Goal: Find contact information: Obtain details needed to contact an individual or organization

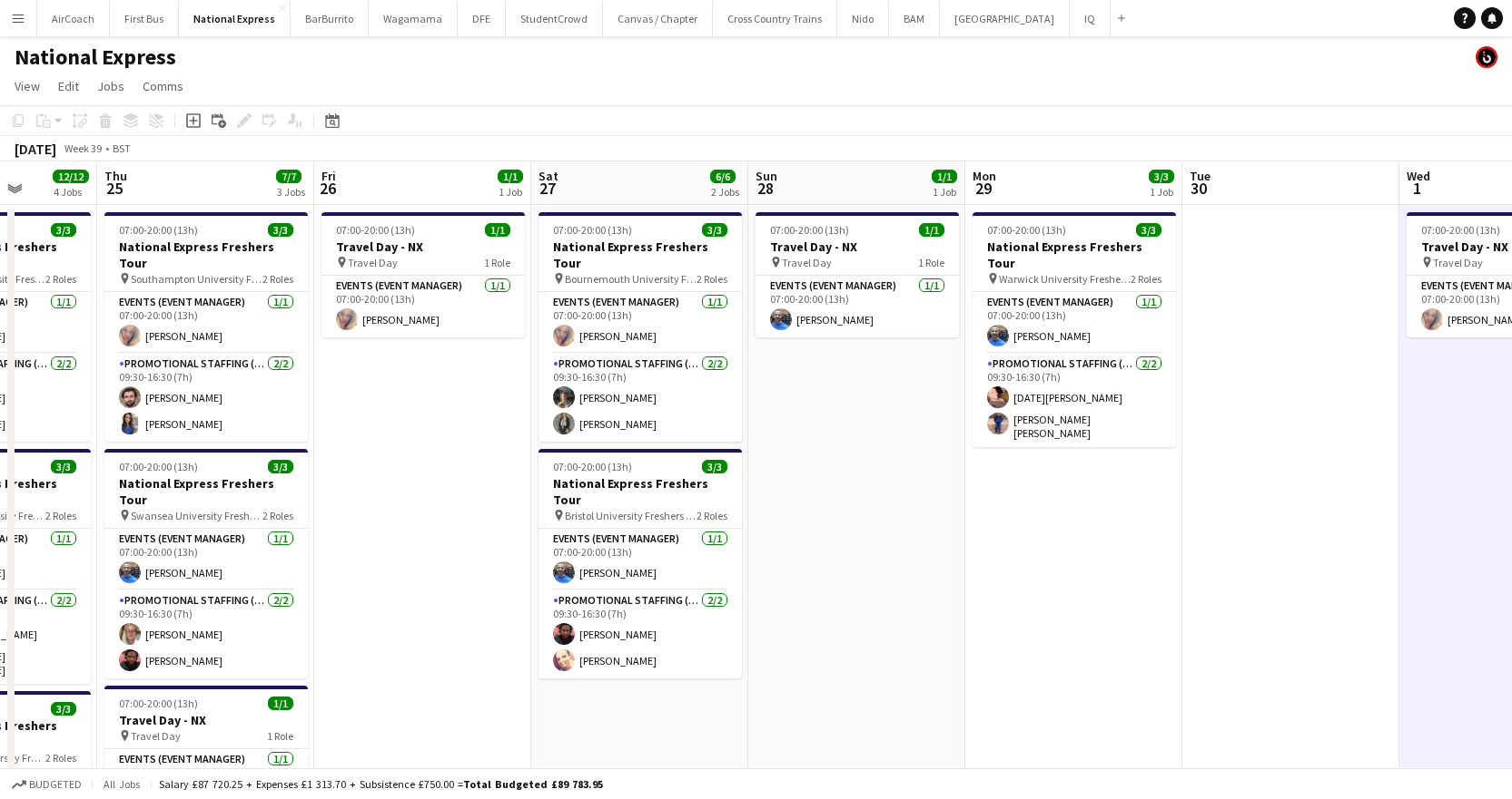
scroll to position [0, 518]
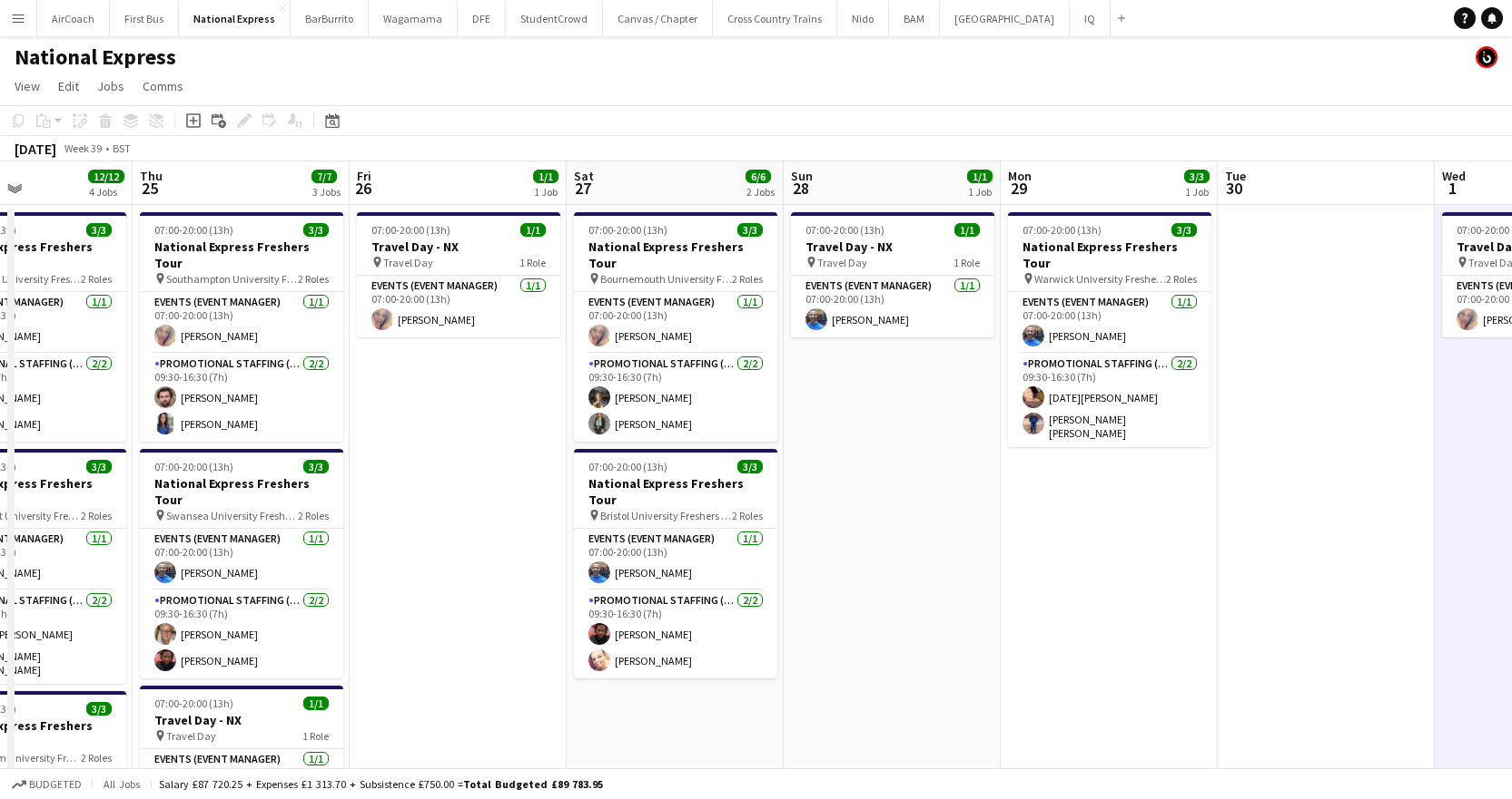
drag, startPoint x: 799, startPoint y: 191, endPoint x: 836, endPoint y: 191, distance: 37.0
click at [836, 191] on app-calendar-viewport "Mon 22 12/12 4 Jobs Tue 23 12/12 4 Jobs Wed 24 12/12 4 Jobs Thu 25 7/7 3 Jobs F…" at bounding box center [756, 677] width 1512 height 1032
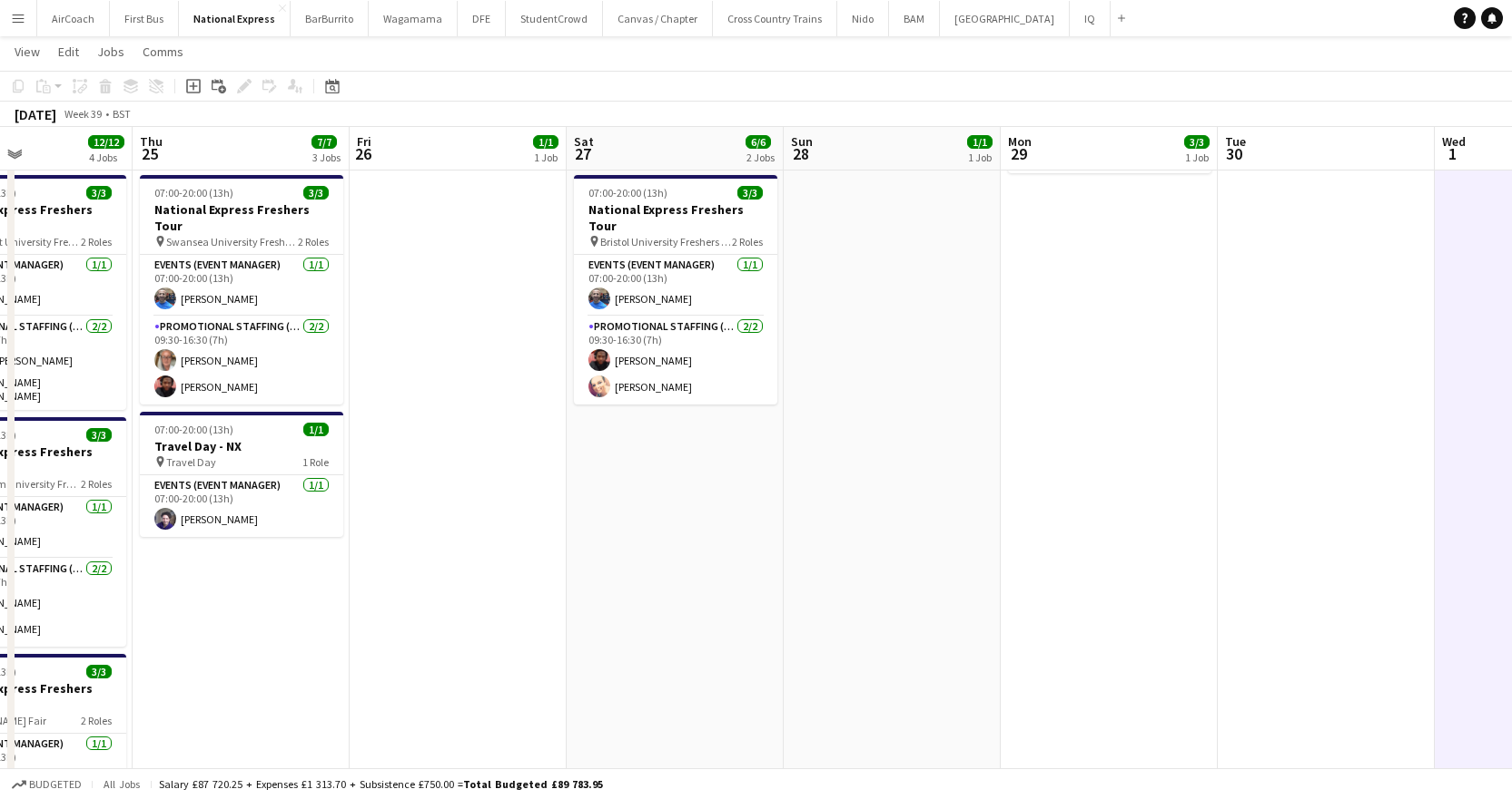
scroll to position [0, 473]
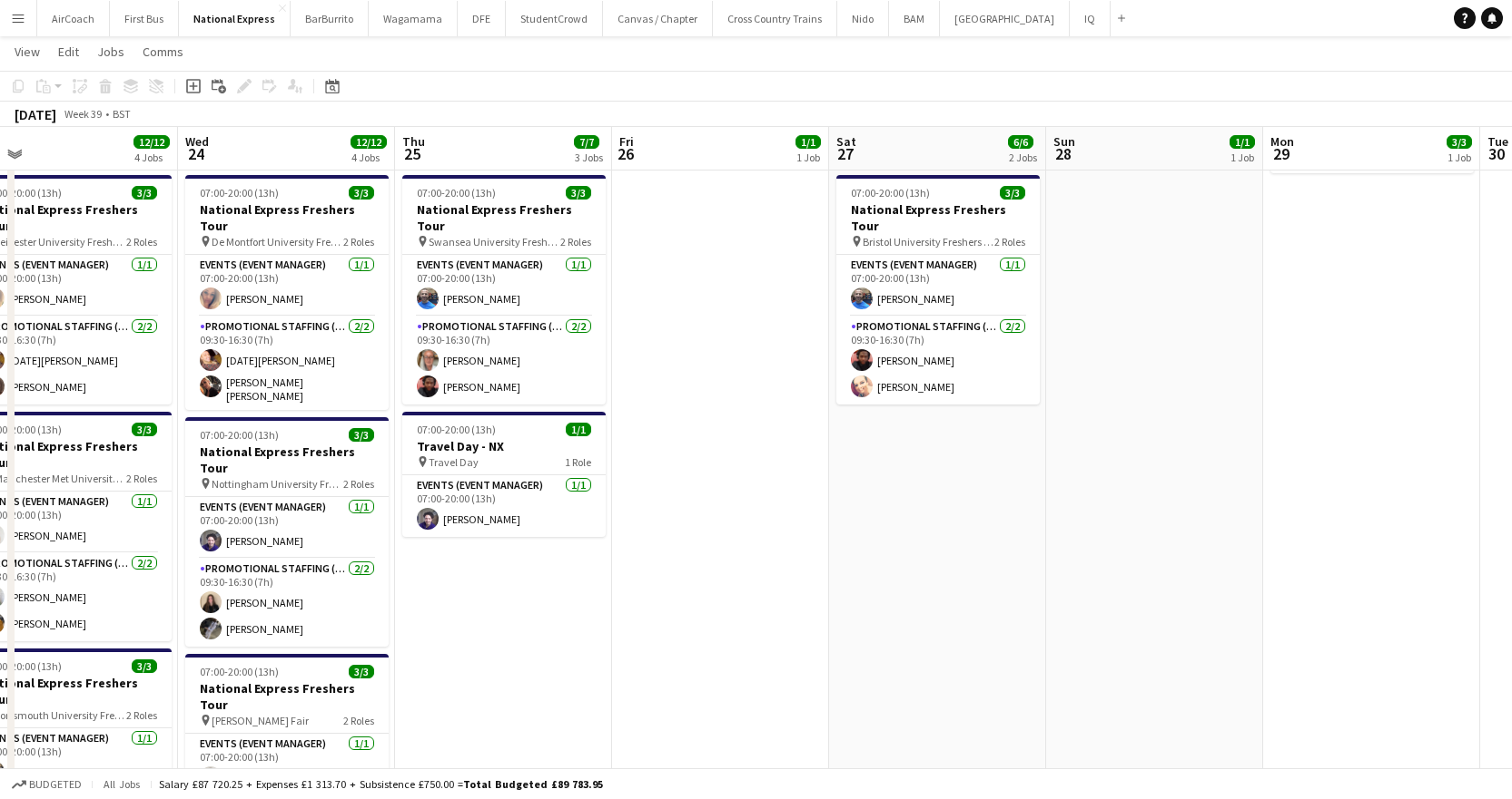
drag, startPoint x: 427, startPoint y: 159, endPoint x: 1016, endPoint y: 125, distance: 590.0
click at [1016, 125] on app-calendar "Copy Paste Paste Ctrl+V Paste with crew Ctrl+Shift+V Paste linked Job [GEOGRAPH…" at bounding box center [756, 359] width 1512 height 1121
click at [340, 95] on div "Date picker" at bounding box center [332, 86] width 22 height 21
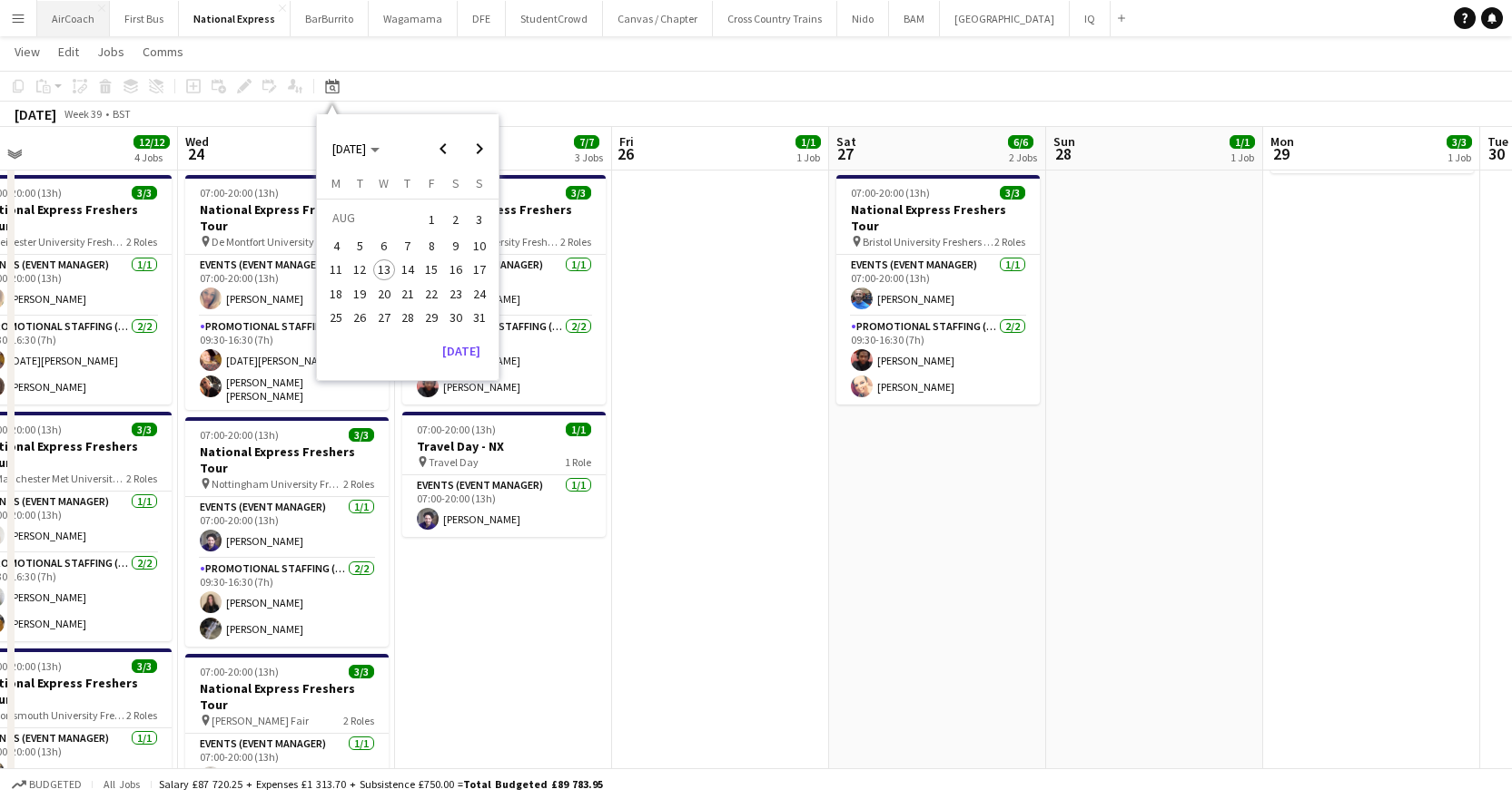
click at [90, 15] on button "AirCoach Close" at bounding box center [73, 19] width 72 height 35
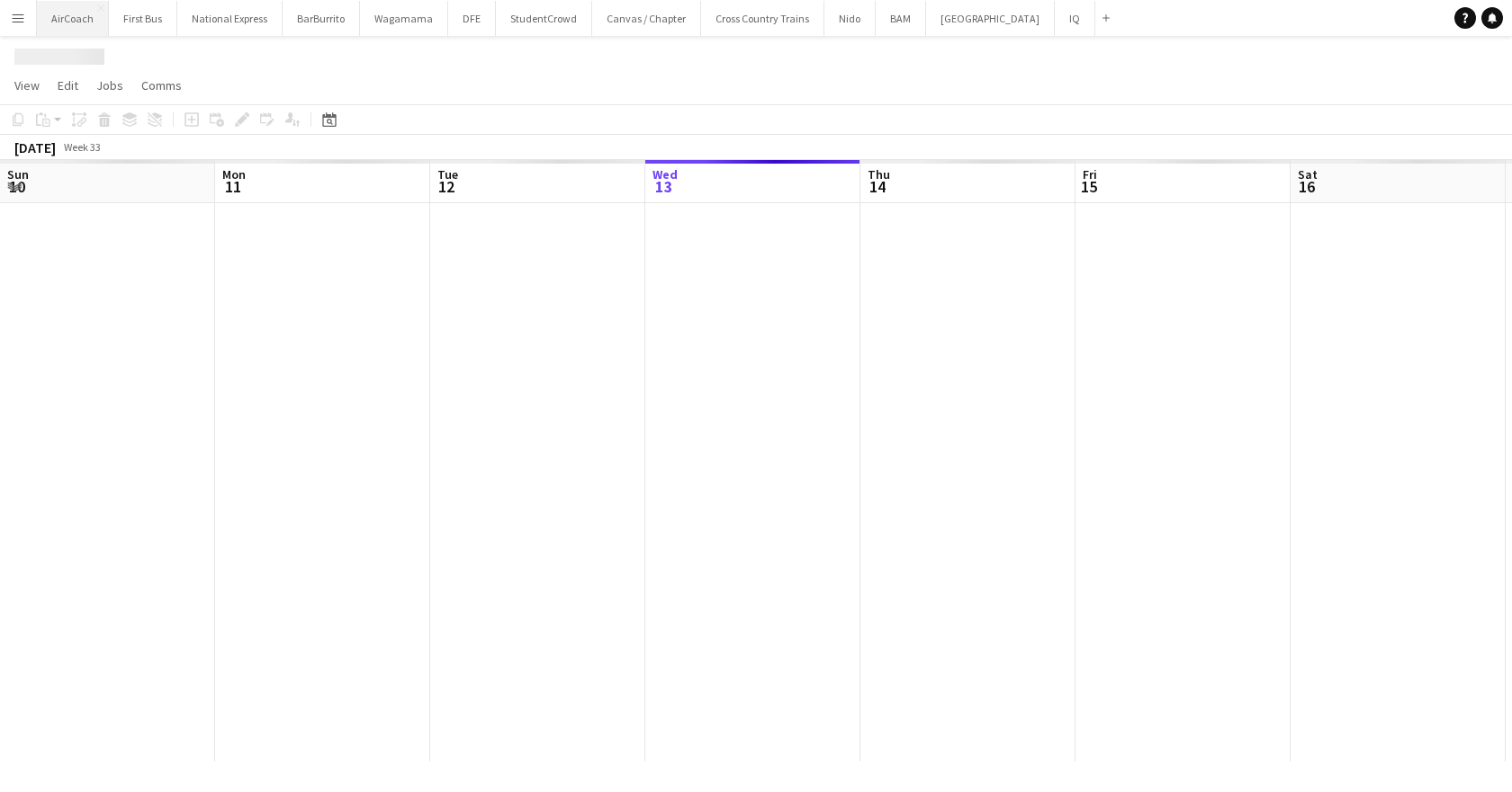
scroll to position [0, 430]
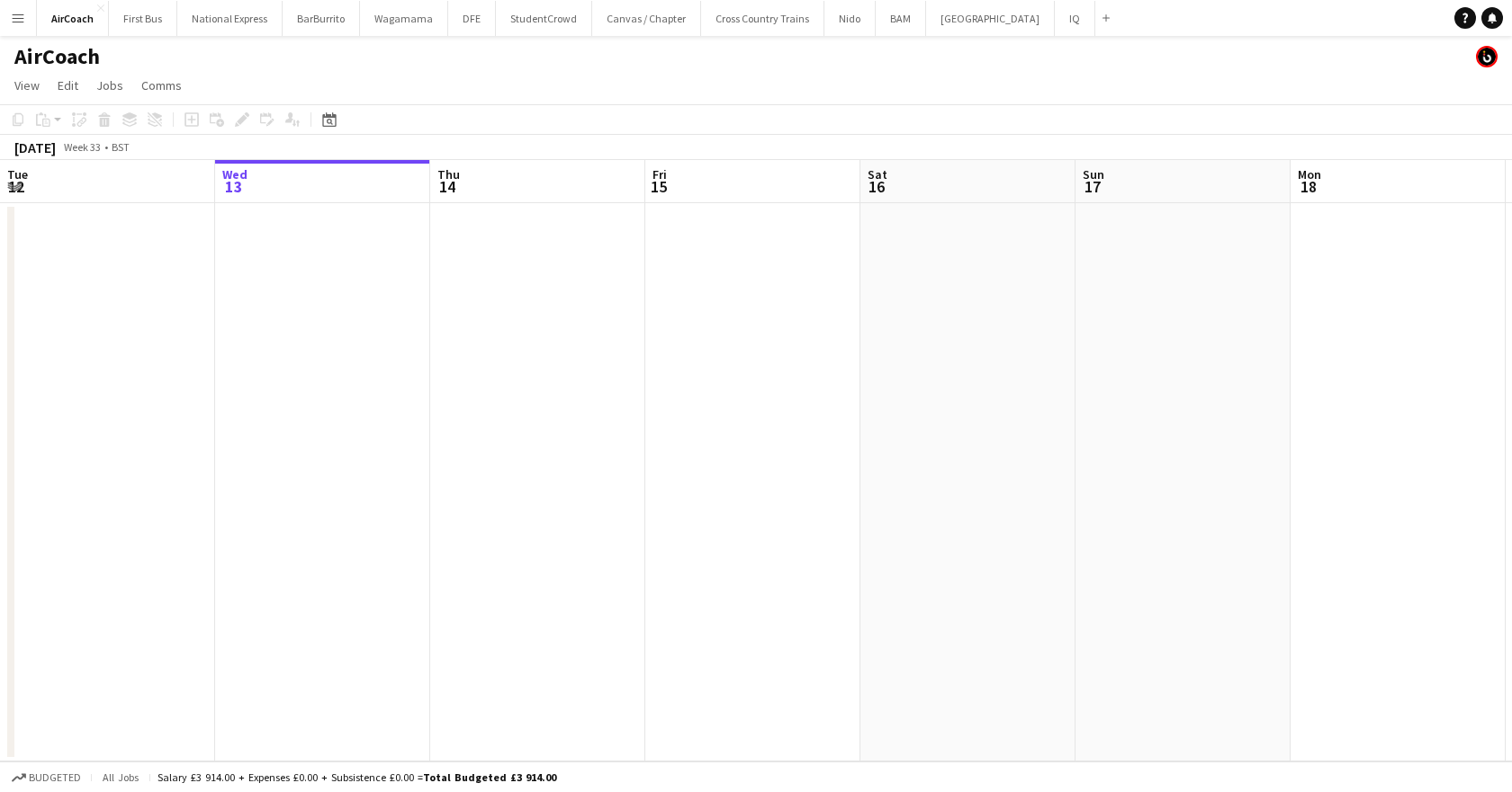
click at [32, 19] on button "Menu" at bounding box center [17, 17] width 36 height 36
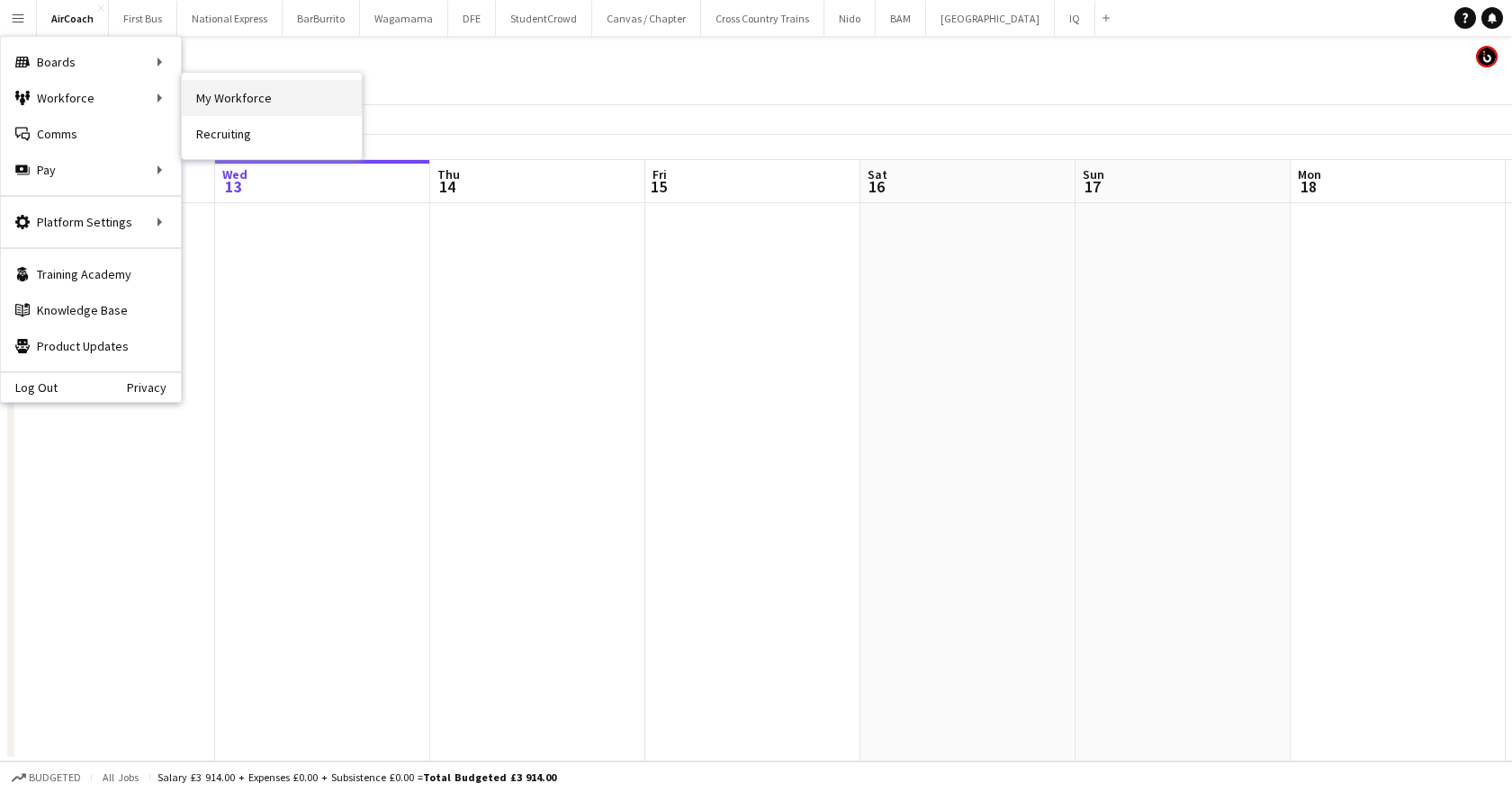
click at [219, 97] on link "My Workforce" at bounding box center [272, 98] width 180 height 36
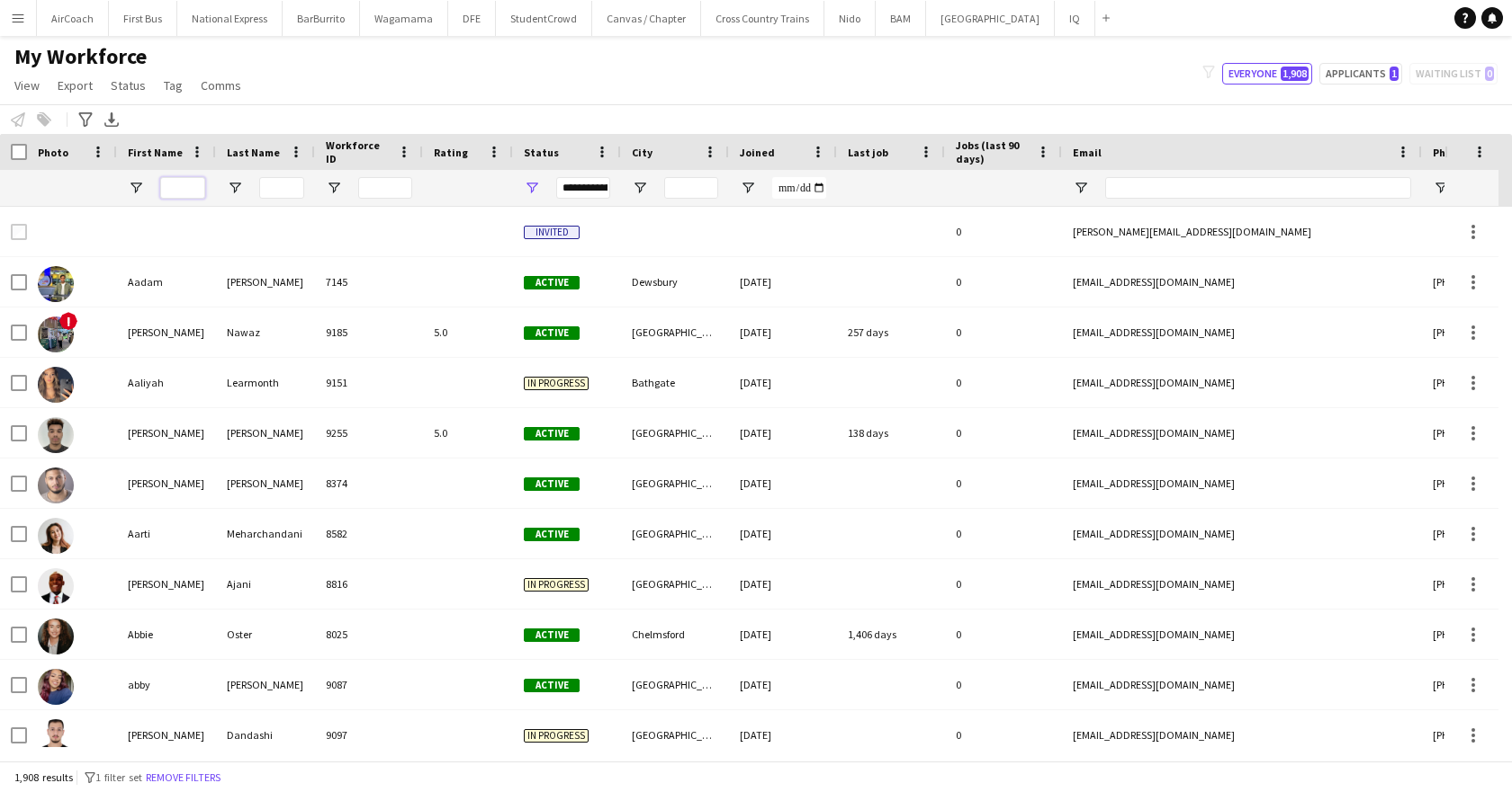
click at [190, 186] on input "First Name Filter Input" at bounding box center [182, 188] width 45 height 21
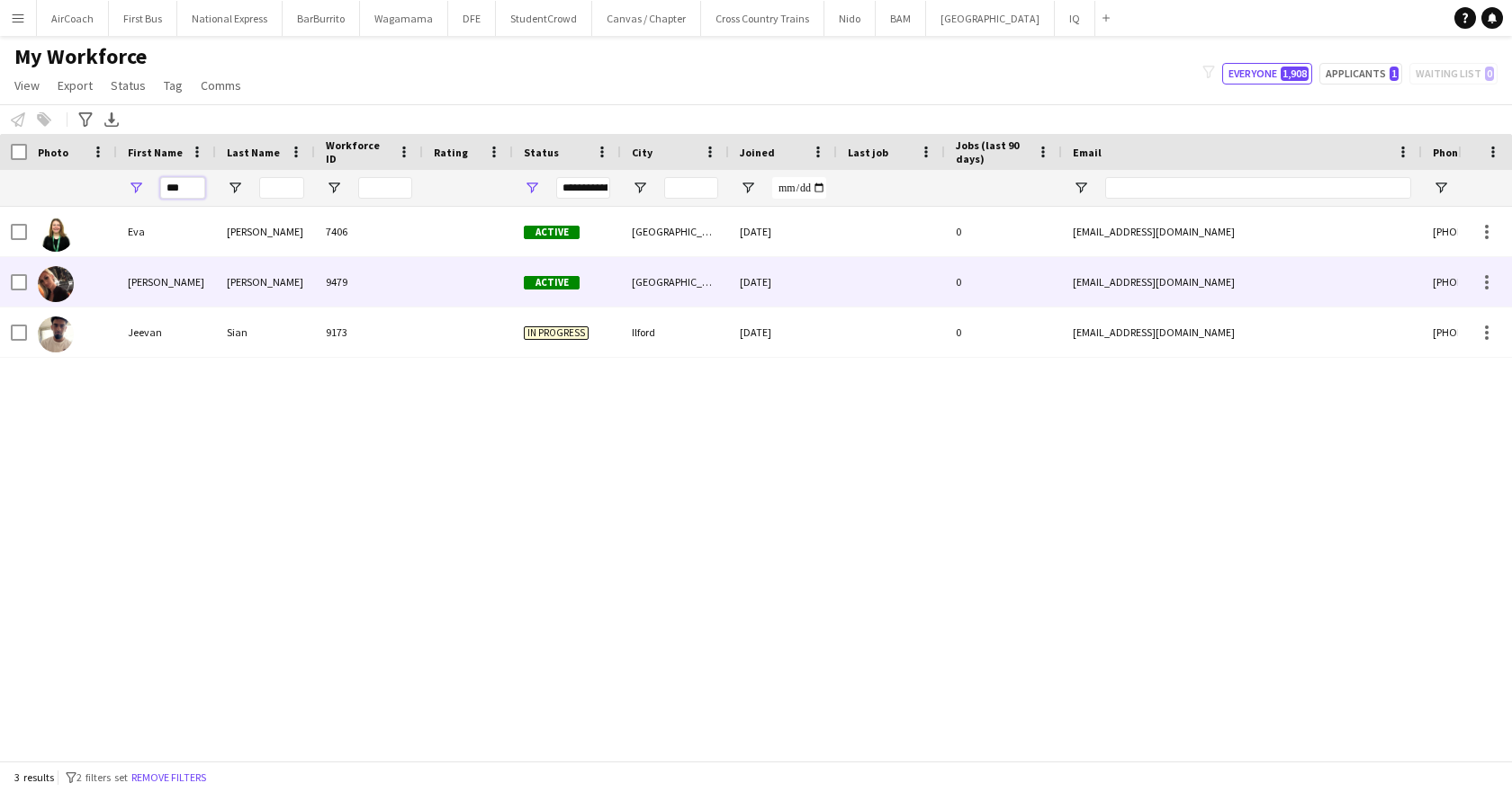
type input "***"
click at [476, 289] on div at bounding box center [468, 282] width 90 height 49
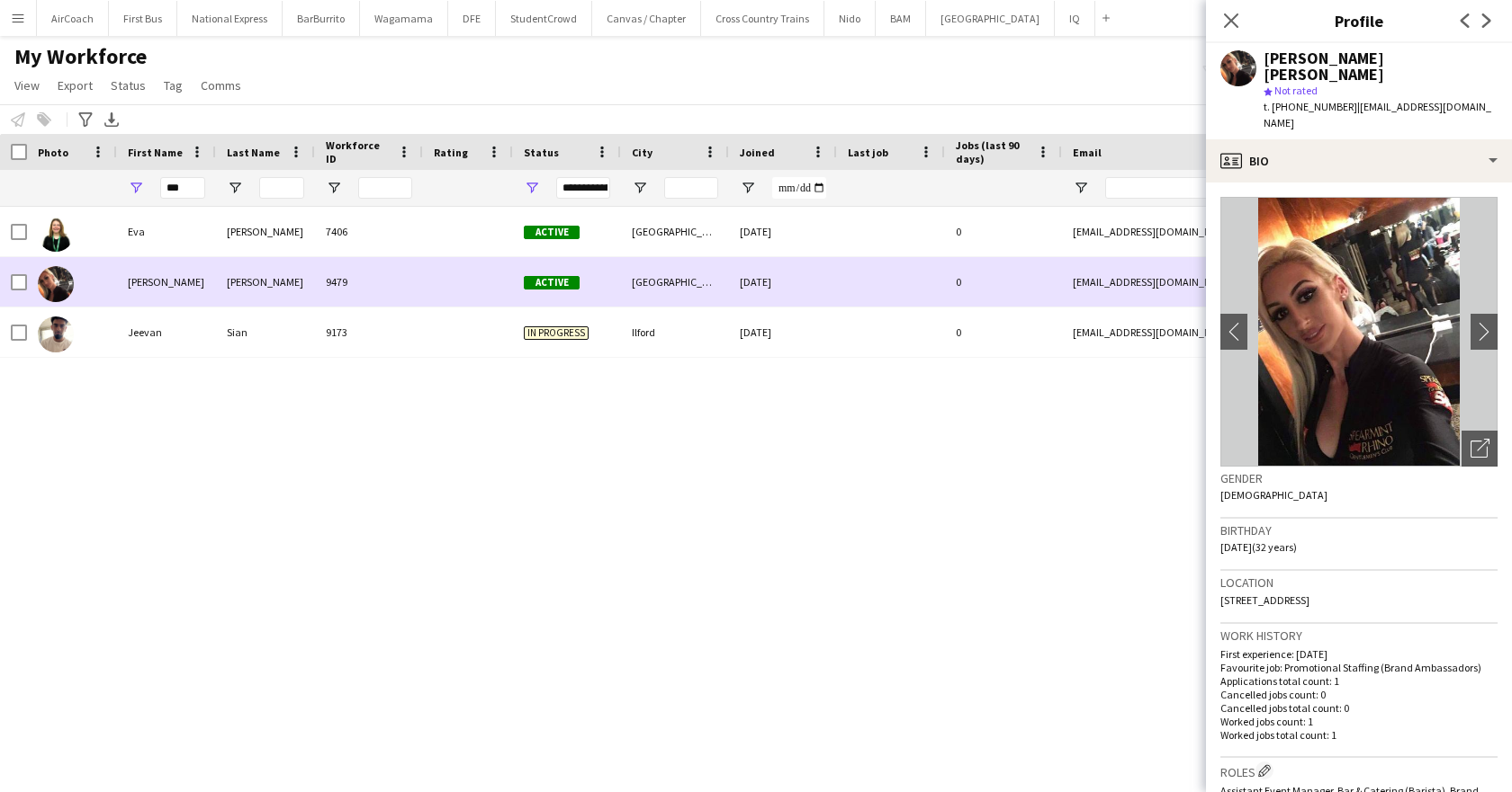
click at [879, 281] on div at bounding box center [890, 282] width 108 height 49
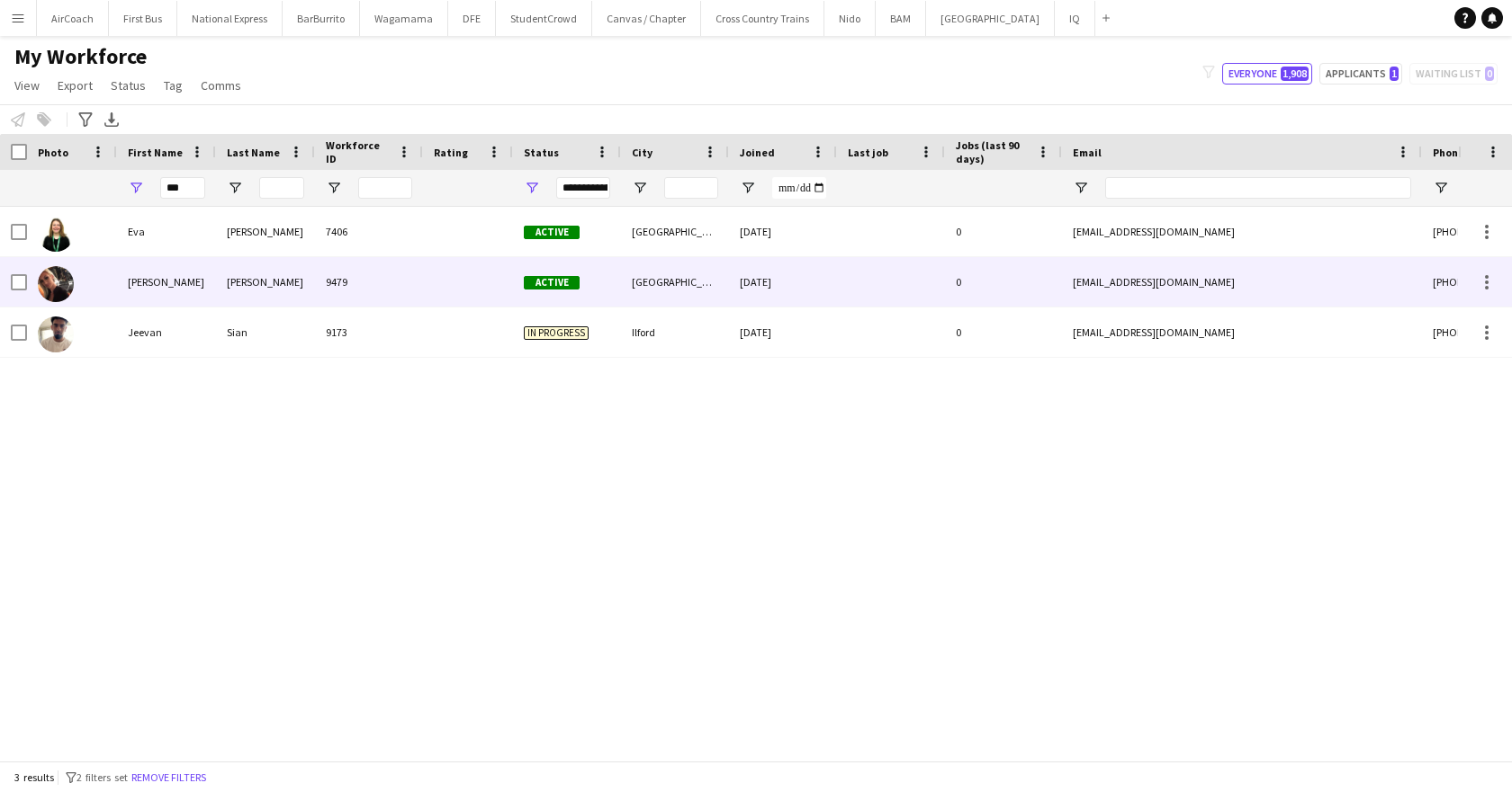
click at [645, 283] on div "[GEOGRAPHIC_DATA]" at bounding box center [674, 282] width 108 height 49
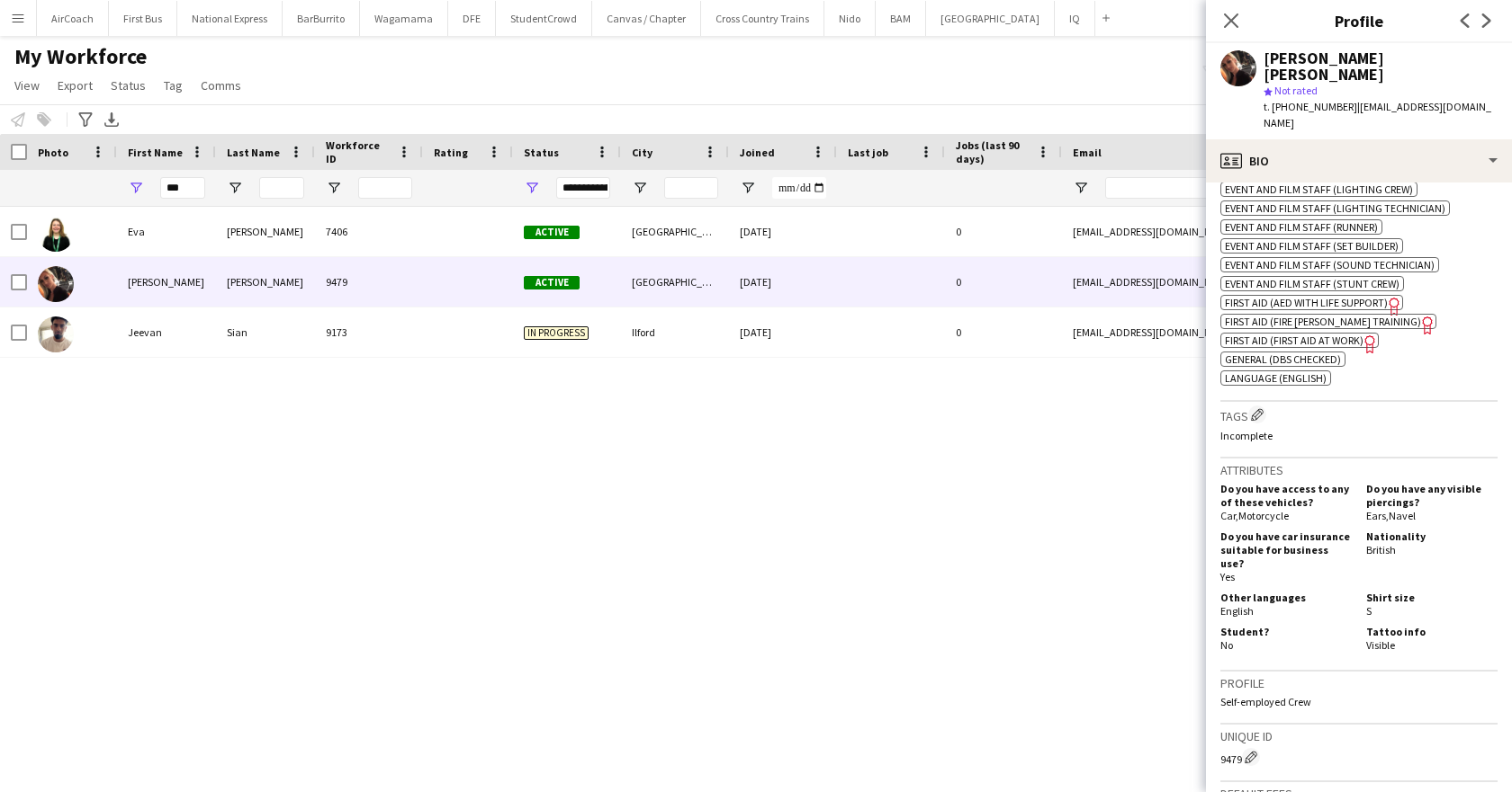
scroll to position [1260, 0]
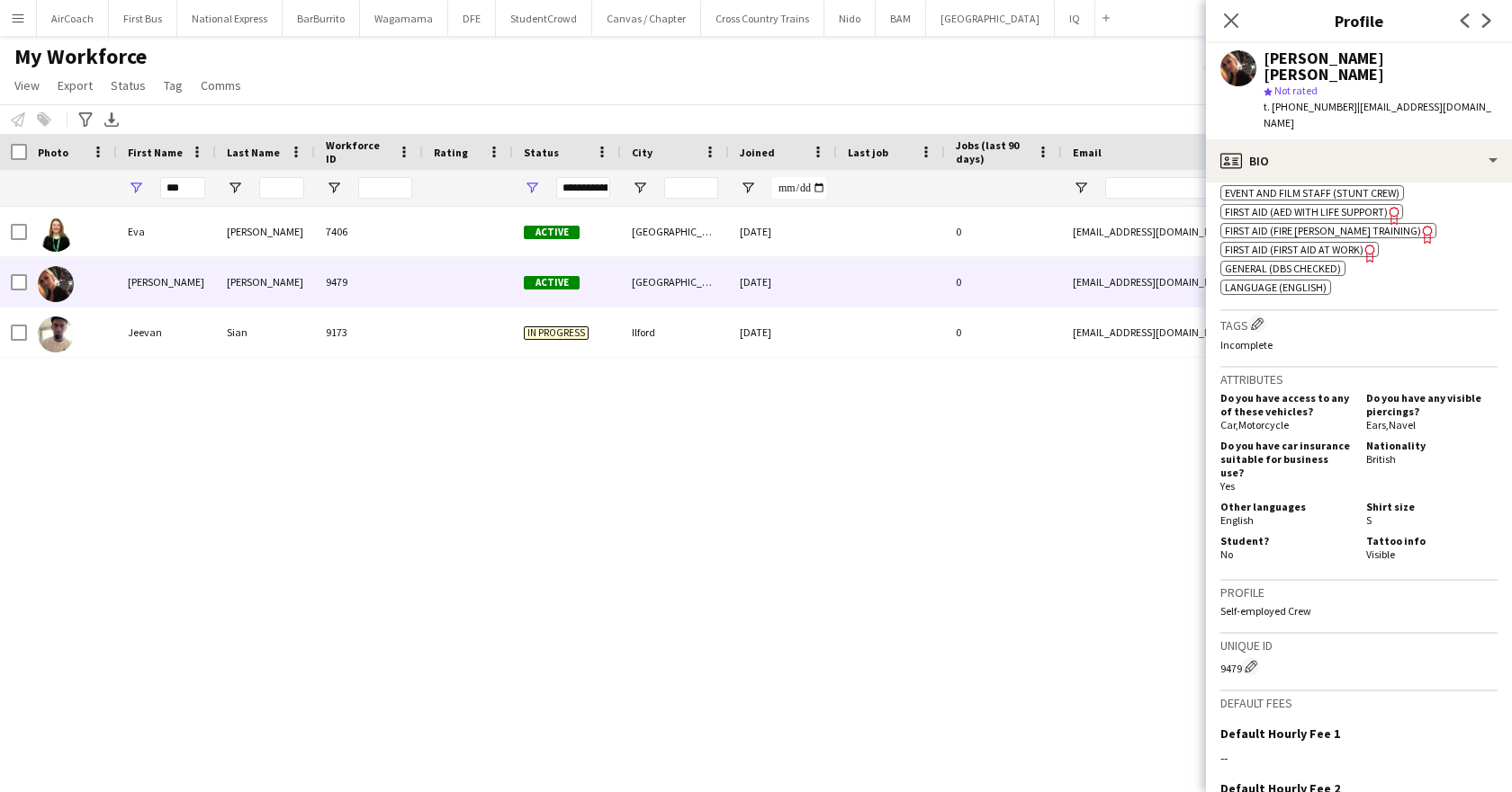
click at [1300, 83] on span "Not rated" at bounding box center [1295, 90] width 44 height 14
click at [1245, 69] on app-user-avatar at bounding box center [1238, 68] width 36 height 36
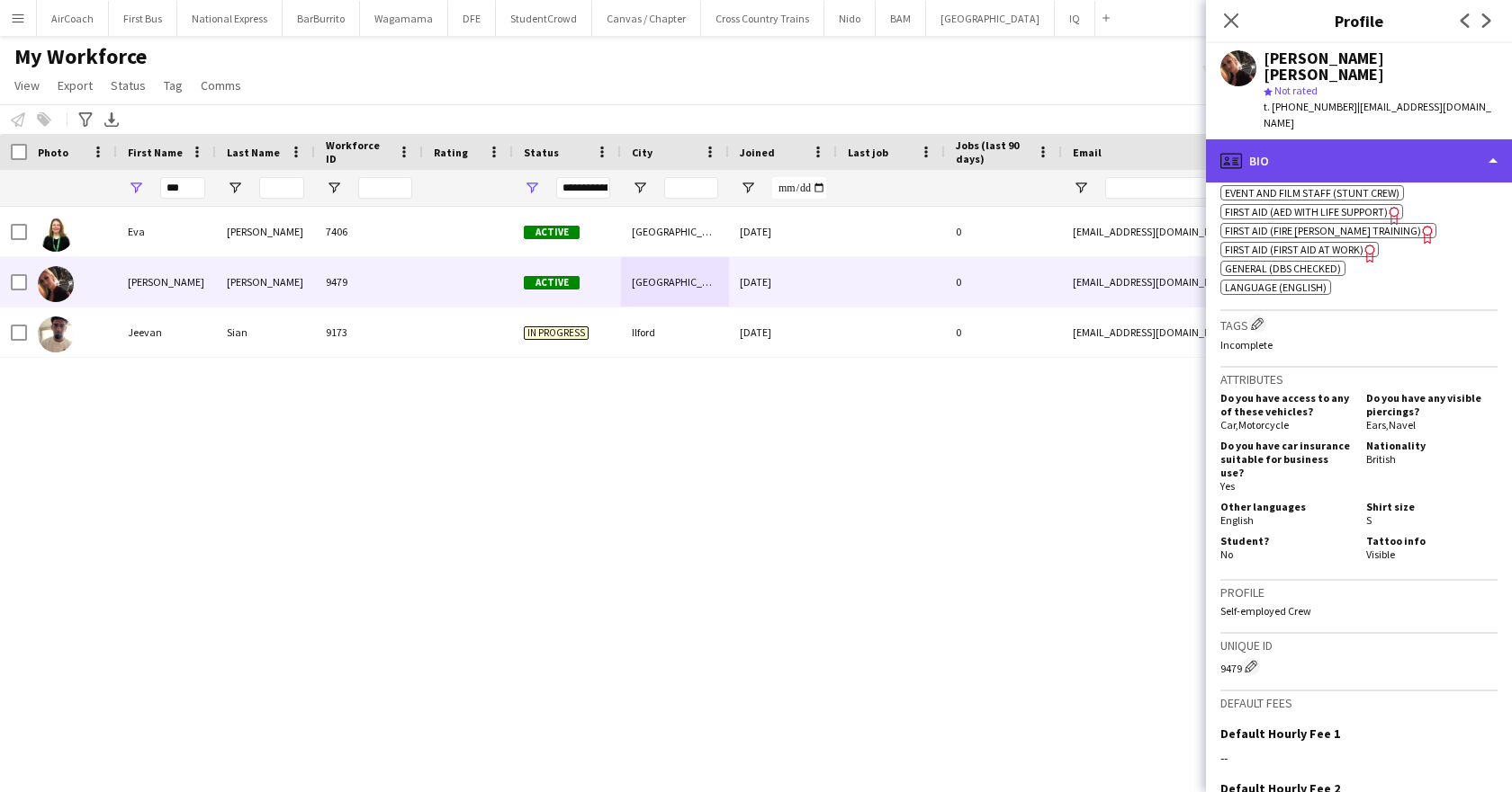
click at [1306, 139] on div "profile Bio" at bounding box center [1359, 161] width 306 height 44
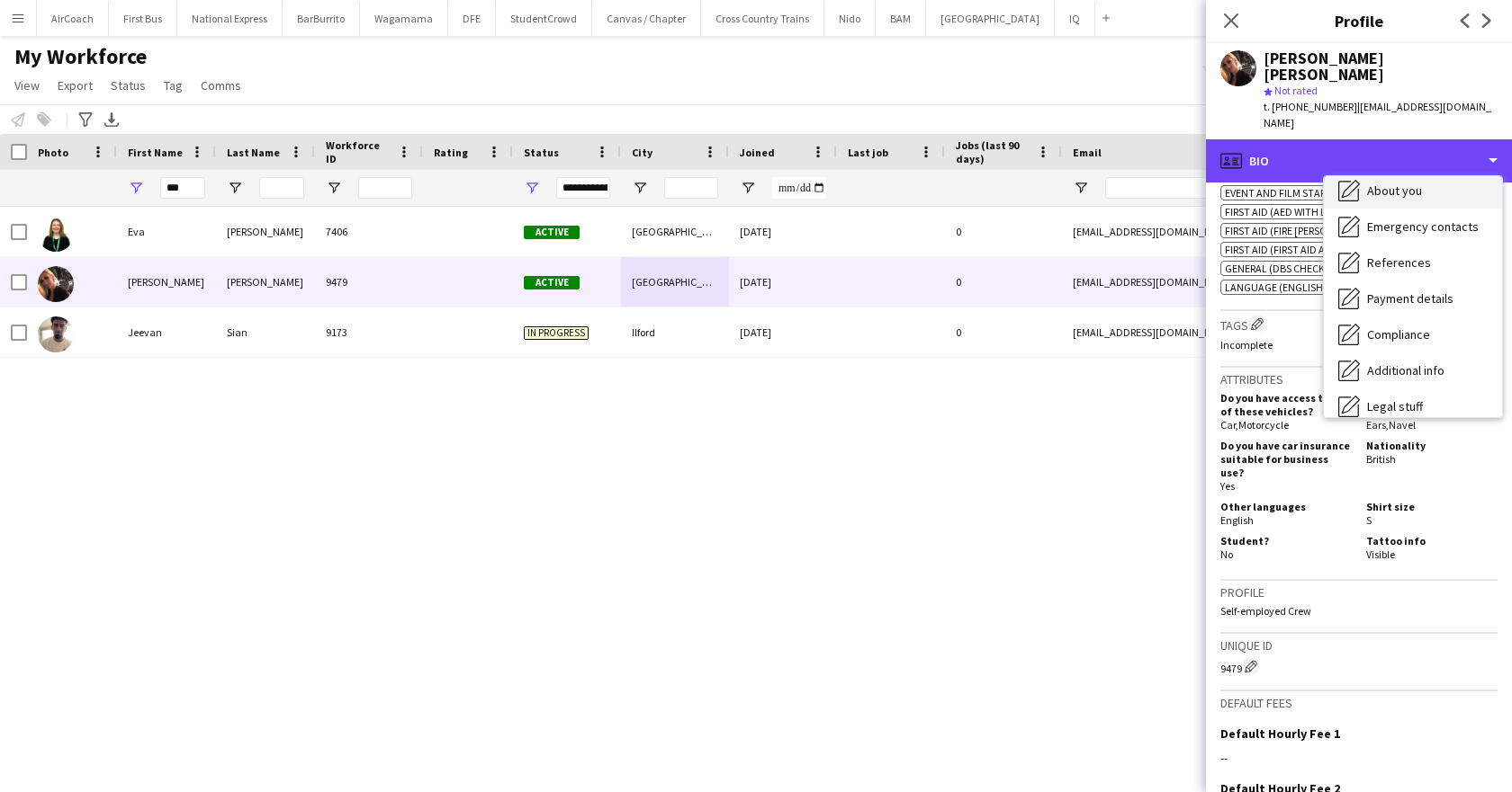
scroll to position [205, 0]
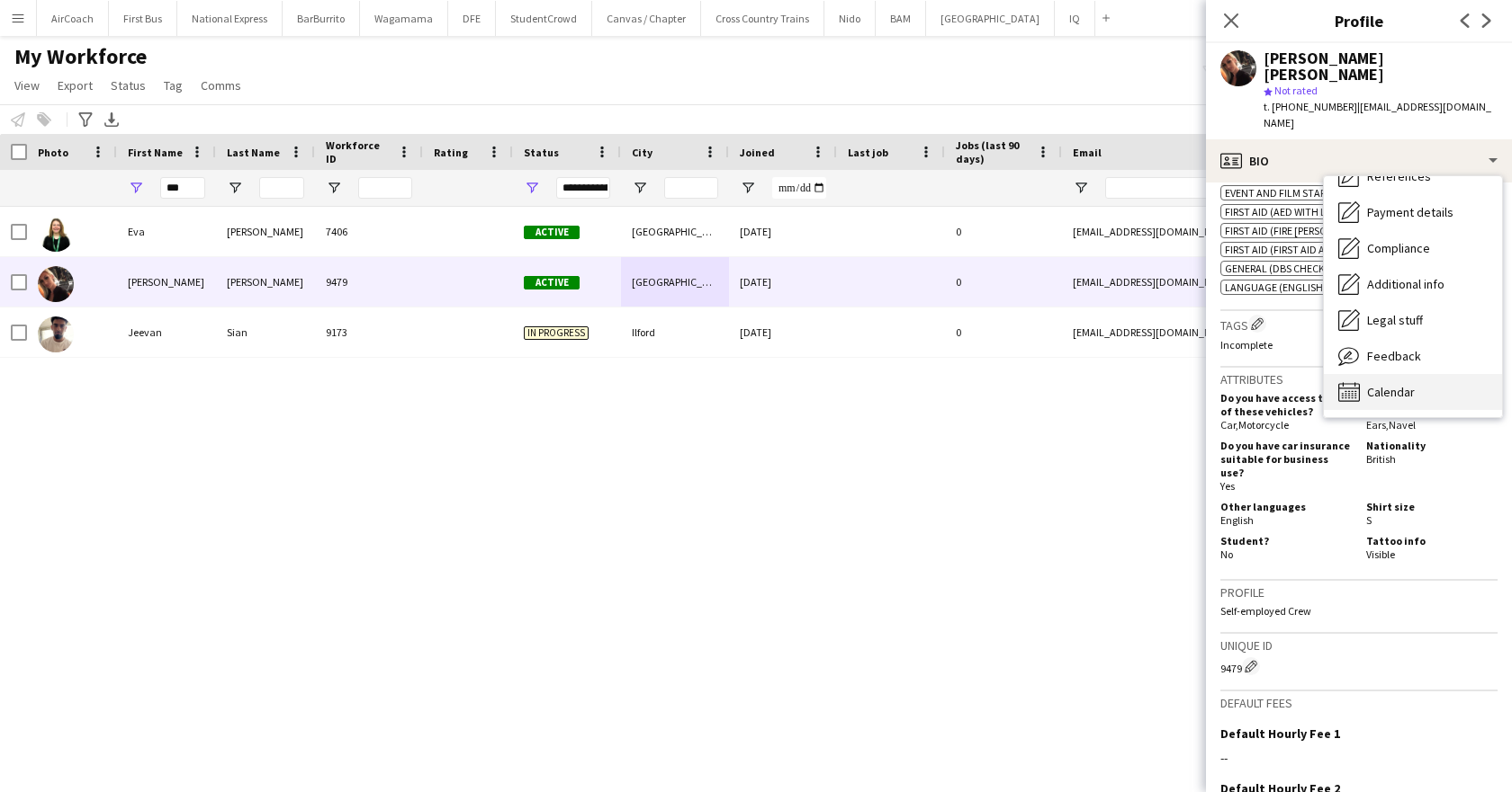
click at [1404, 384] on span "Calendar" at bounding box center [1390, 392] width 47 height 16
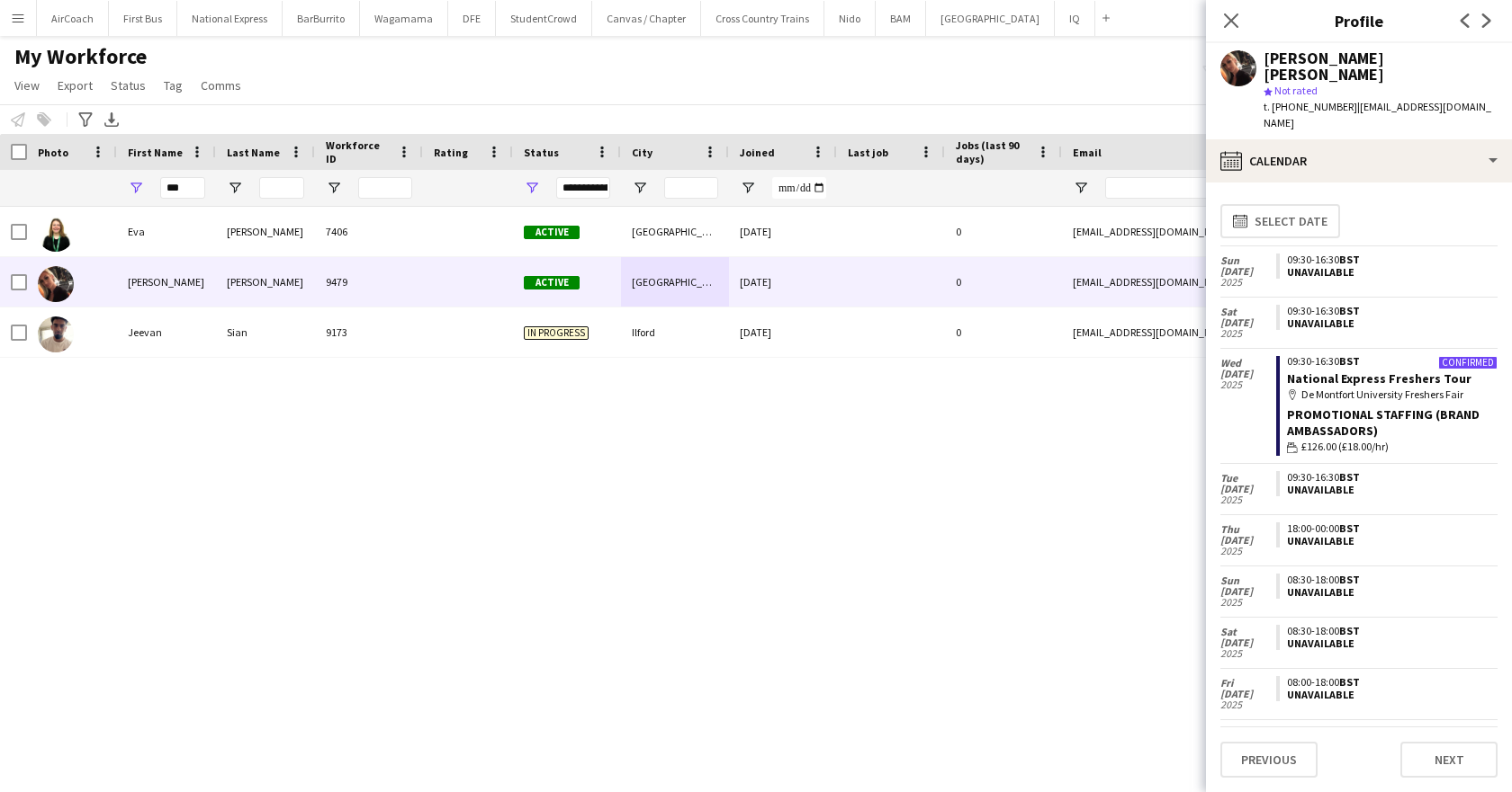
click at [1339, 407] on div "Promotional Staffing (Brand Ambassadors)" at bounding box center [1391, 422] width 210 height 32
click at [1324, 371] on link "National Express Freshers Tour" at bounding box center [1378, 379] width 184 height 16
click at [1227, 24] on icon at bounding box center [1231, 20] width 17 height 17
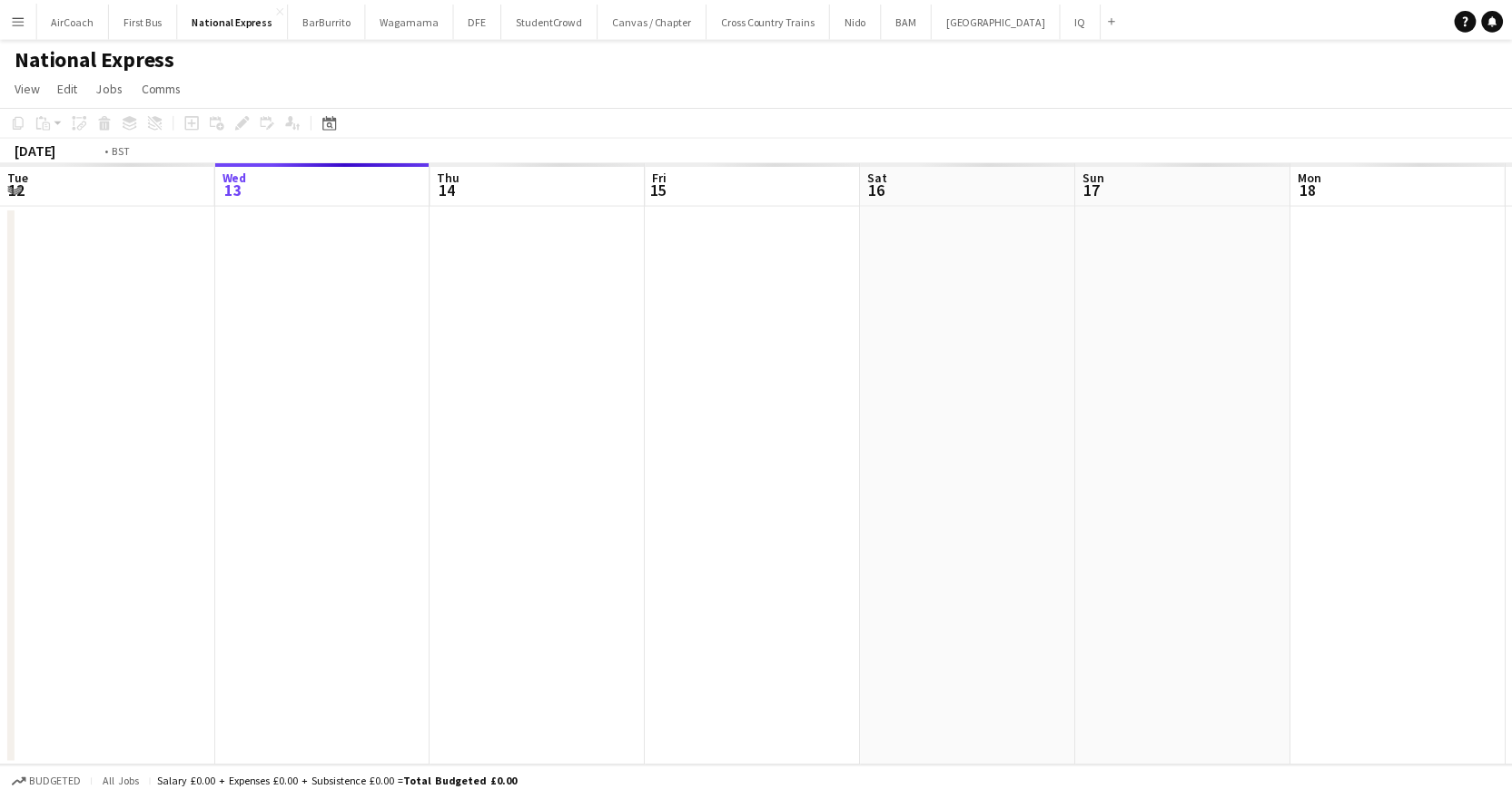
scroll to position [0, 625]
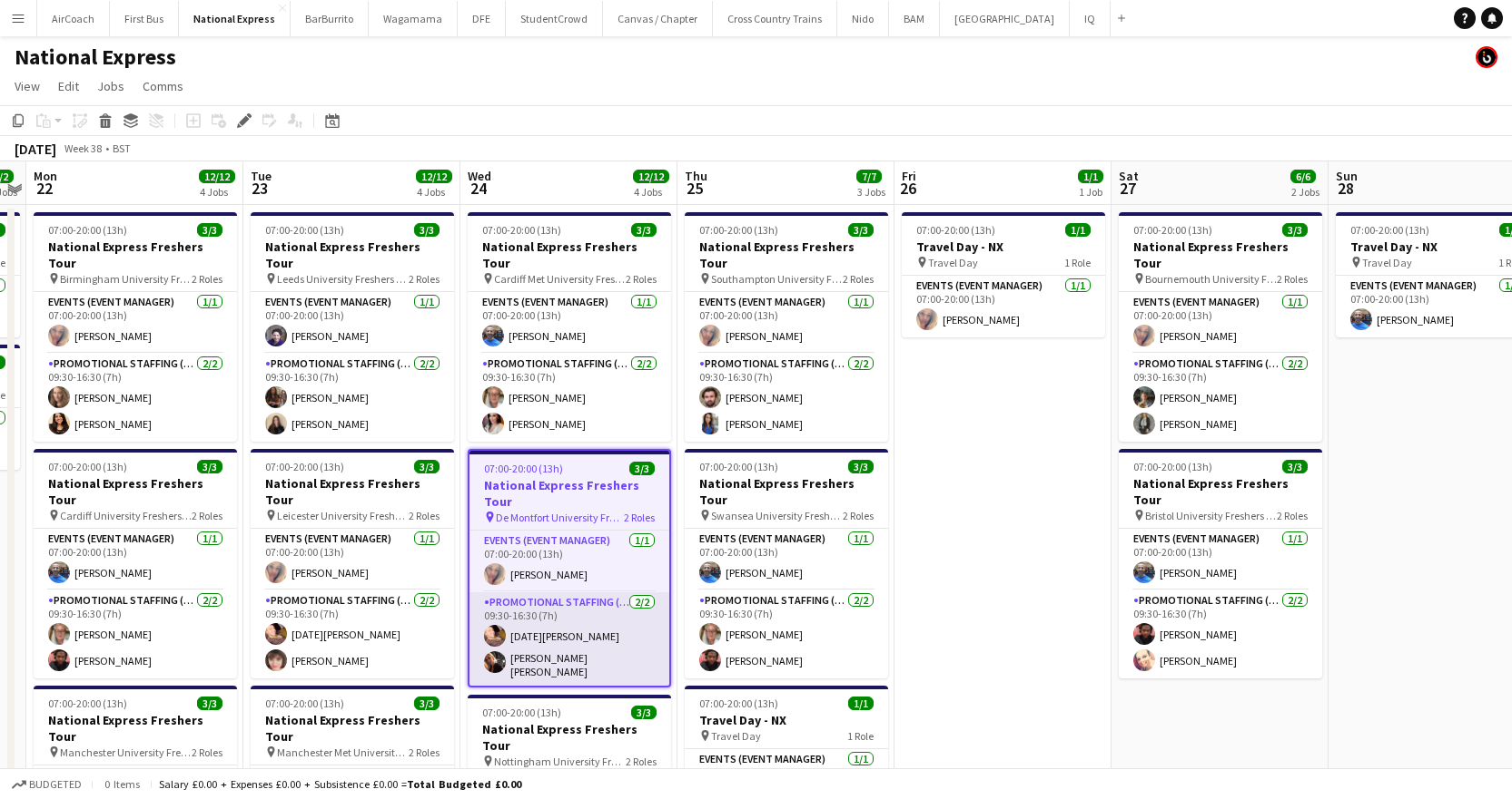
click at [528, 648] on app-card-role "Promotional Staffing (Brand Ambassadors) 2/2 09:30-16:30 (7h) Raja Ali Evangeli…" at bounding box center [569, 640] width 199 height 94
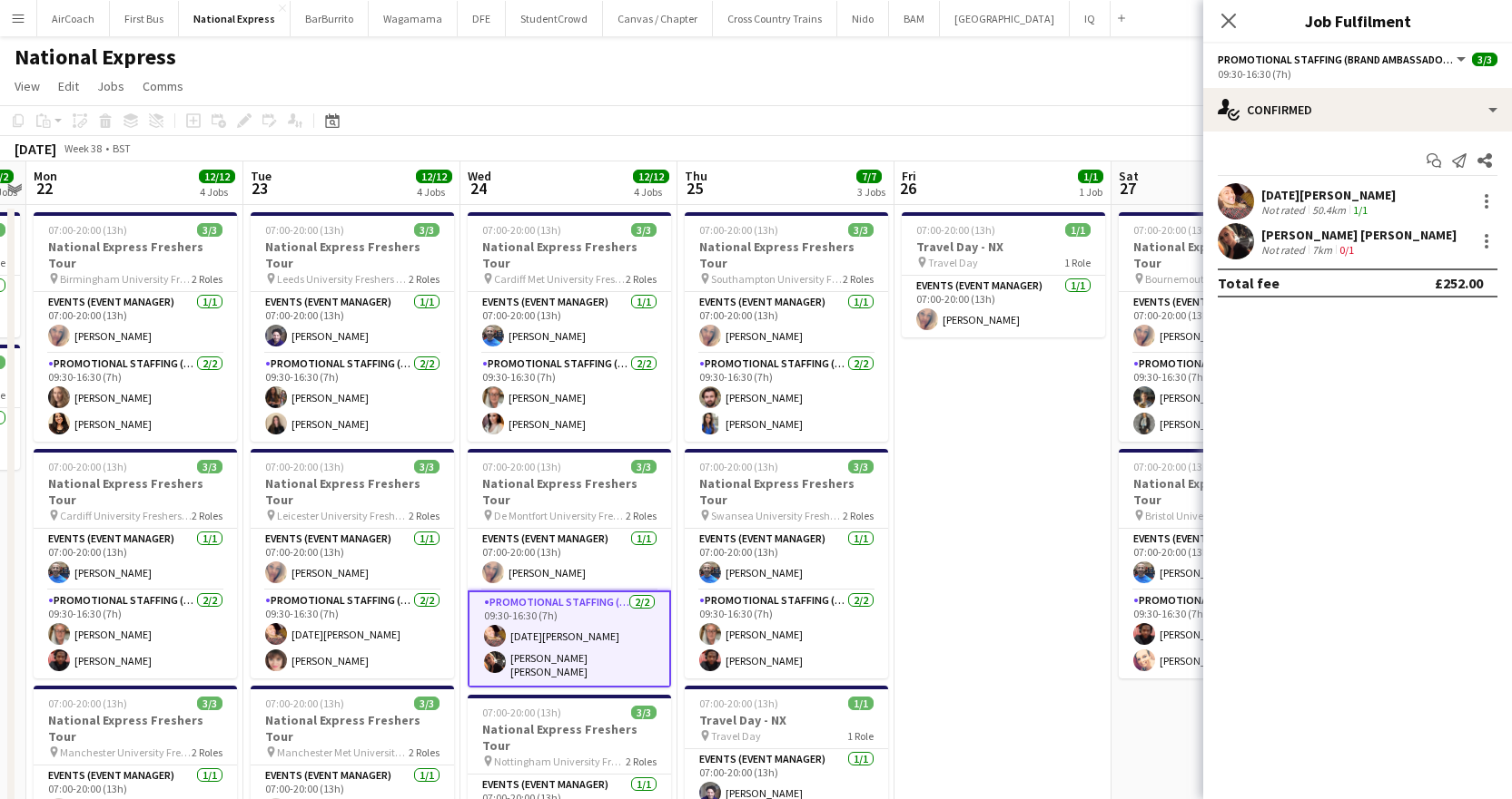
click at [1275, 236] on div "[PERSON_NAME] [PERSON_NAME]" at bounding box center [1359, 234] width 195 height 17
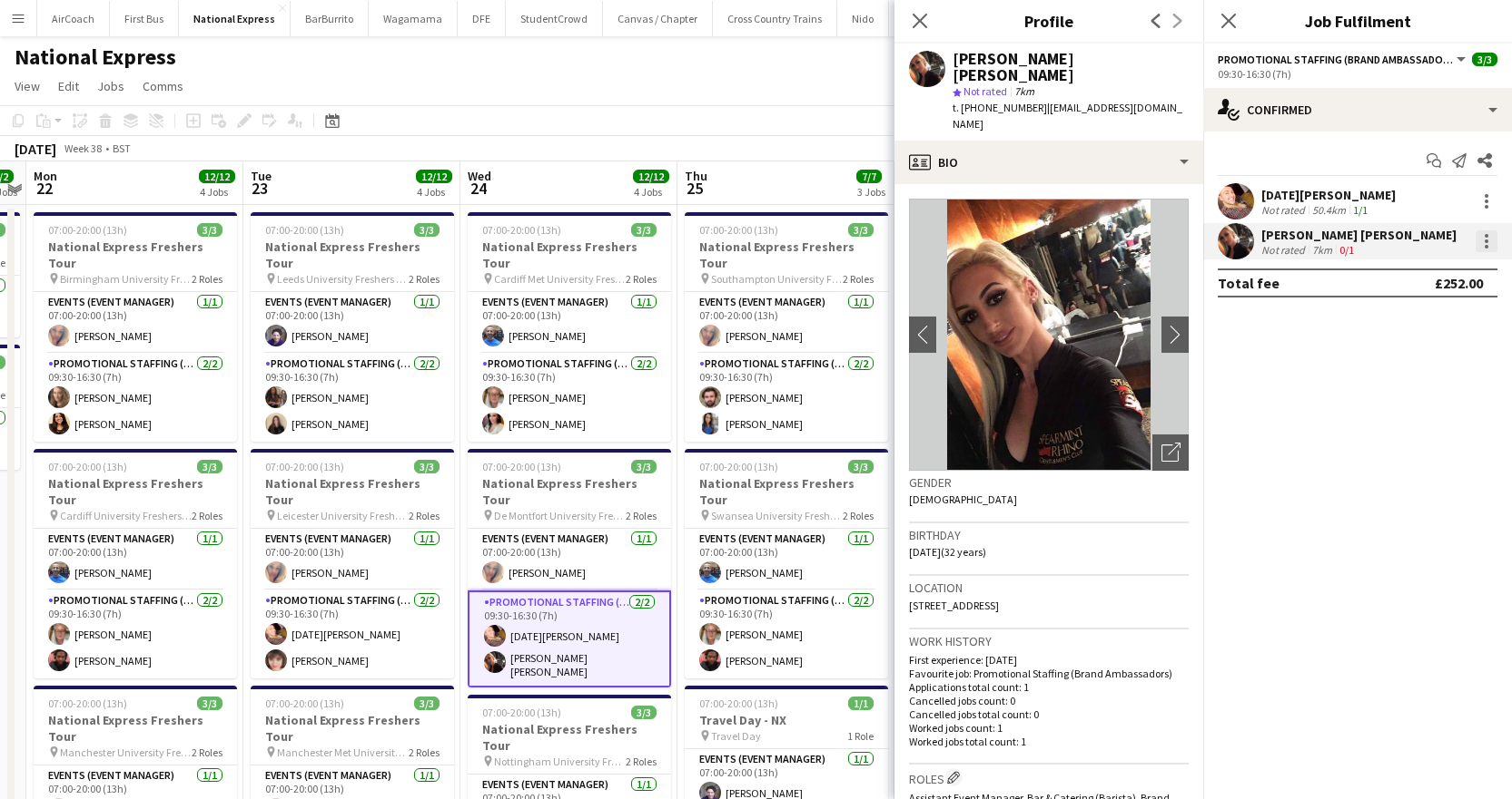
click at [1489, 232] on div at bounding box center [1487, 241] width 22 height 21
click at [1277, 357] on div at bounding box center [756, 400] width 1512 height 799
click at [1490, 237] on div at bounding box center [1487, 241] width 22 height 21
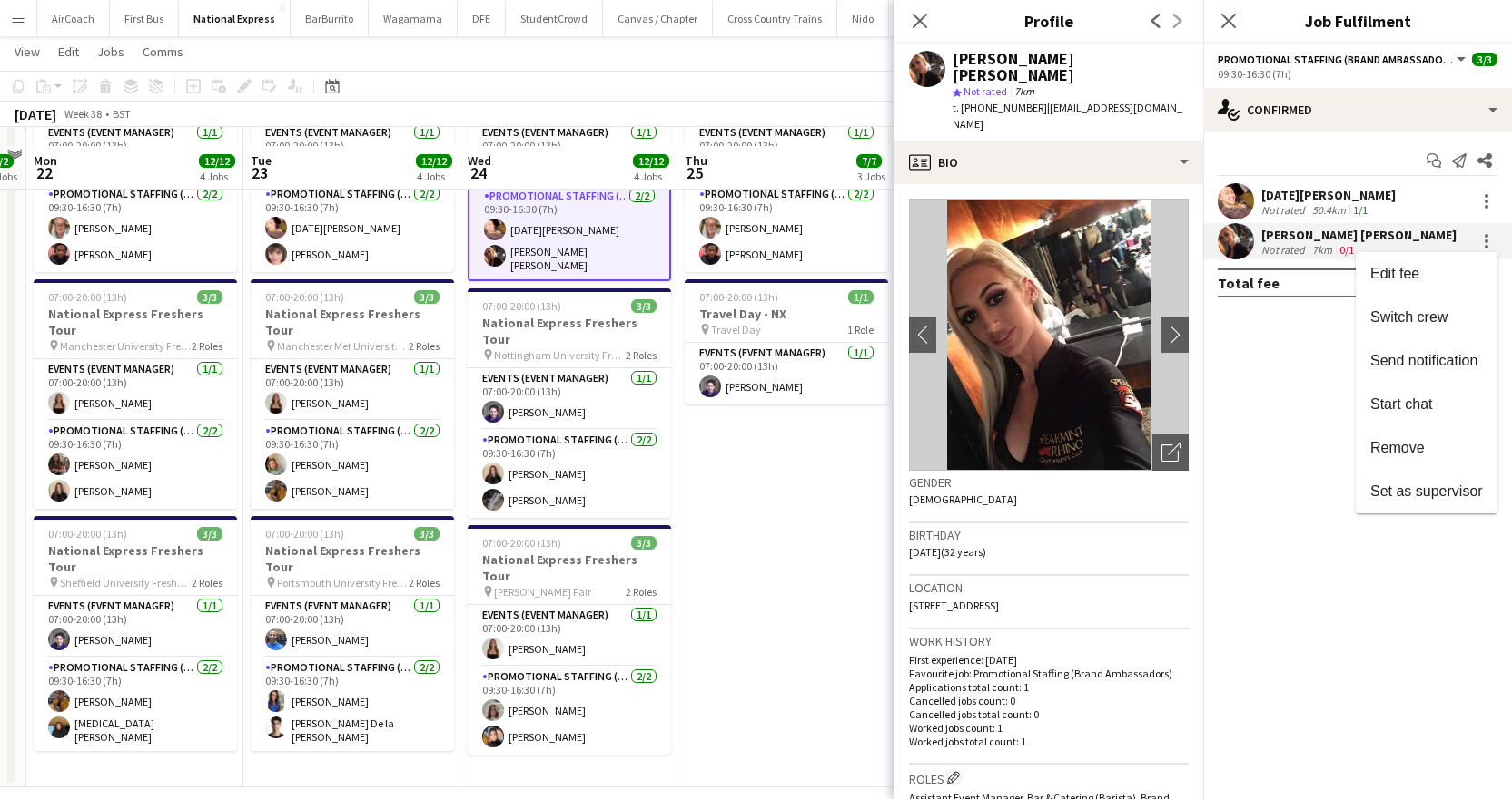
scroll to position [424, 0]
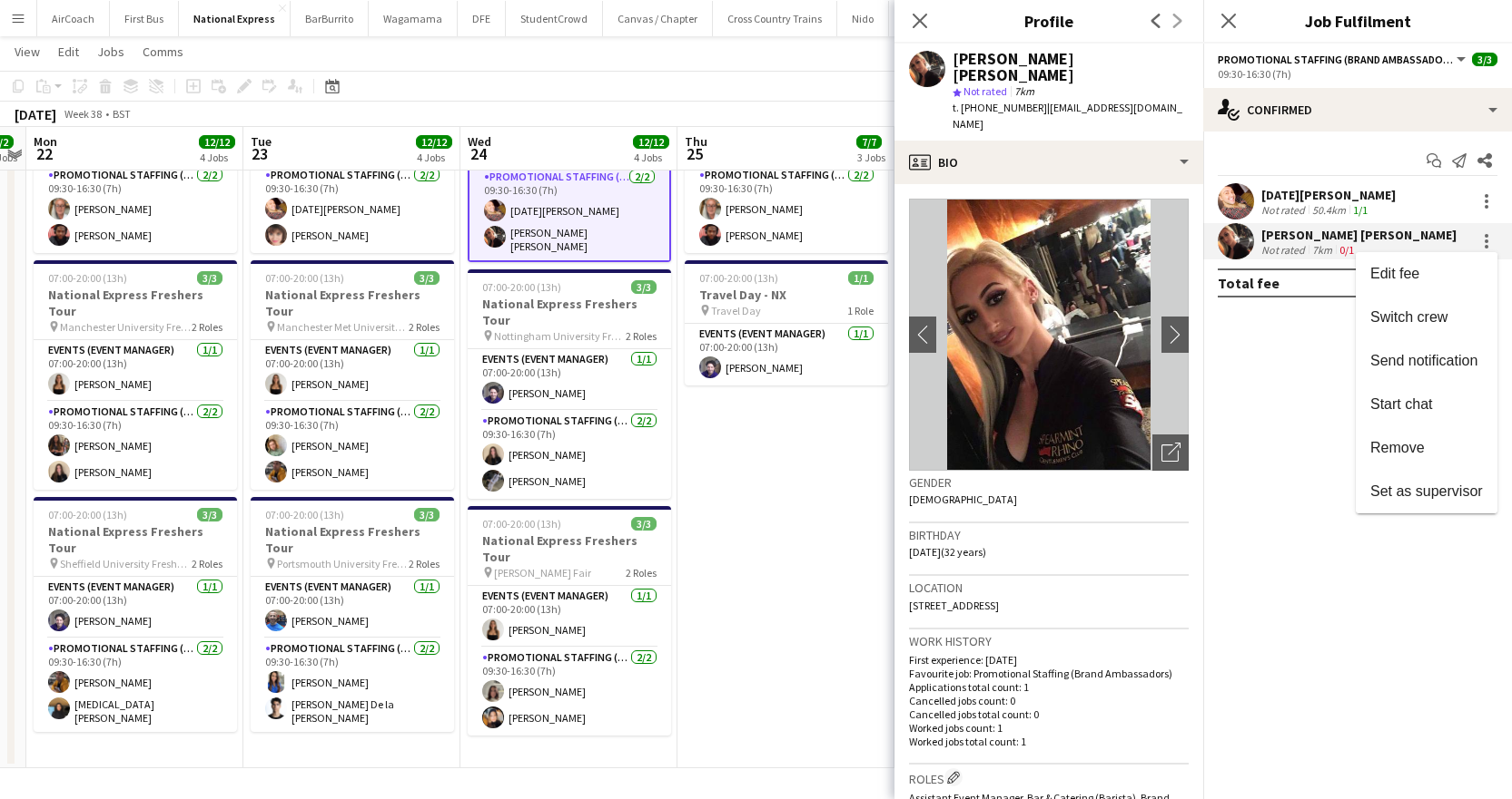
drag, startPoint x: 1195, startPoint y: 272, endPoint x: 1194, endPoint y: 283, distance: 11.0
click at [1195, 289] on div at bounding box center [756, 400] width 1512 height 799
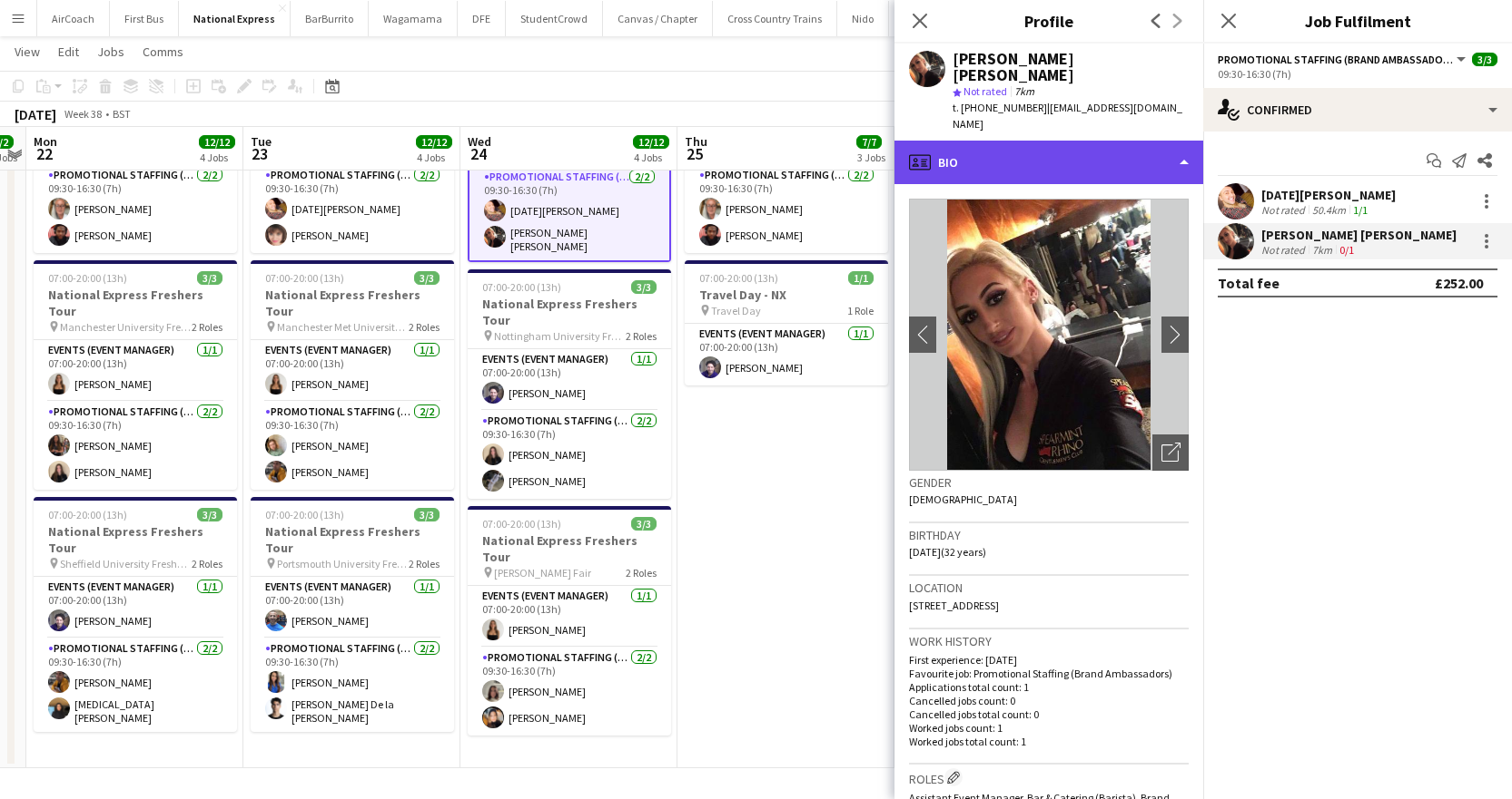
click at [1189, 142] on div "profile Bio" at bounding box center [1049, 162] width 309 height 44
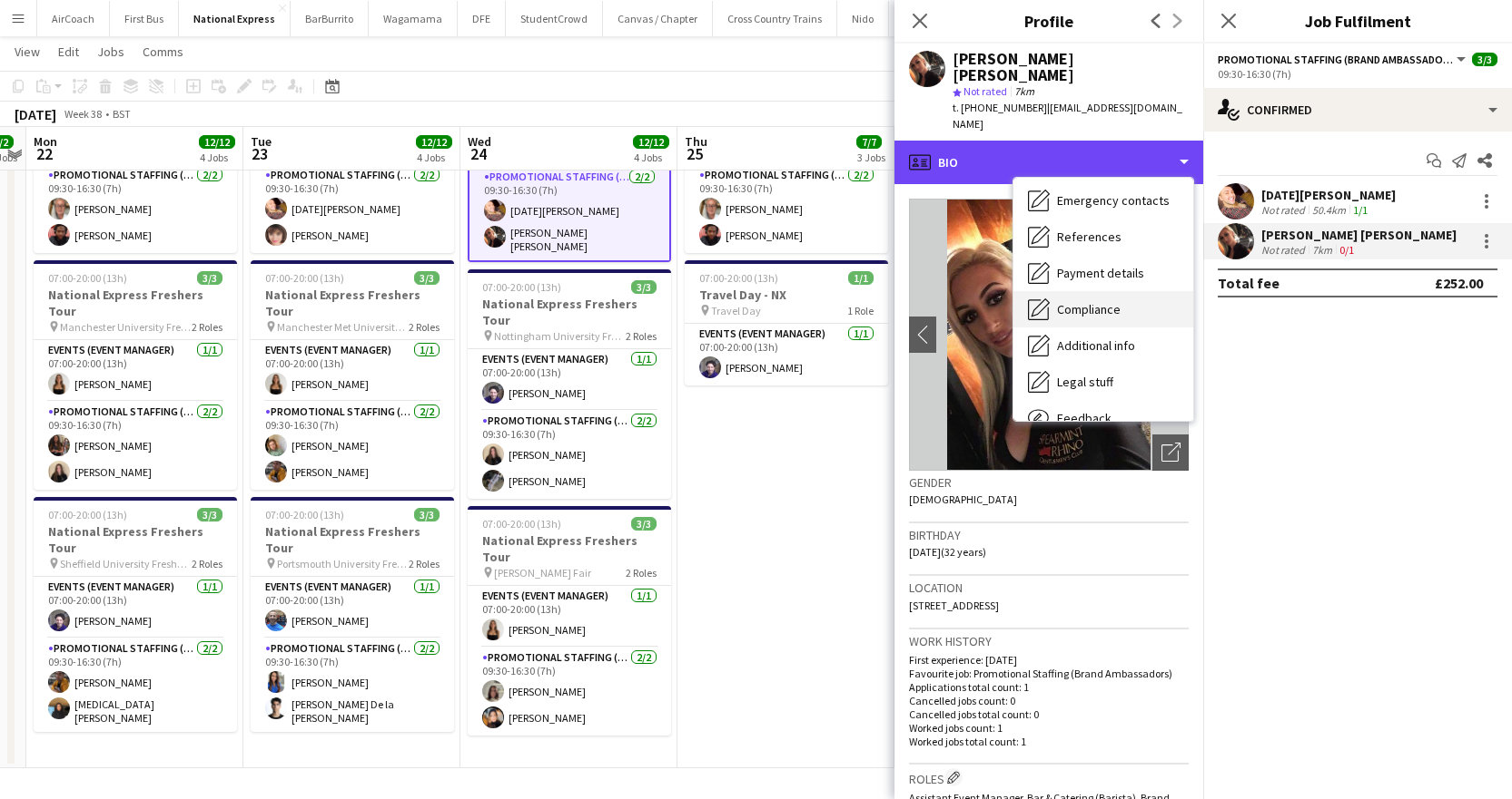
scroll to position [207, 0]
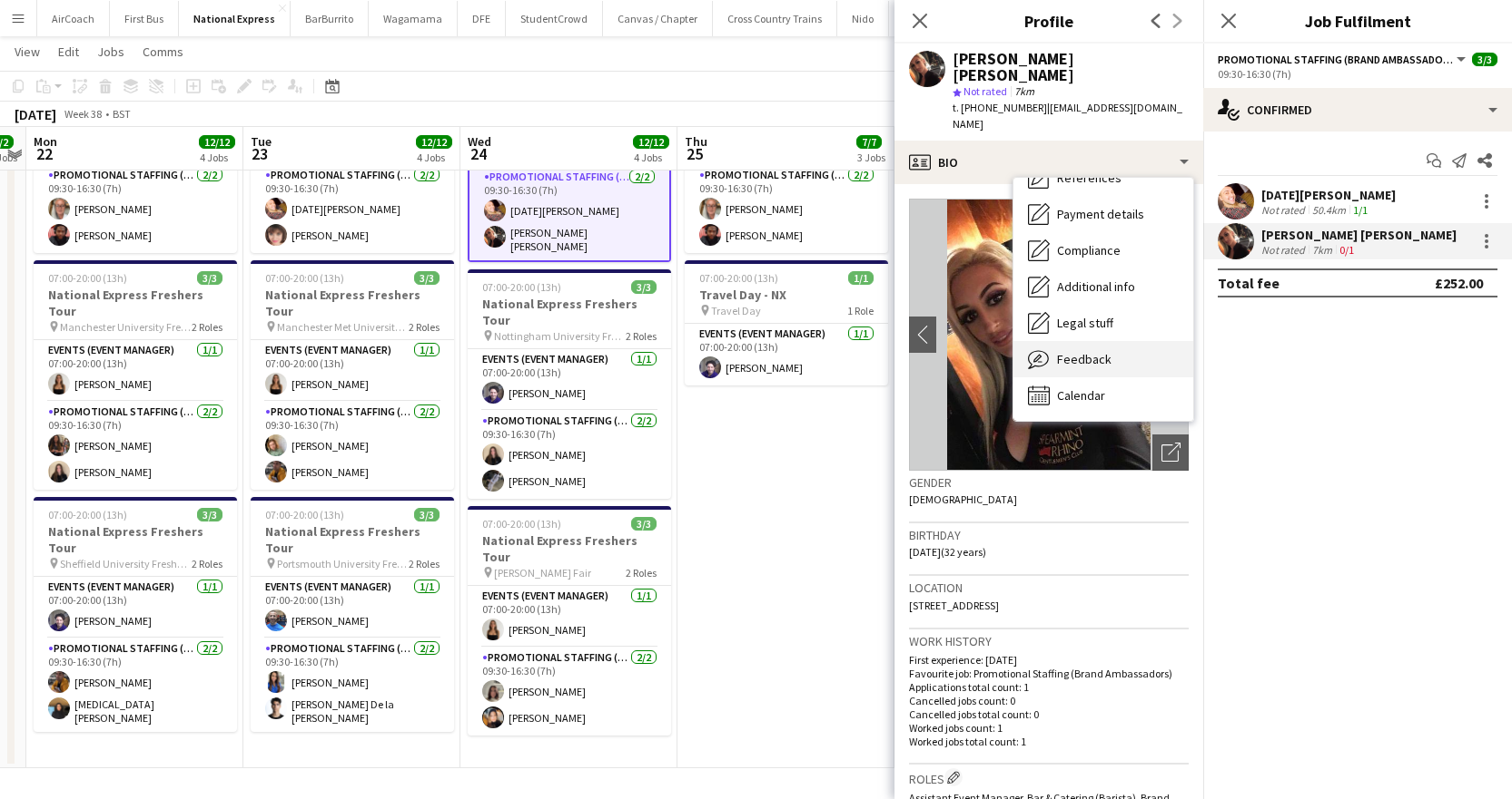
click at [1085, 352] on span "Feedback" at bounding box center [1084, 359] width 55 height 17
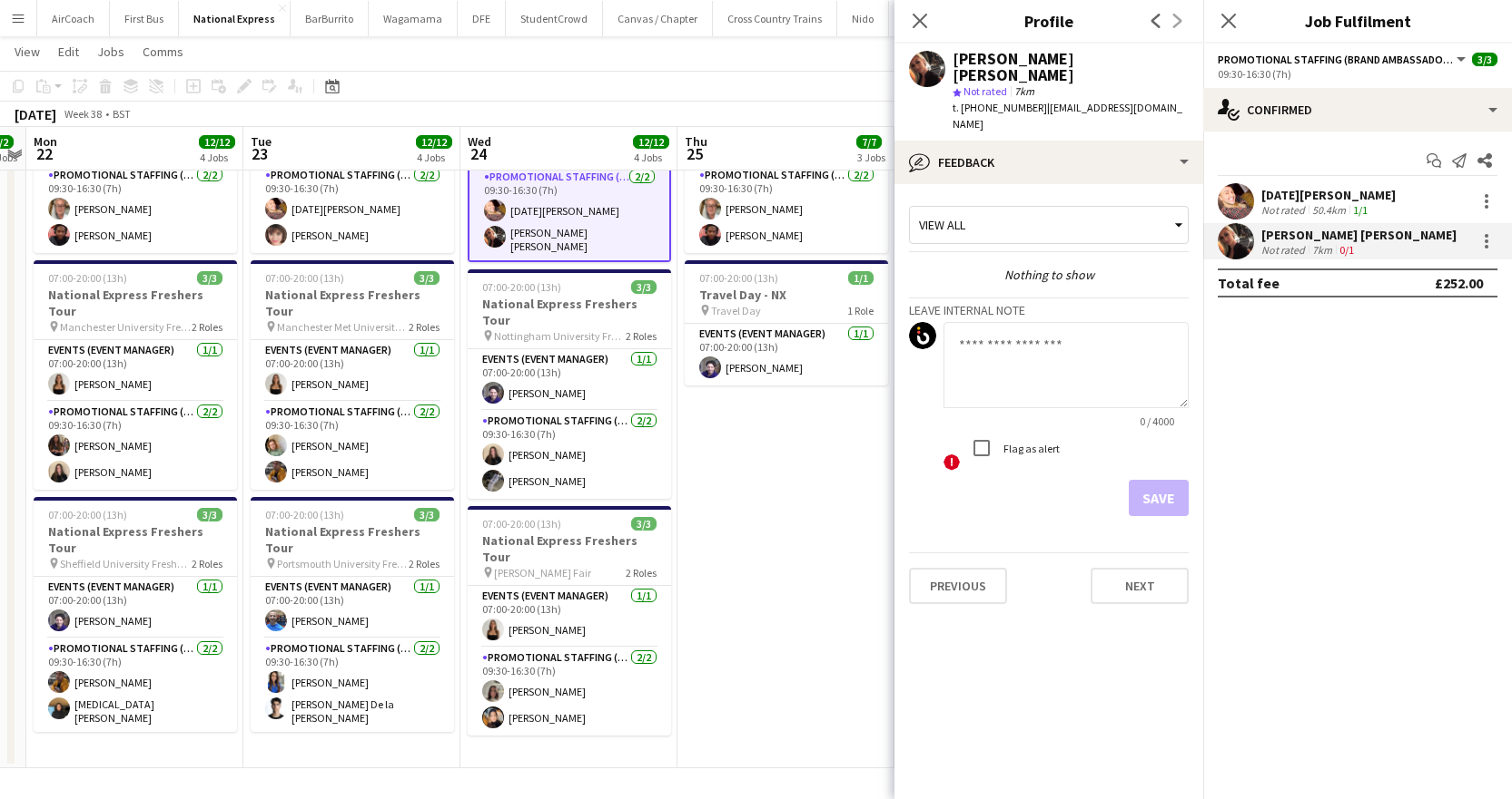
click at [1015, 324] on textarea at bounding box center [1065, 365] width 245 height 86
click at [1008, 326] on textarea at bounding box center [1065, 365] width 245 height 86
paste textarea "**********"
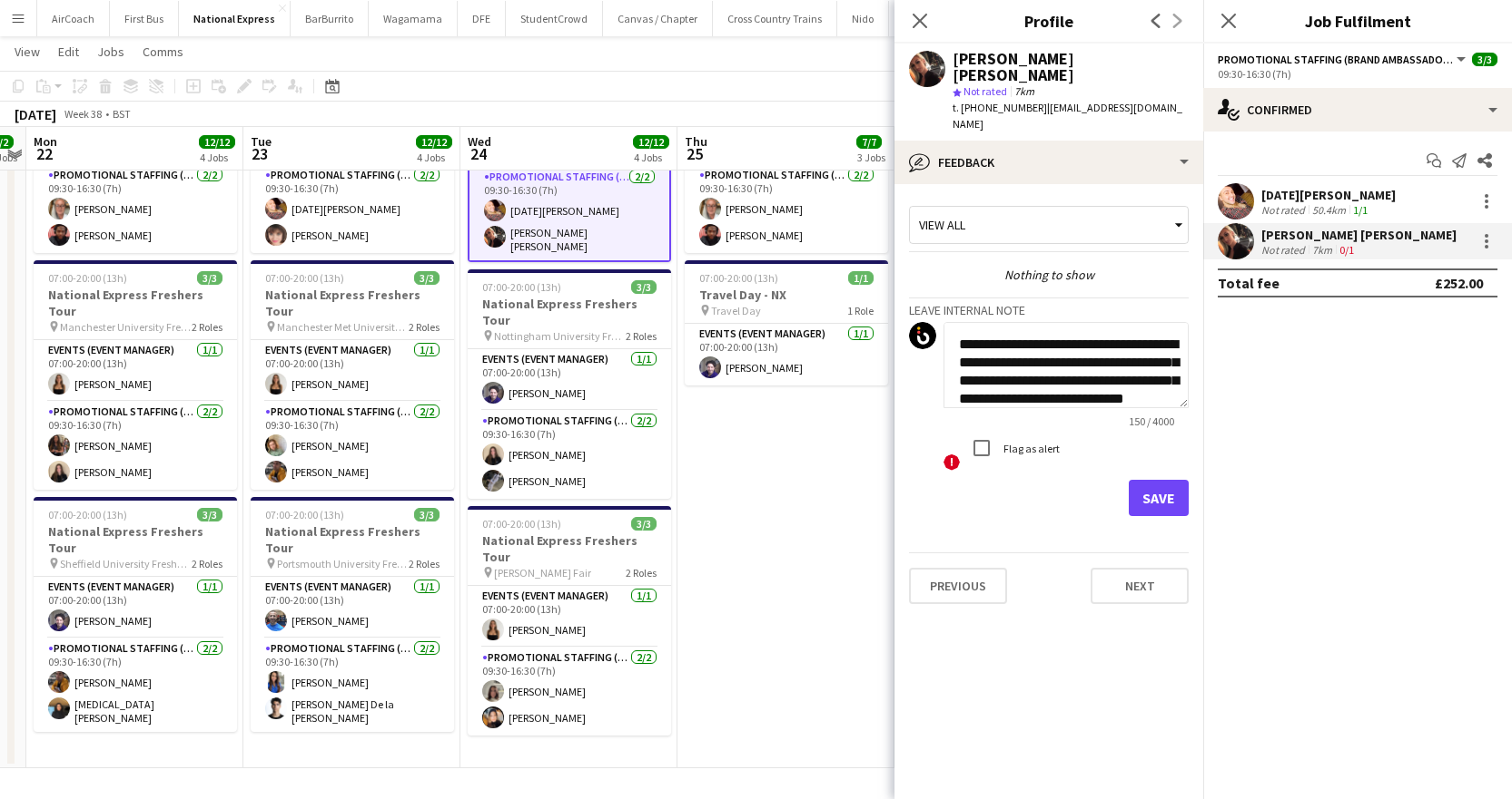
scroll to position [20, 0]
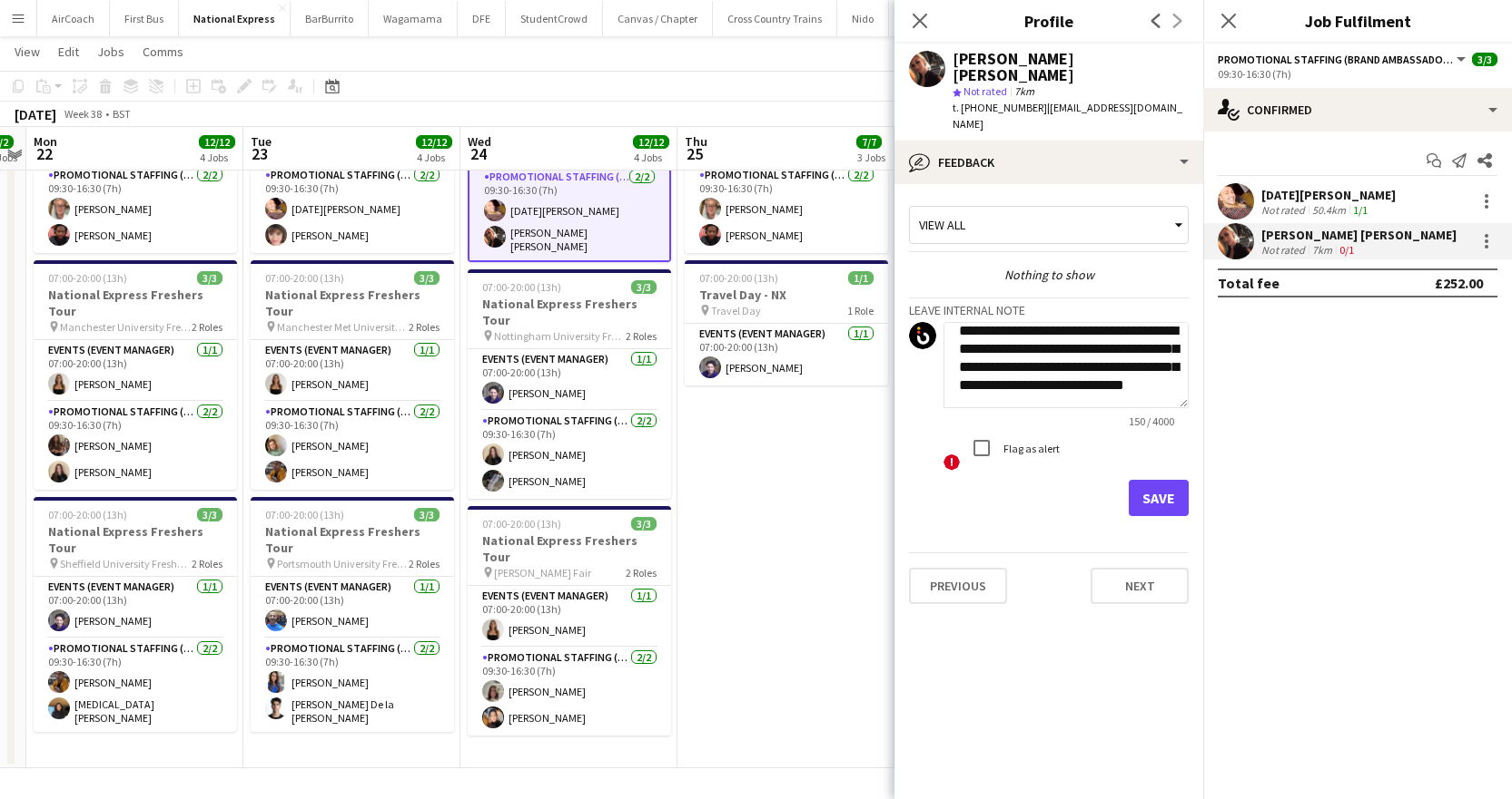
click at [1080, 362] on textarea "**********" at bounding box center [1065, 365] width 245 height 86
type textarea "**********"
drag, startPoint x: 1188, startPoint y: 331, endPoint x: 1187, endPoint y: 320, distance: 11.0
click at [1187, 322] on textarea "**********" at bounding box center [1065, 365] width 245 height 86
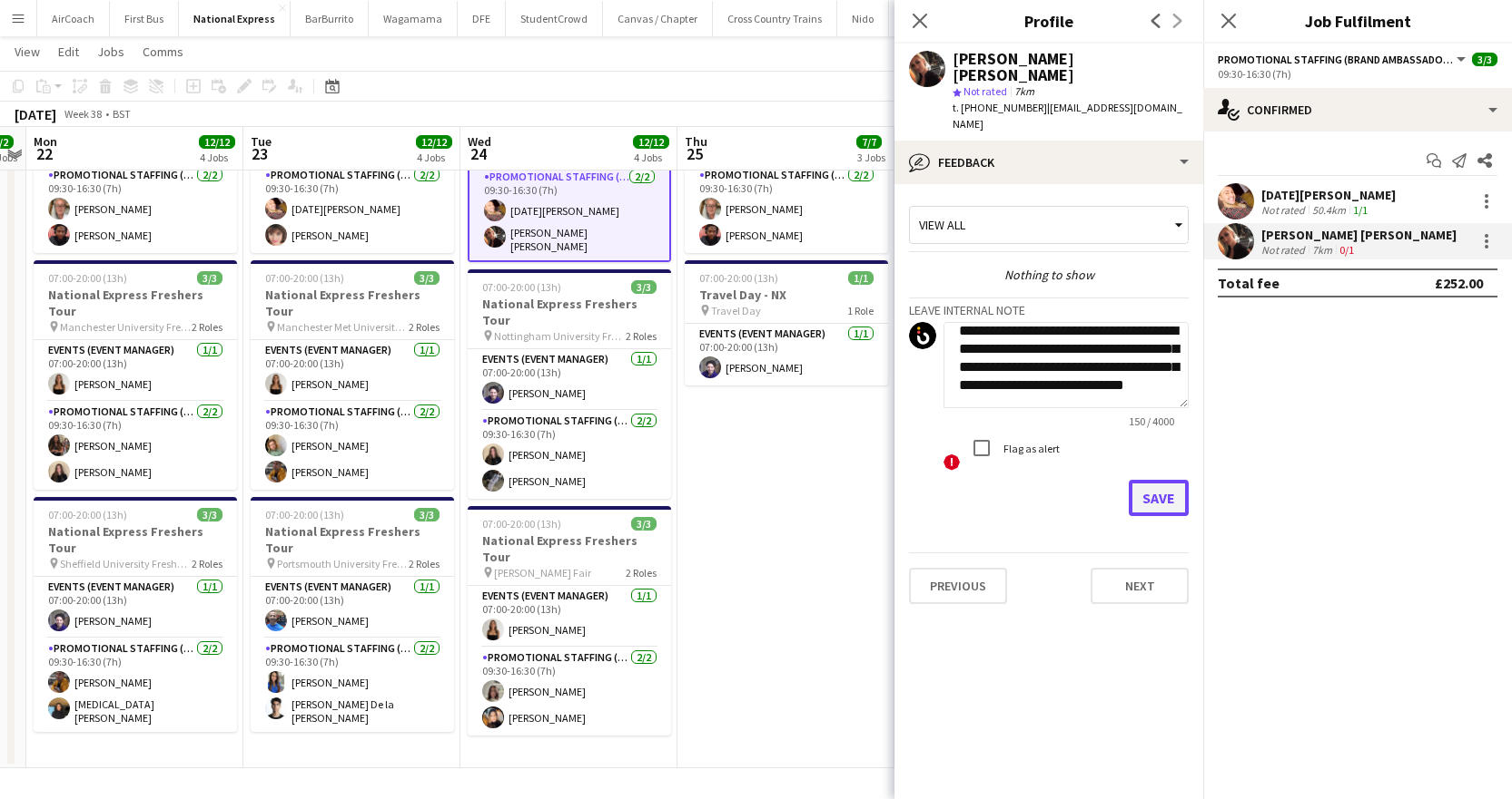
click at [1152, 480] on button "Save" at bounding box center [1158, 497] width 60 height 36
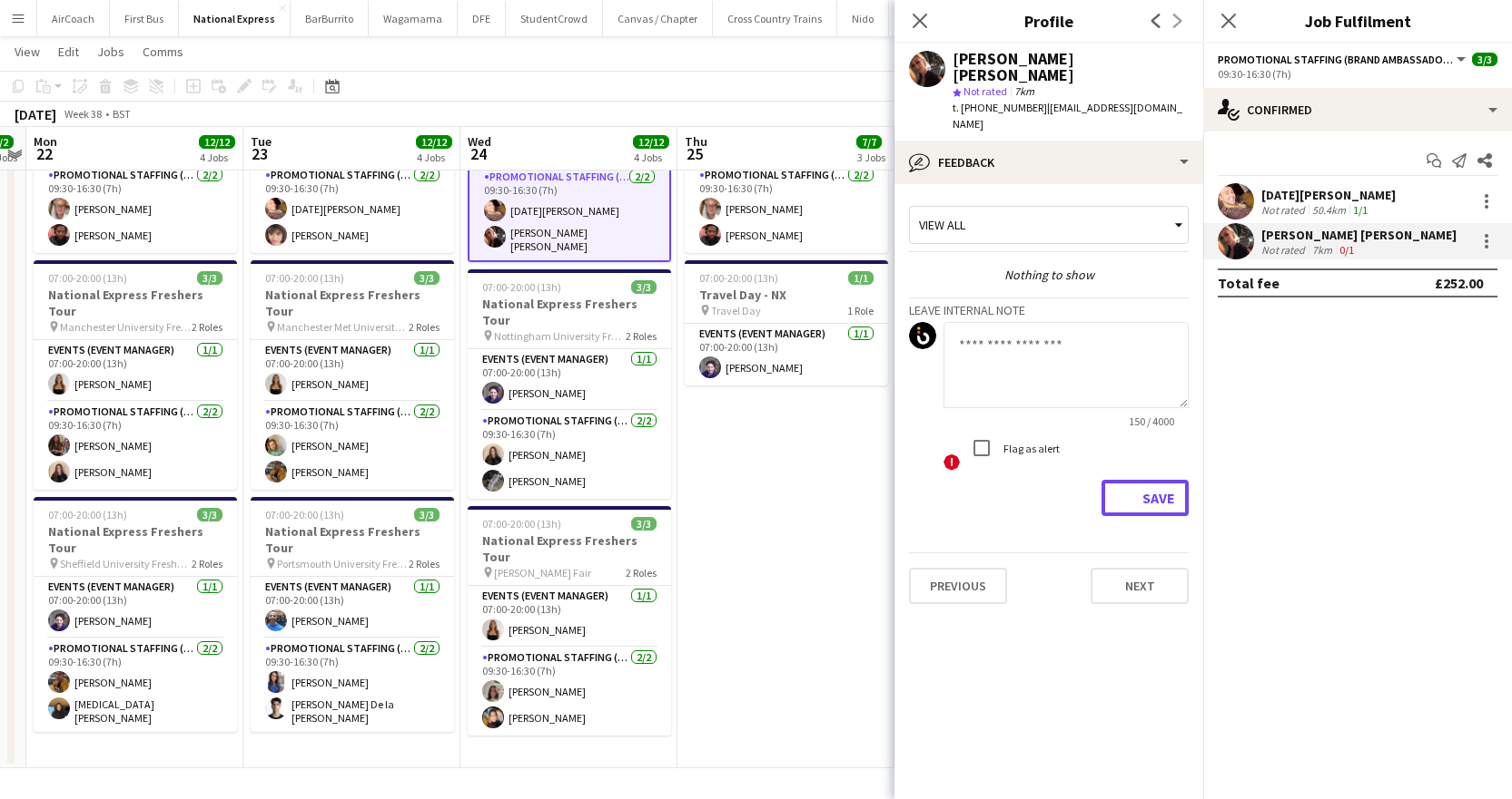
scroll to position [0, 0]
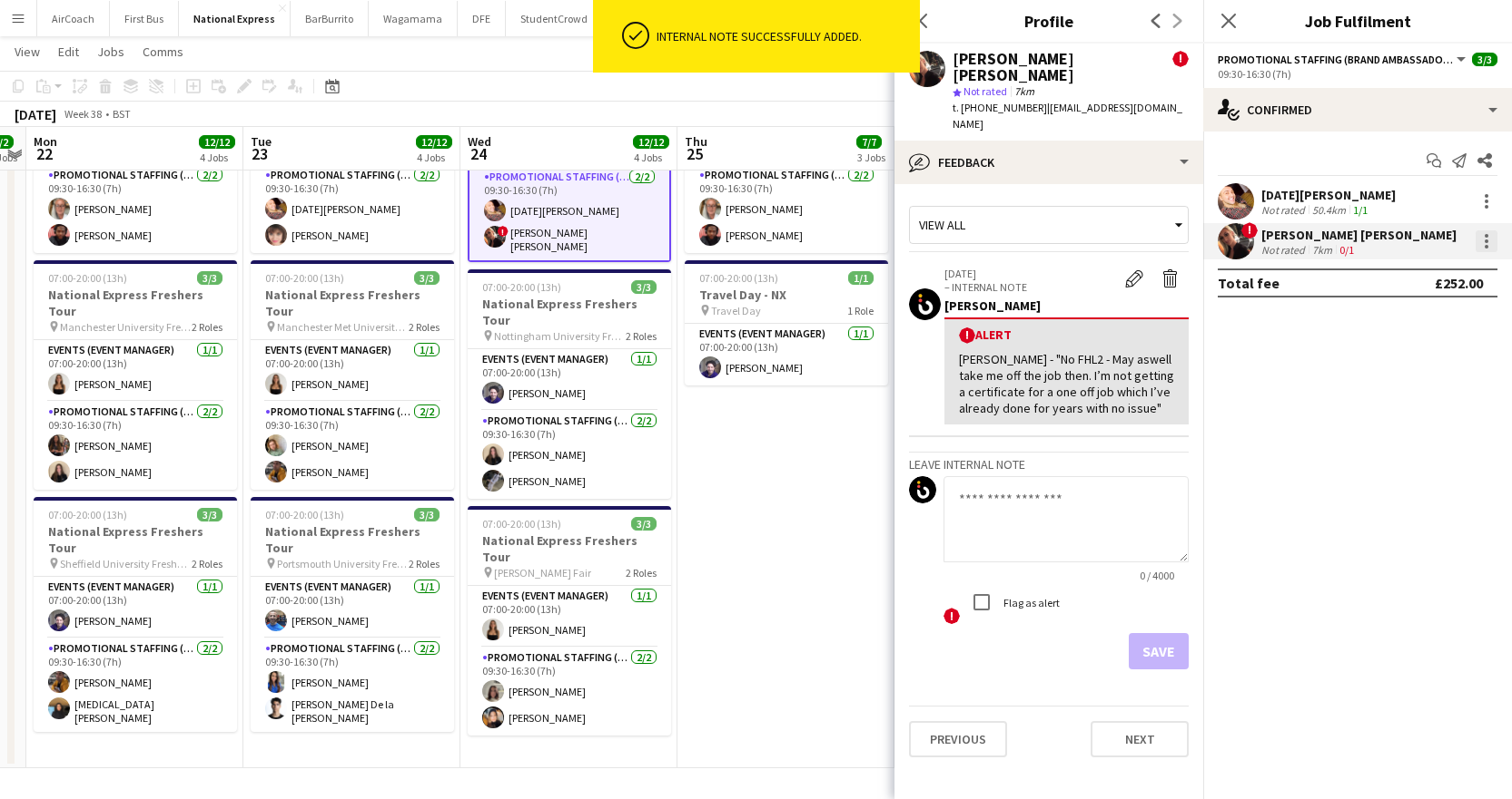
click at [1492, 241] on div at bounding box center [1487, 241] width 22 height 21
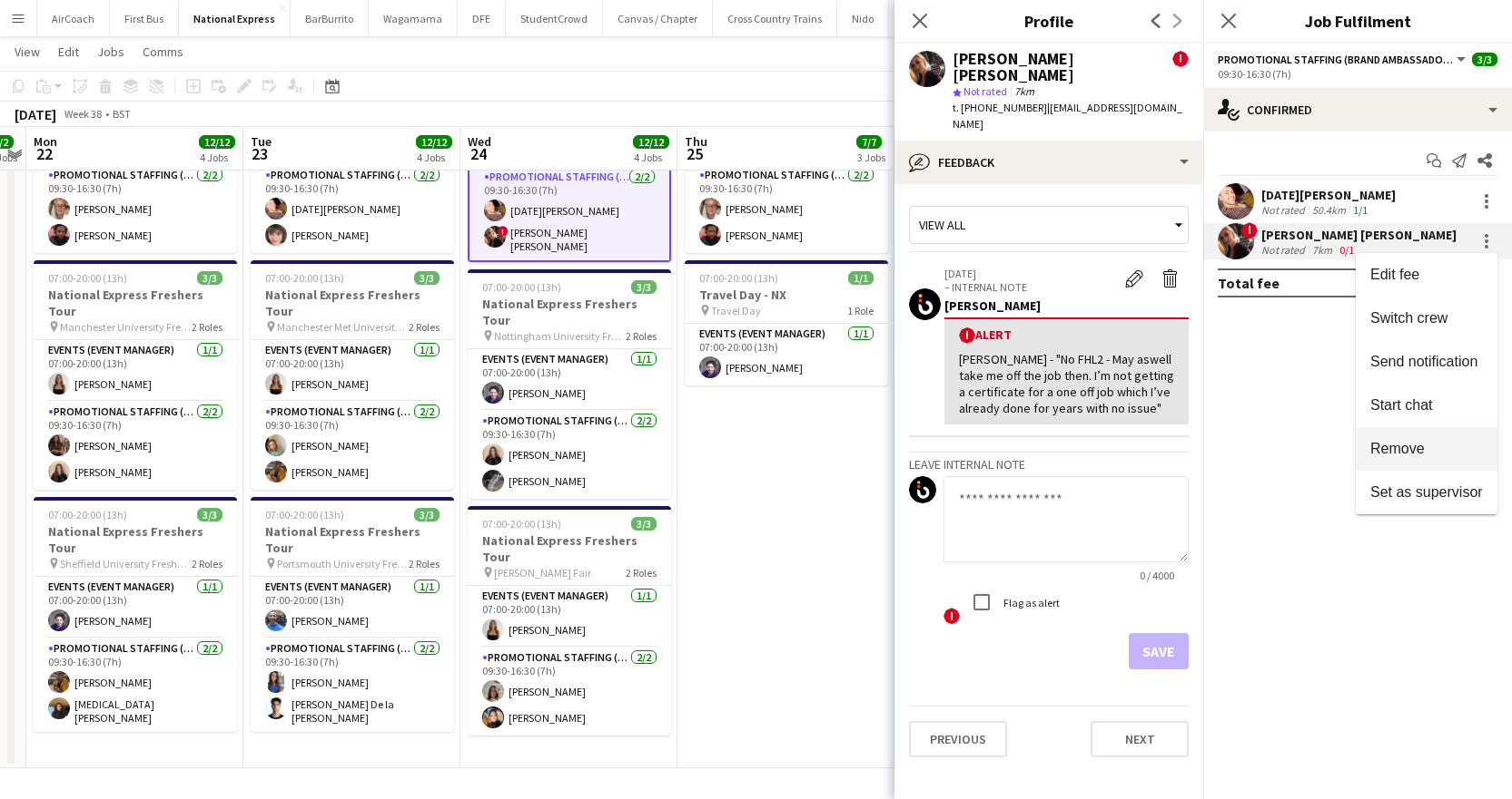
click at [1410, 444] on span "Remove" at bounding box center [1398, 448] width 55 height 16
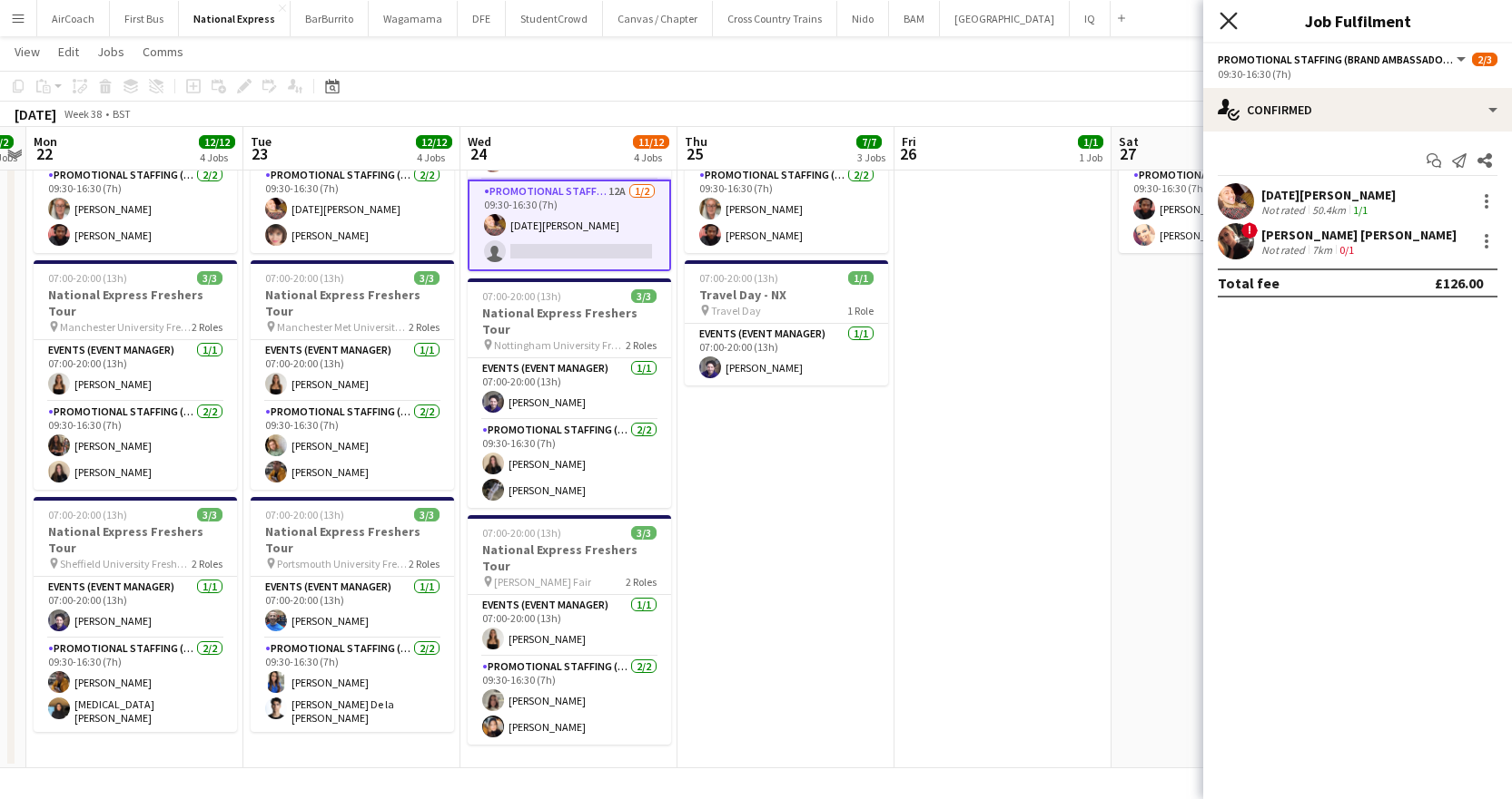
click at [1229, 26] on icon "Close pop-in" at bounding box center [1229, 21] width 18 height 18
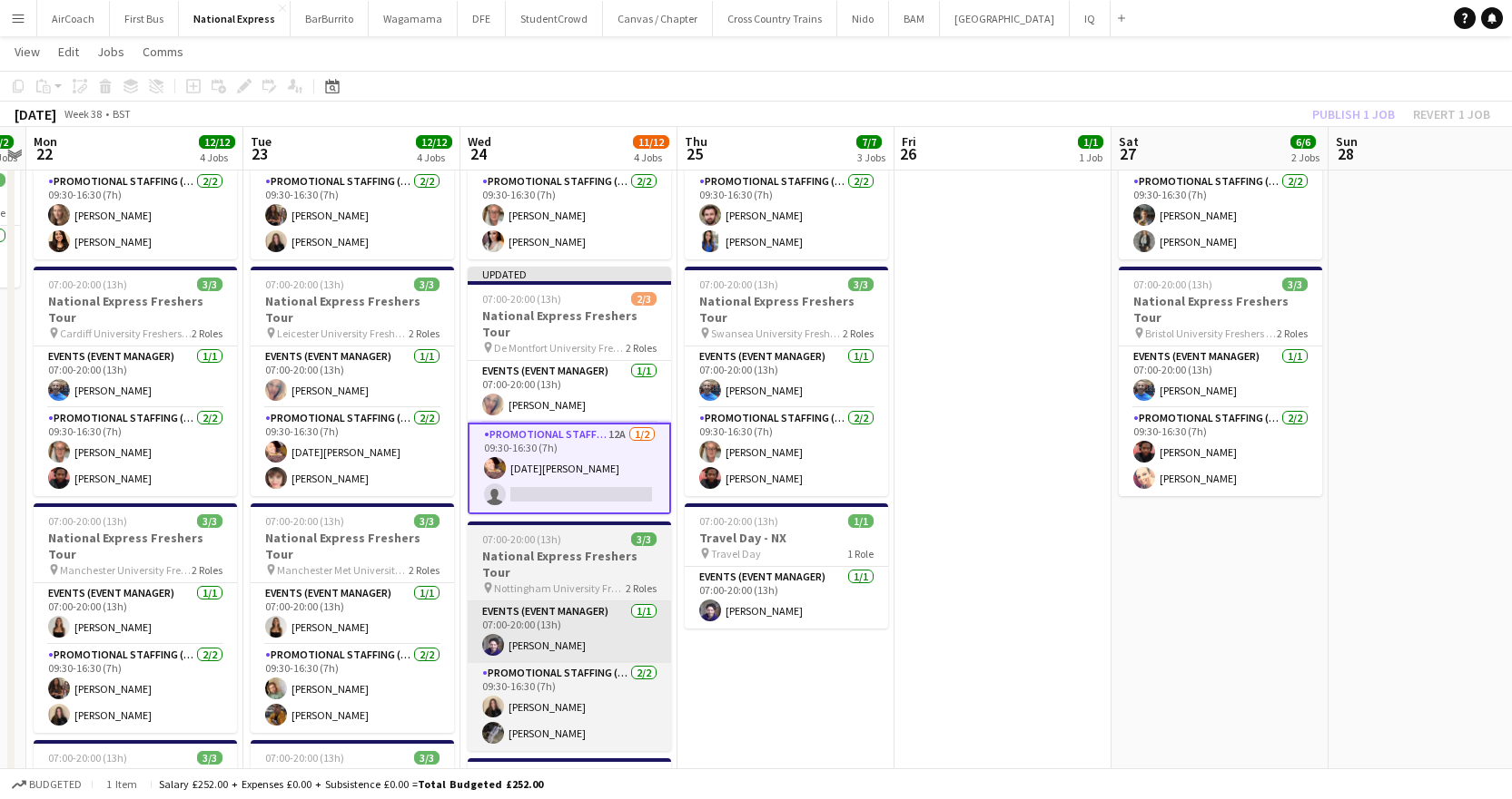
scroll to position [151, 0]
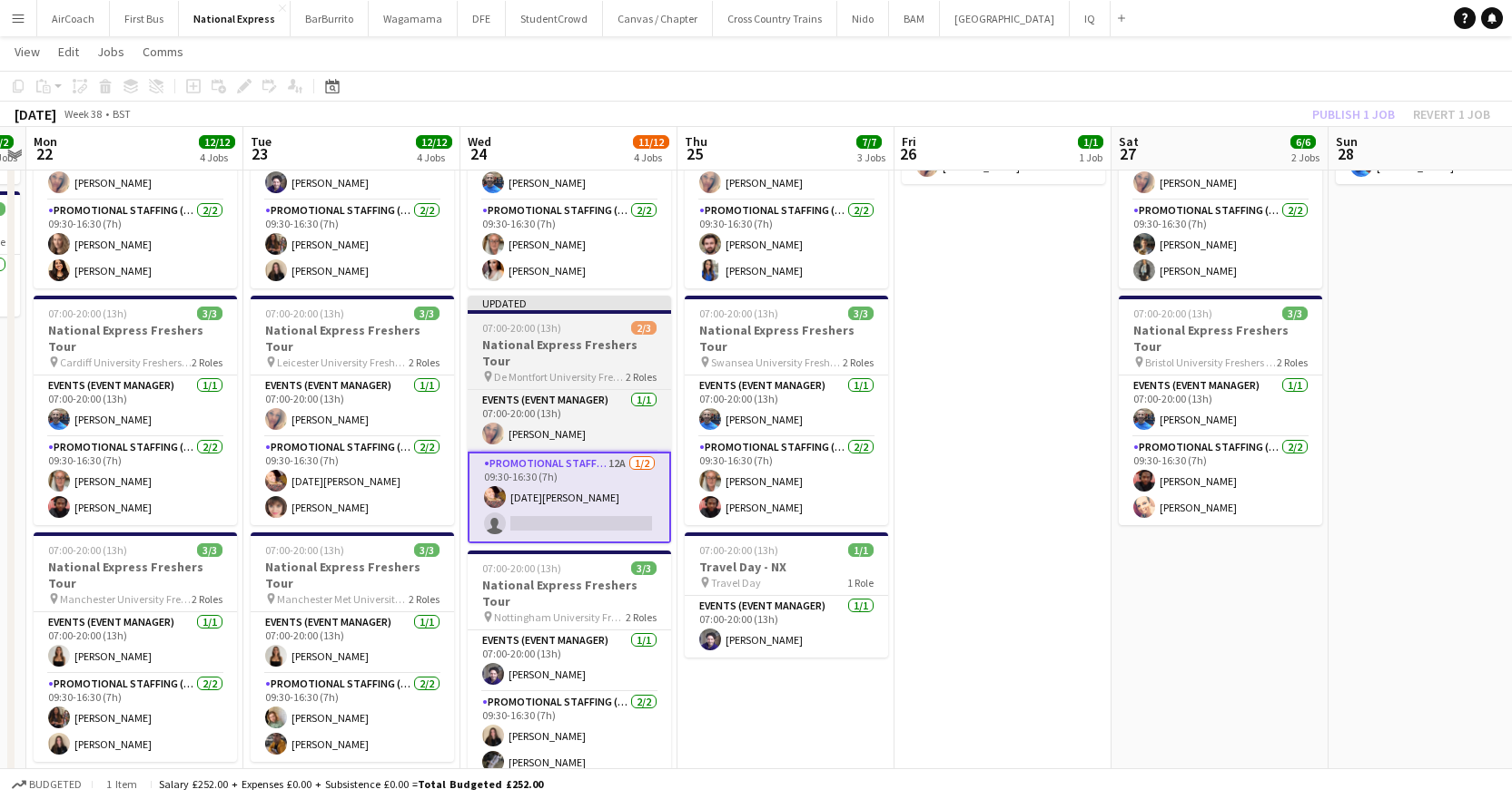
click at [558, 311] on div at bounding box center [569, 313] width 203 height 4
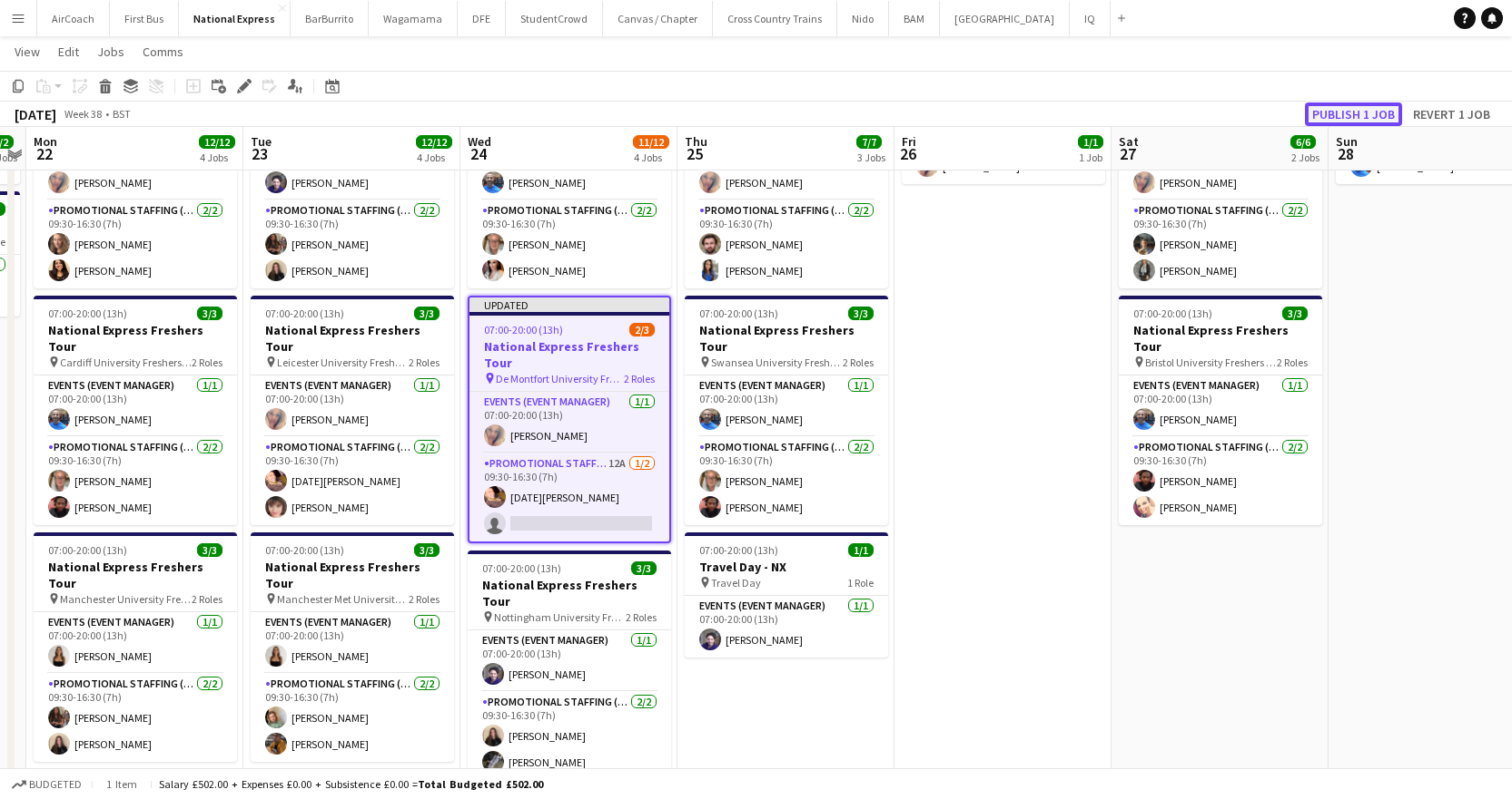
click at [1341, 109] on button "Publish 1 job" at bounding box center [1353, 114] width 97 height 23
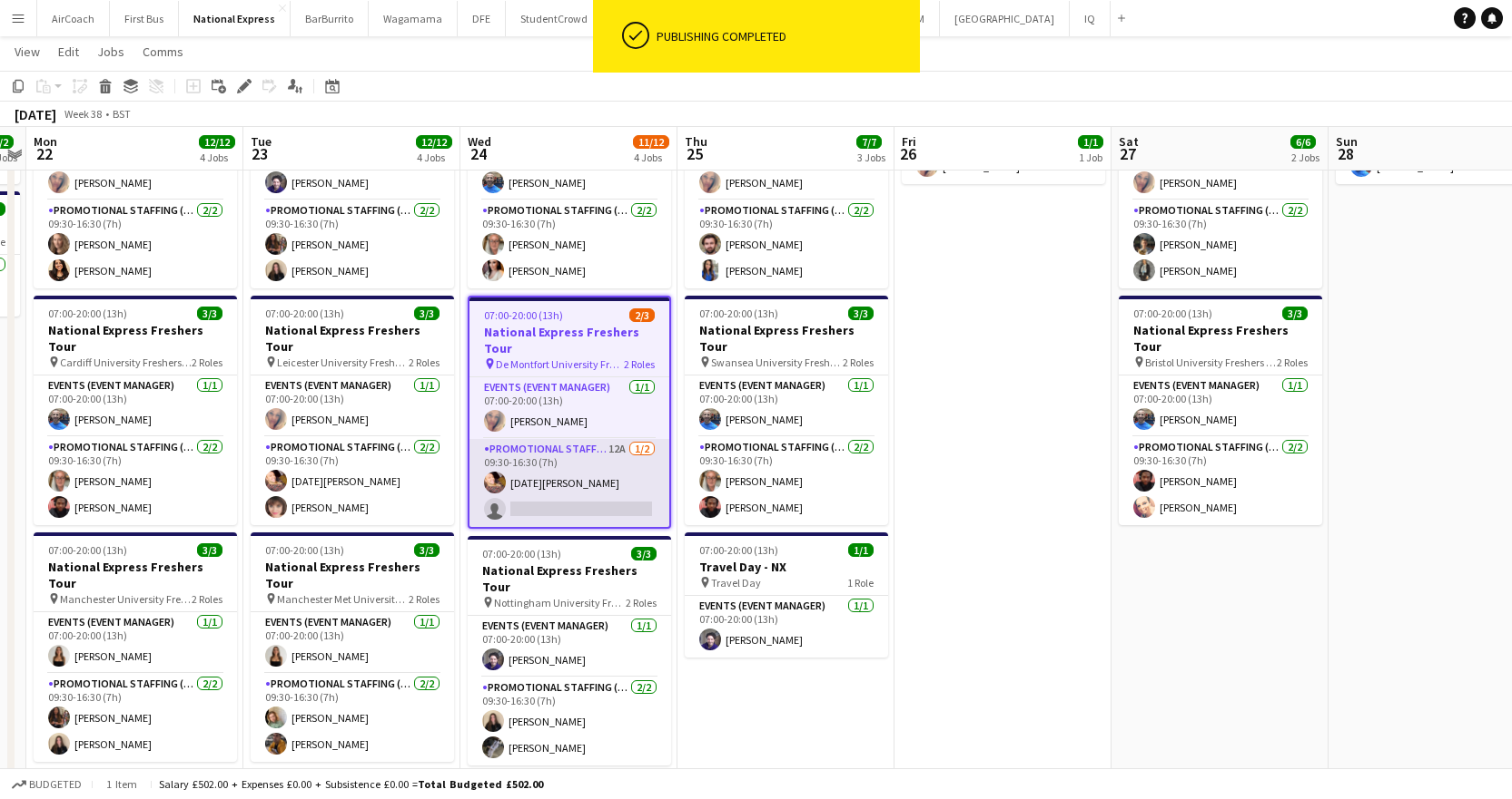
click at [518, 484] on app-card-role "Promotional Staffing (Brand Ambassadors) 12A 1/2 09:30-16:30 (7h) Raja Ali sing…" at bounding box center [569, 484] width 199 height 88
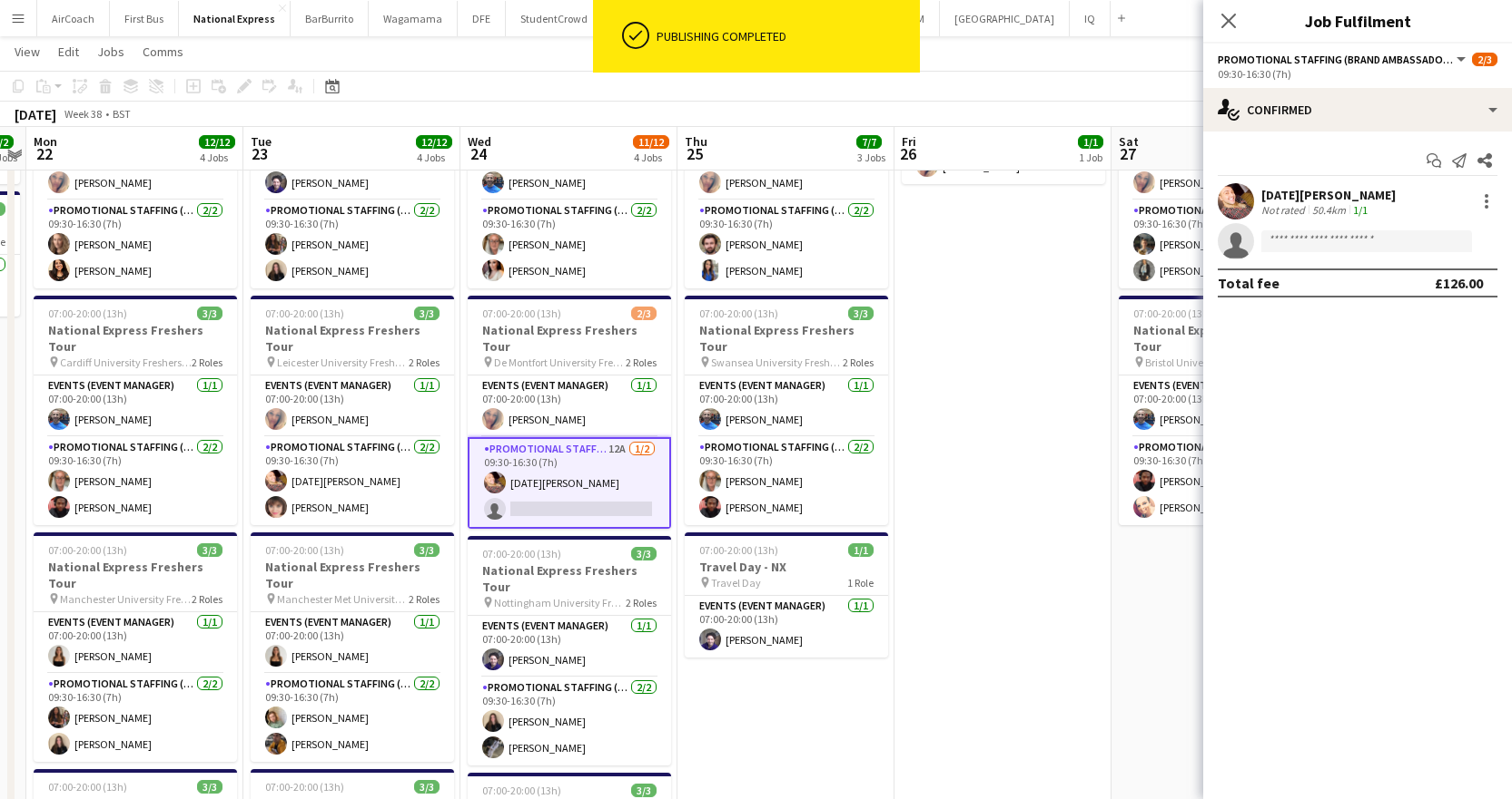
click at [1315, 229] on app-invite-slot "single-neutral-actions" at bounding box center [1358, 241] width 309 height 36
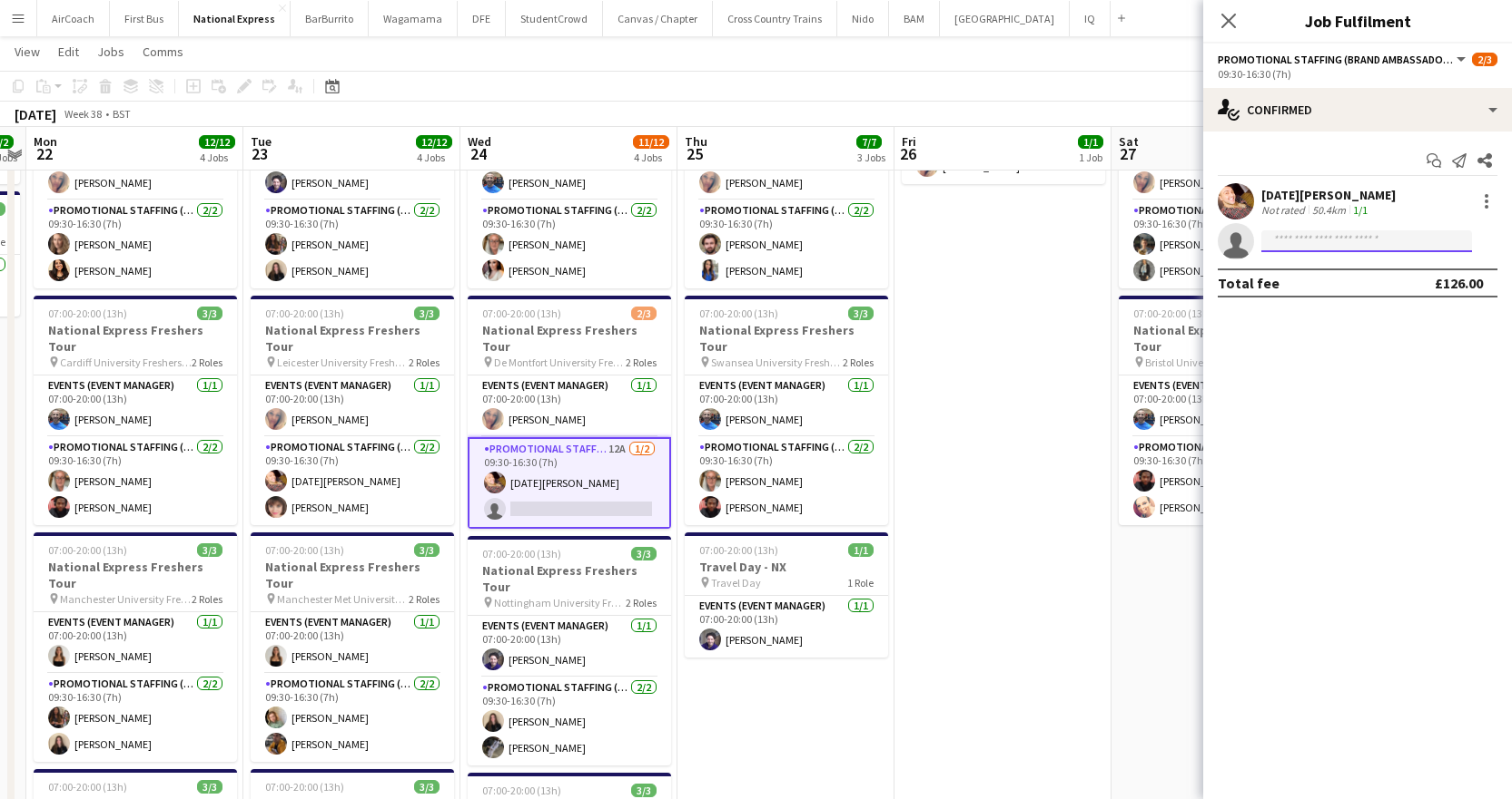
click at [1318, 245] on input at bounding box center [1366, 241] width 211 height 21
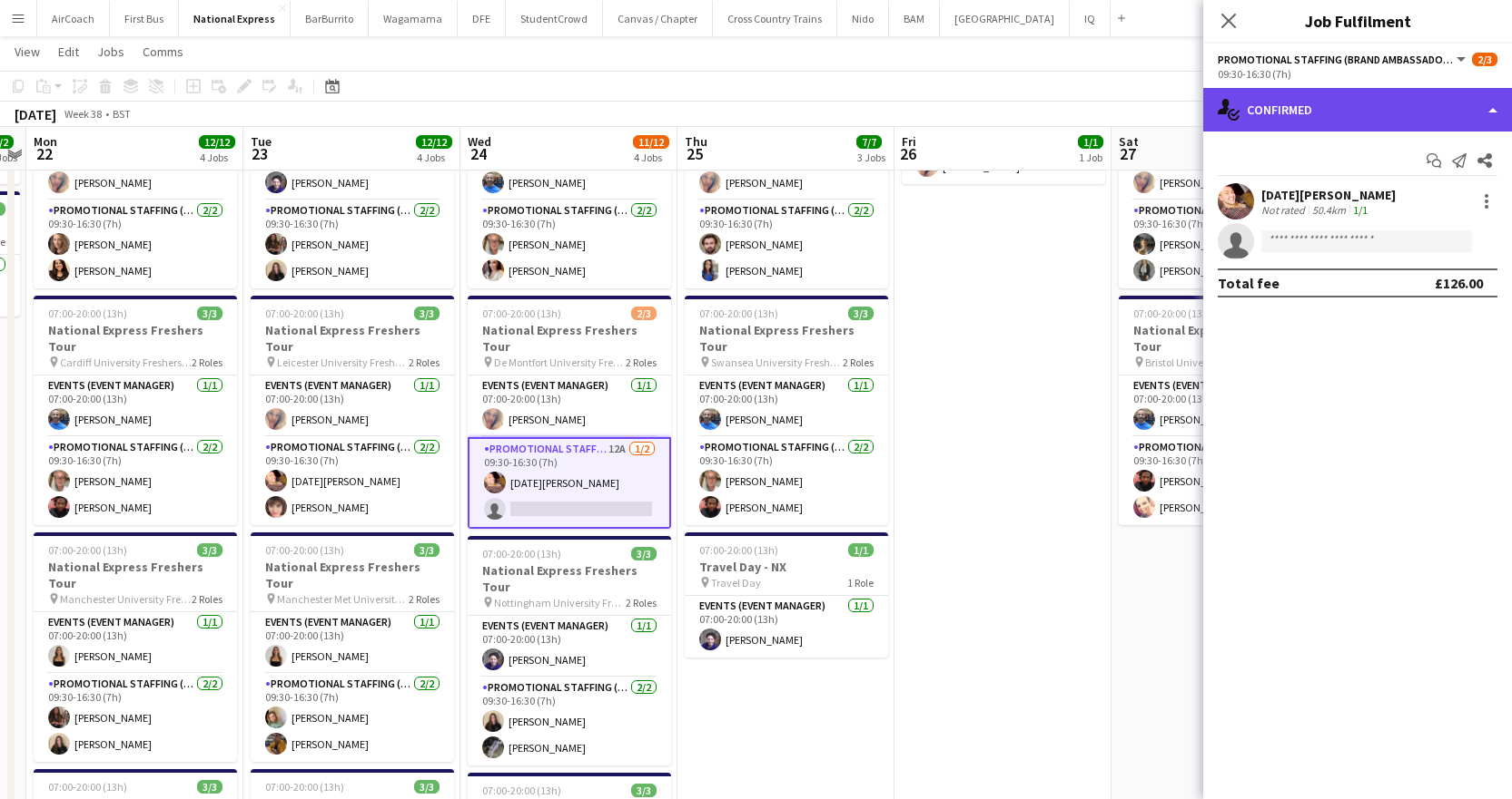
click at [1369, 98] on div "single-neutral-actions-check-2 Confirmed" at bounding box center [1358, 109] width 309 height 44
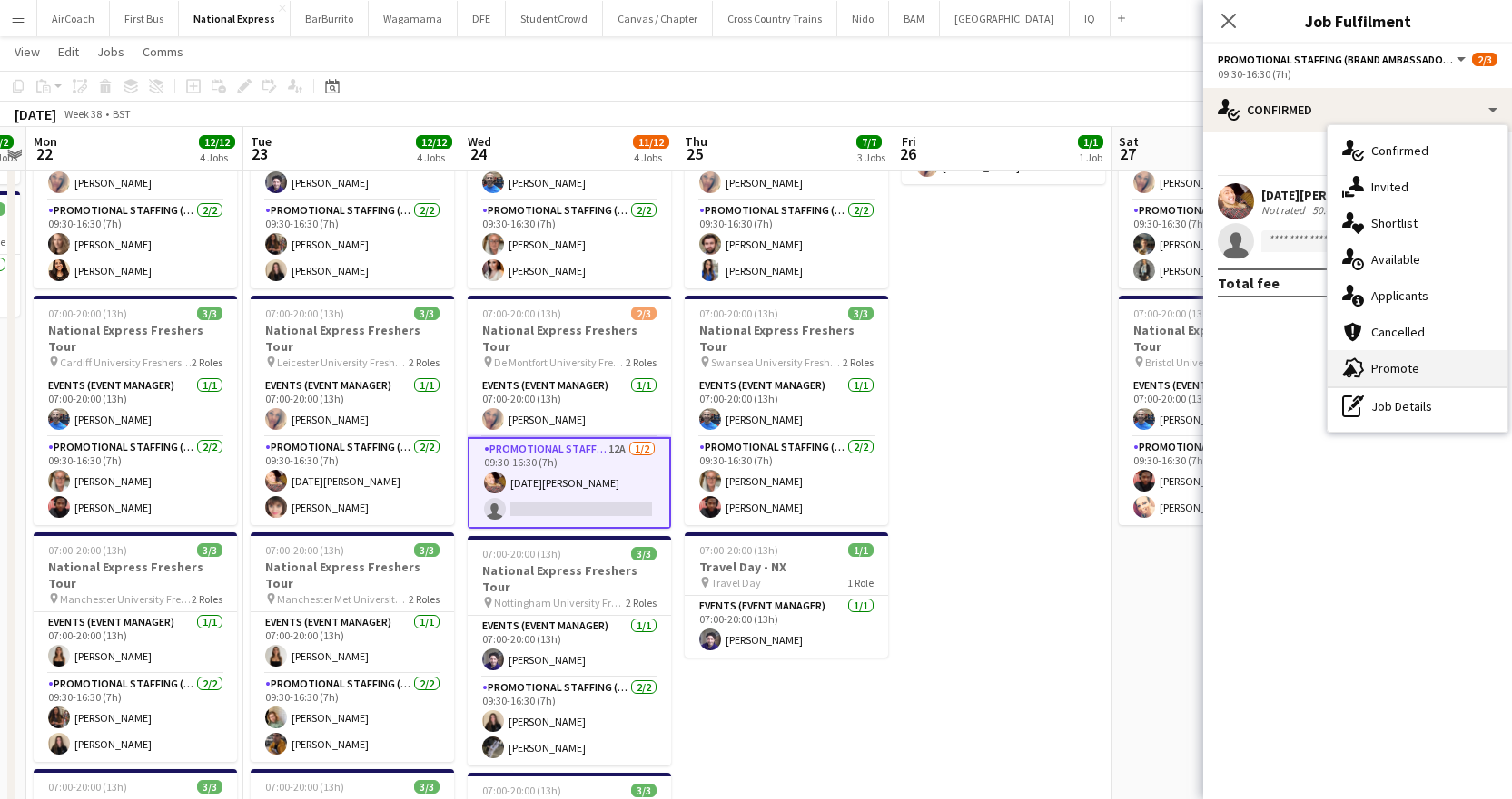
click at [1387, 365] on div "advertising-megaphone Promote" at bounding box center [1417, 368] width 180 height 36
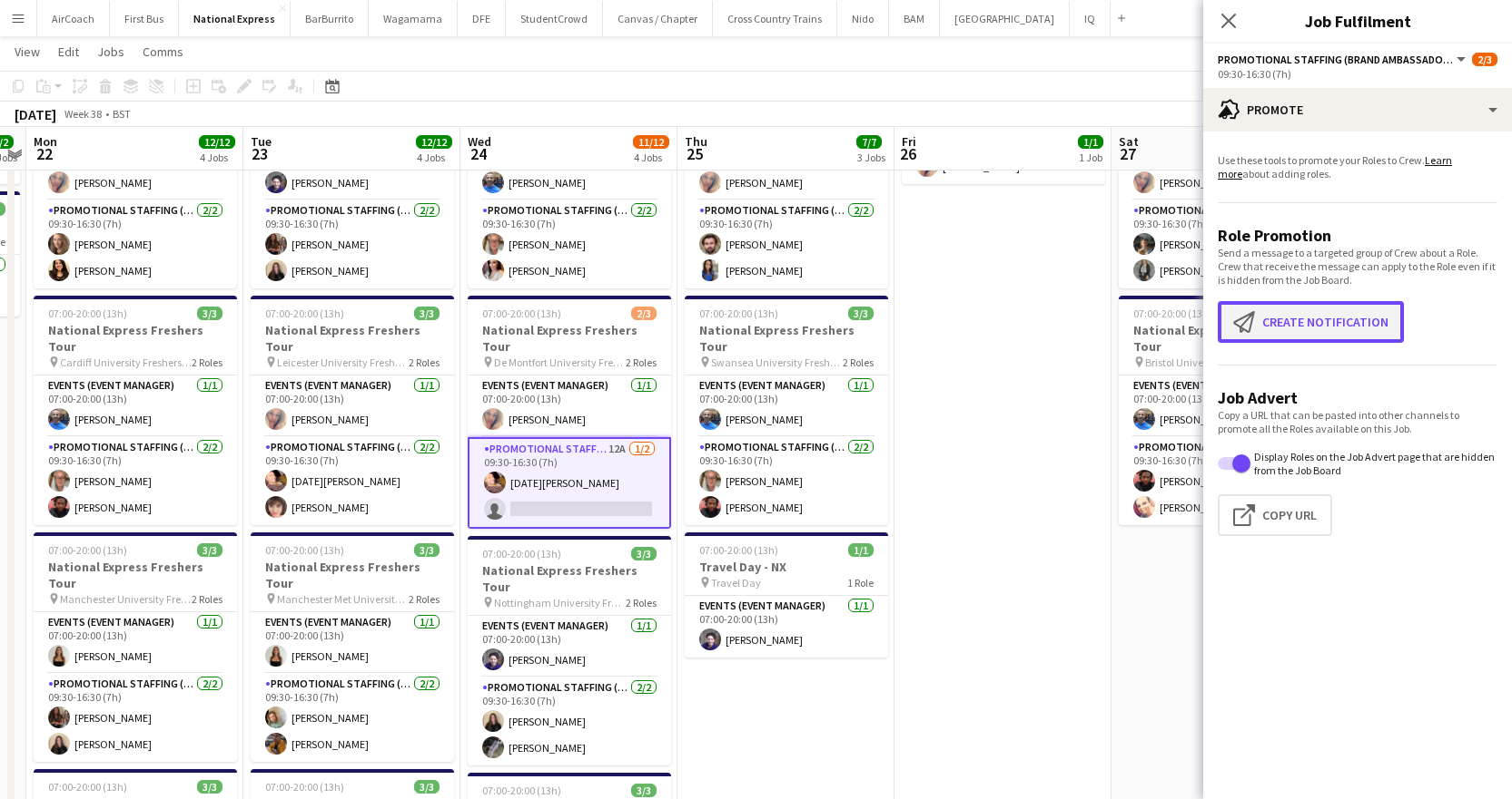
click at [1321, 337] on button "Create notification Create notification" at bounding box center [1311, 321] width 186 height 42
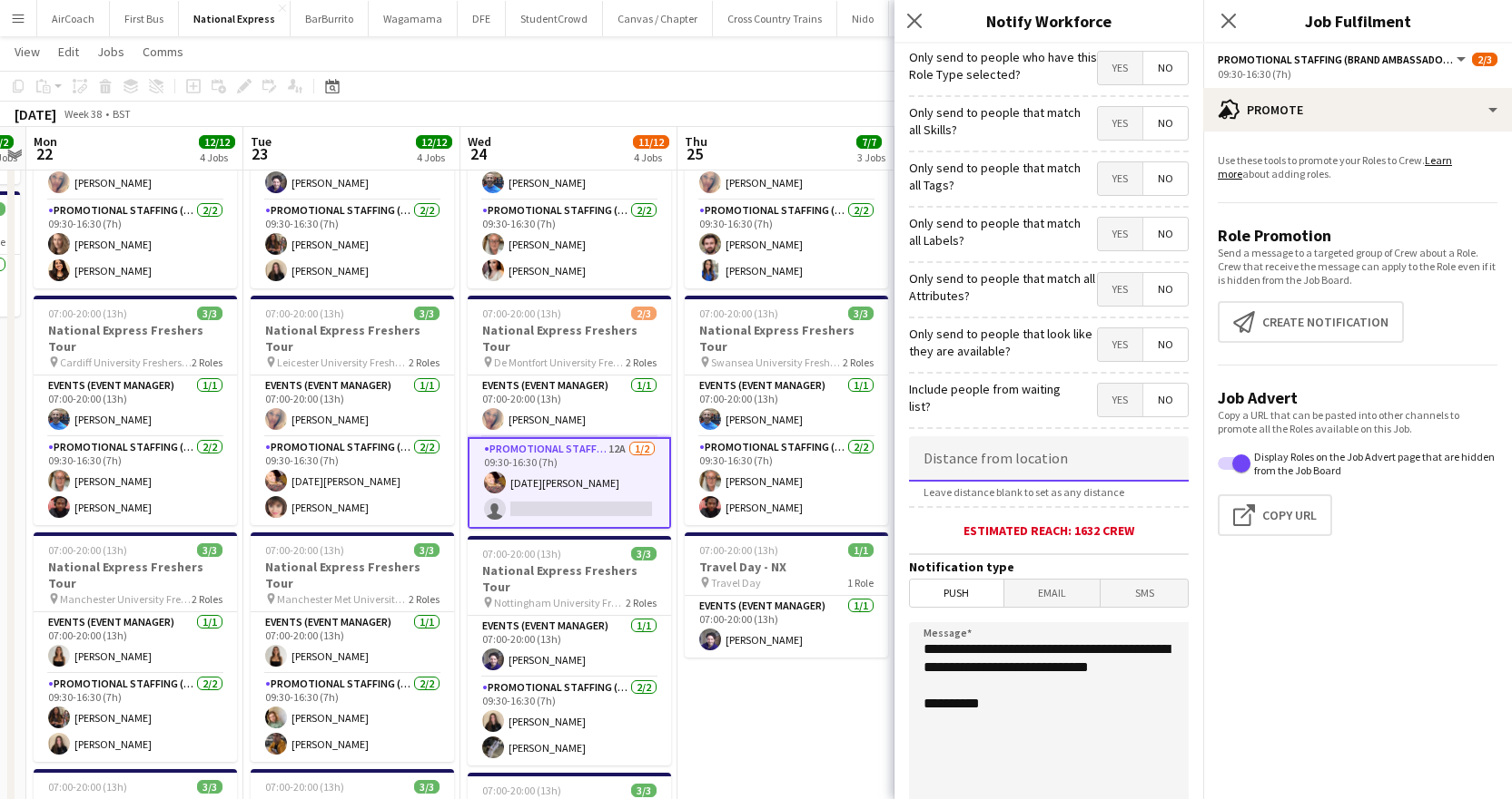
click at [1001, 466] on input at bounding box center [1049, 459] width 280 height 45
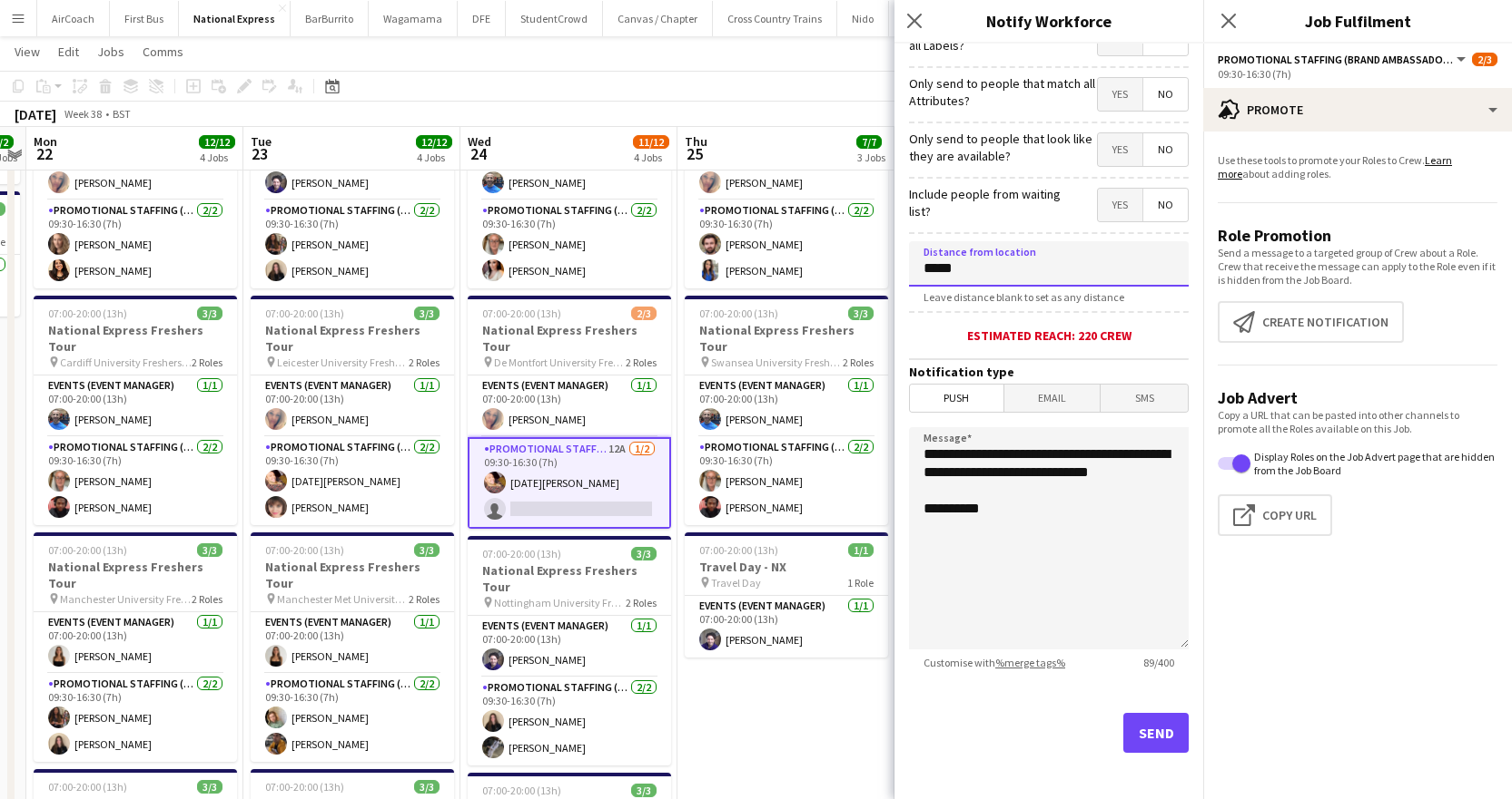
scroll to position [199, 0]
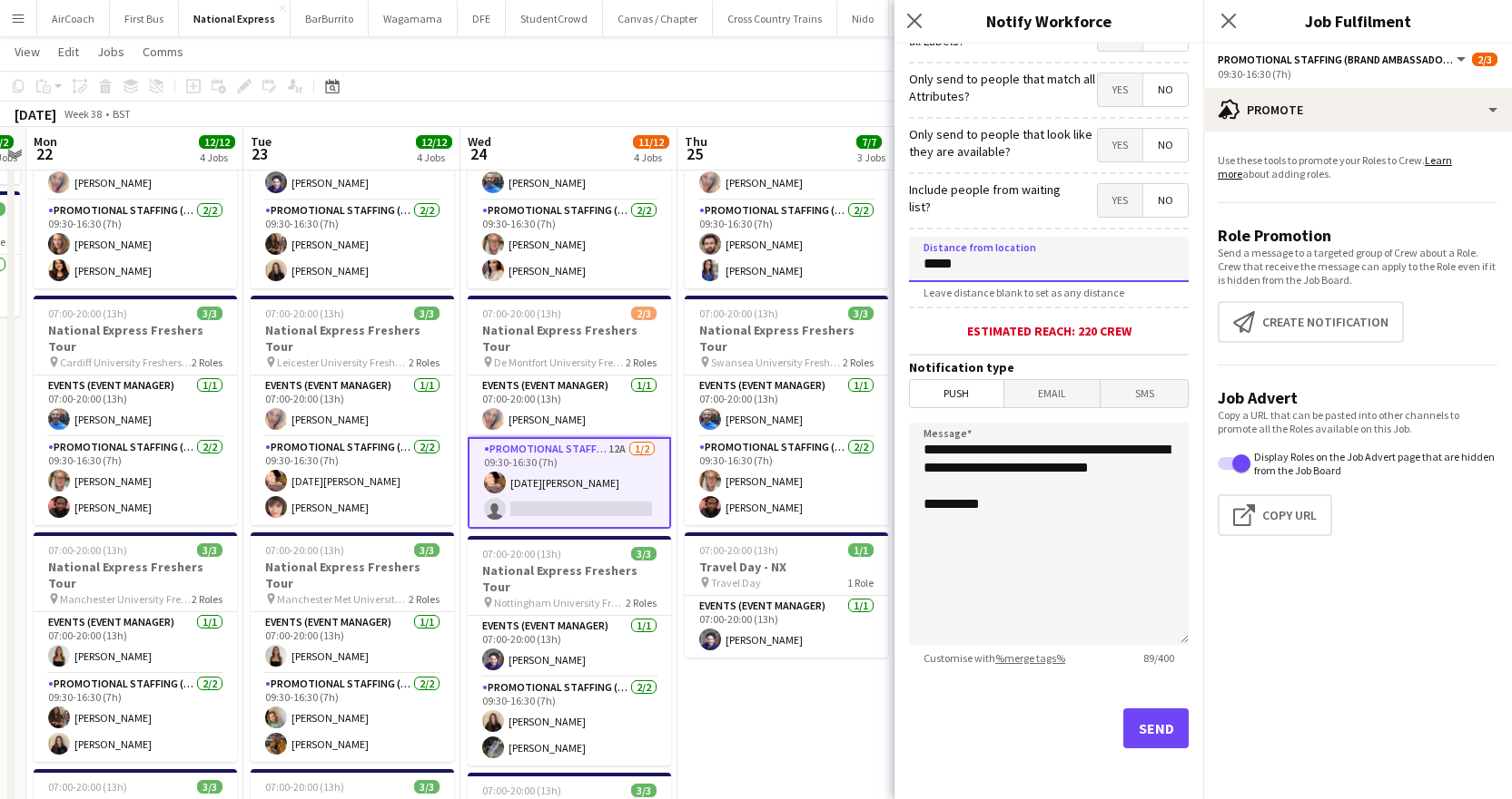
type input "*****"
click at [1127, 743] on button "Send" at bounding box center [1155, 729] width 65 height 40
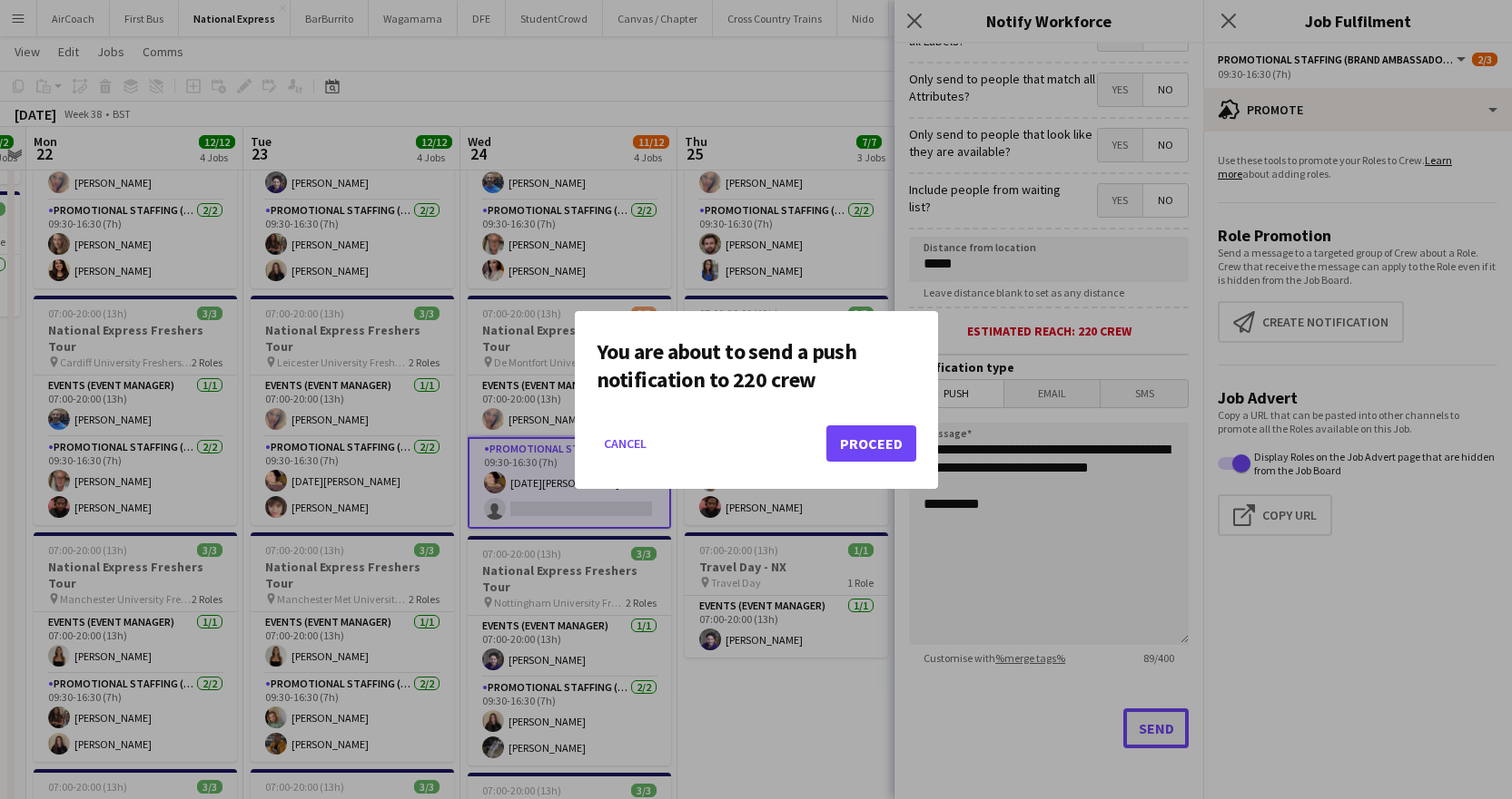
scroll to position [0, 0]
click at [871, 443] on button "Proceed" at bounding box center [871, 443] width 90 height 36
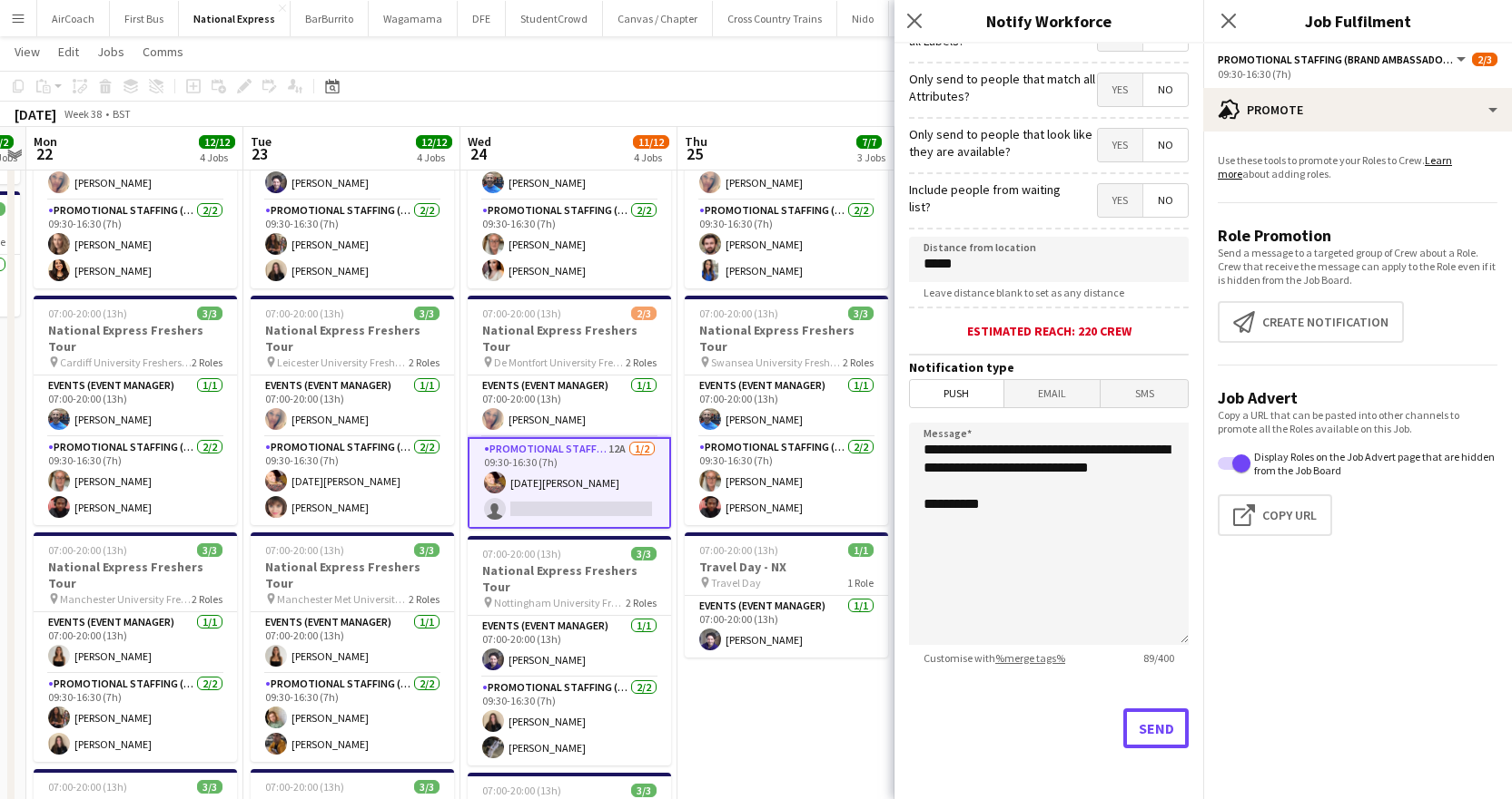
scroll to position [151, 0]
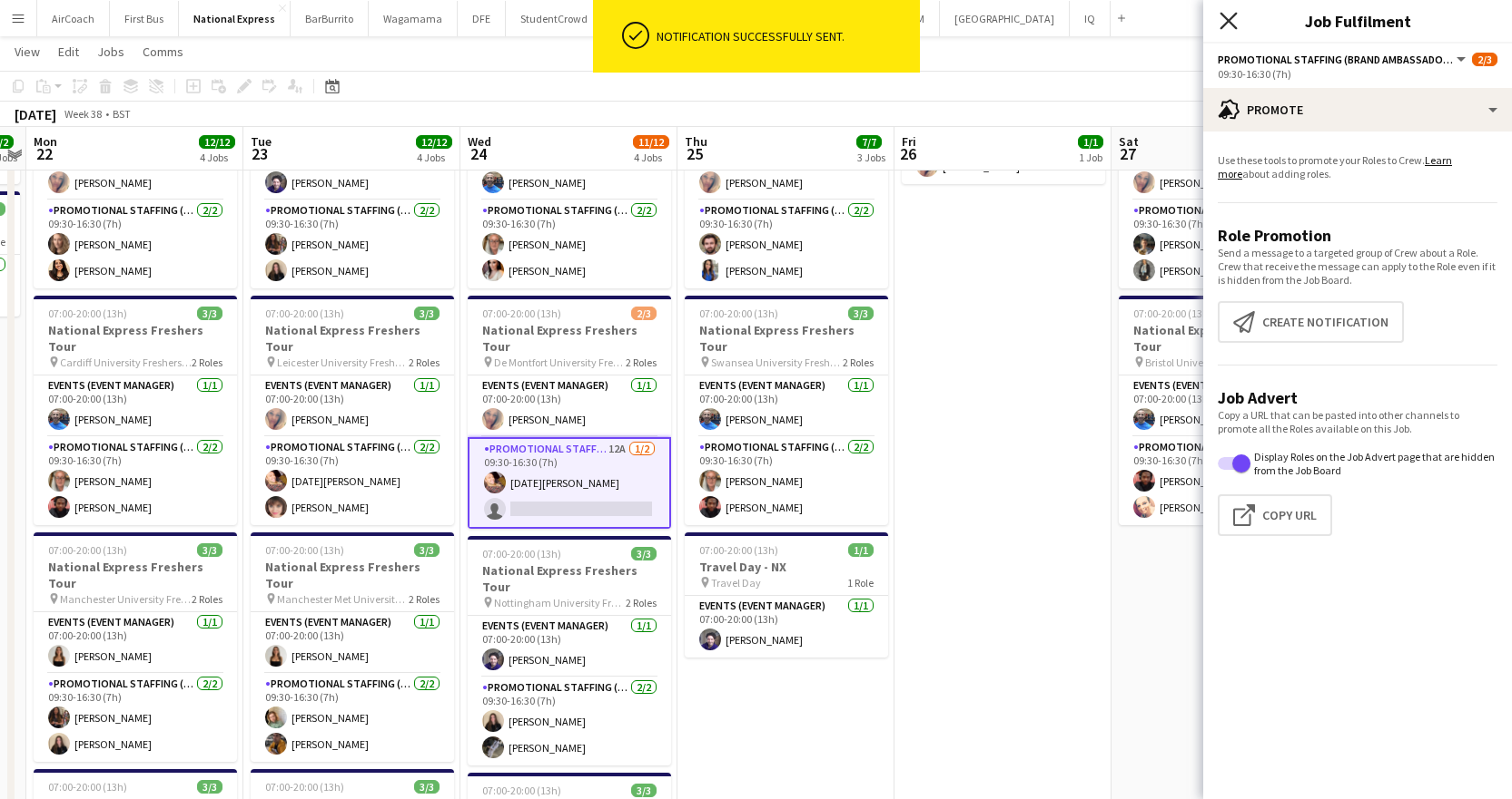
click at [1228, 19] on icon "Close pop-in" at bounding box center [1229, 21] width 18 height 18
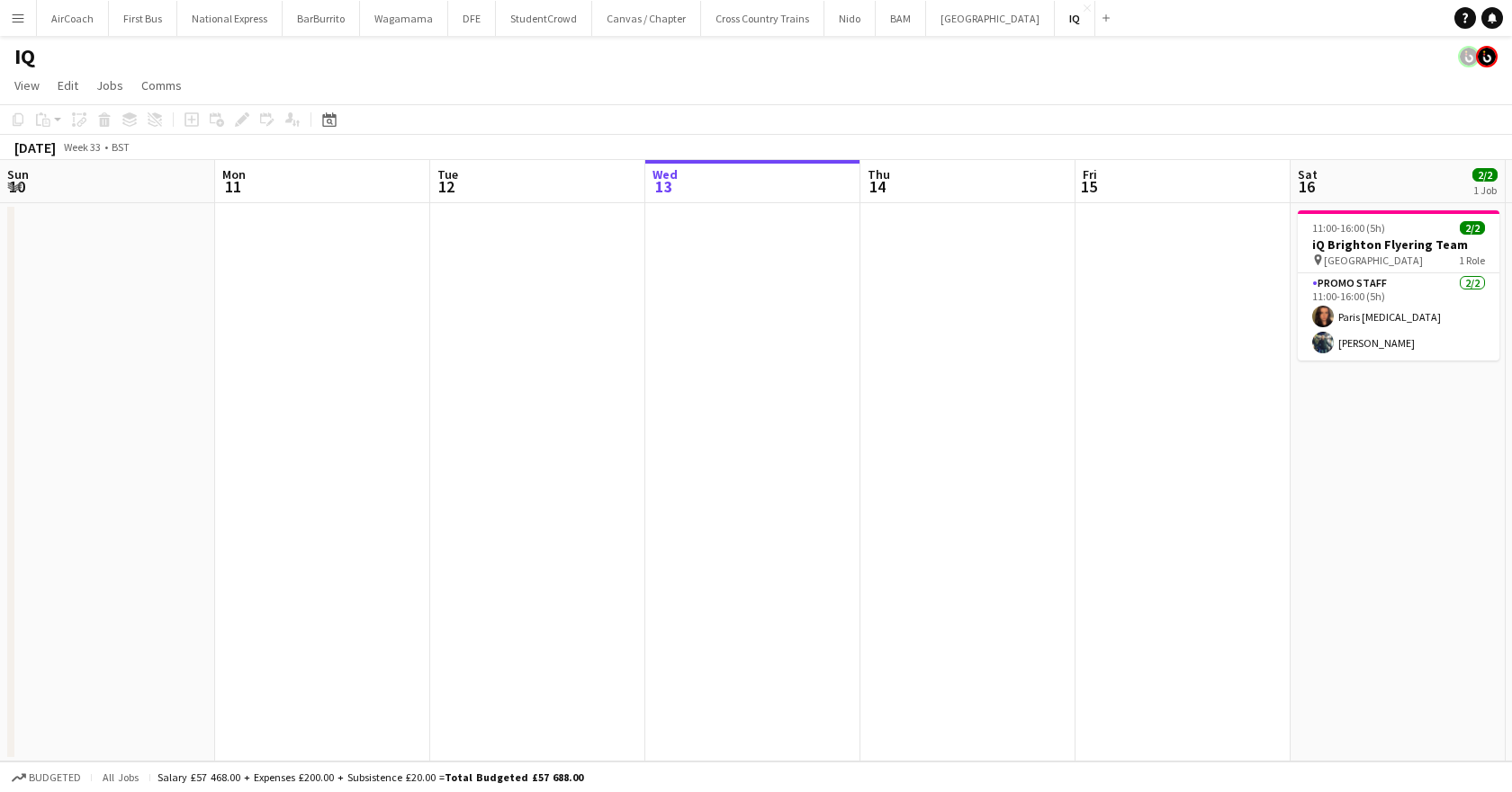
scroll to position [0, 430]
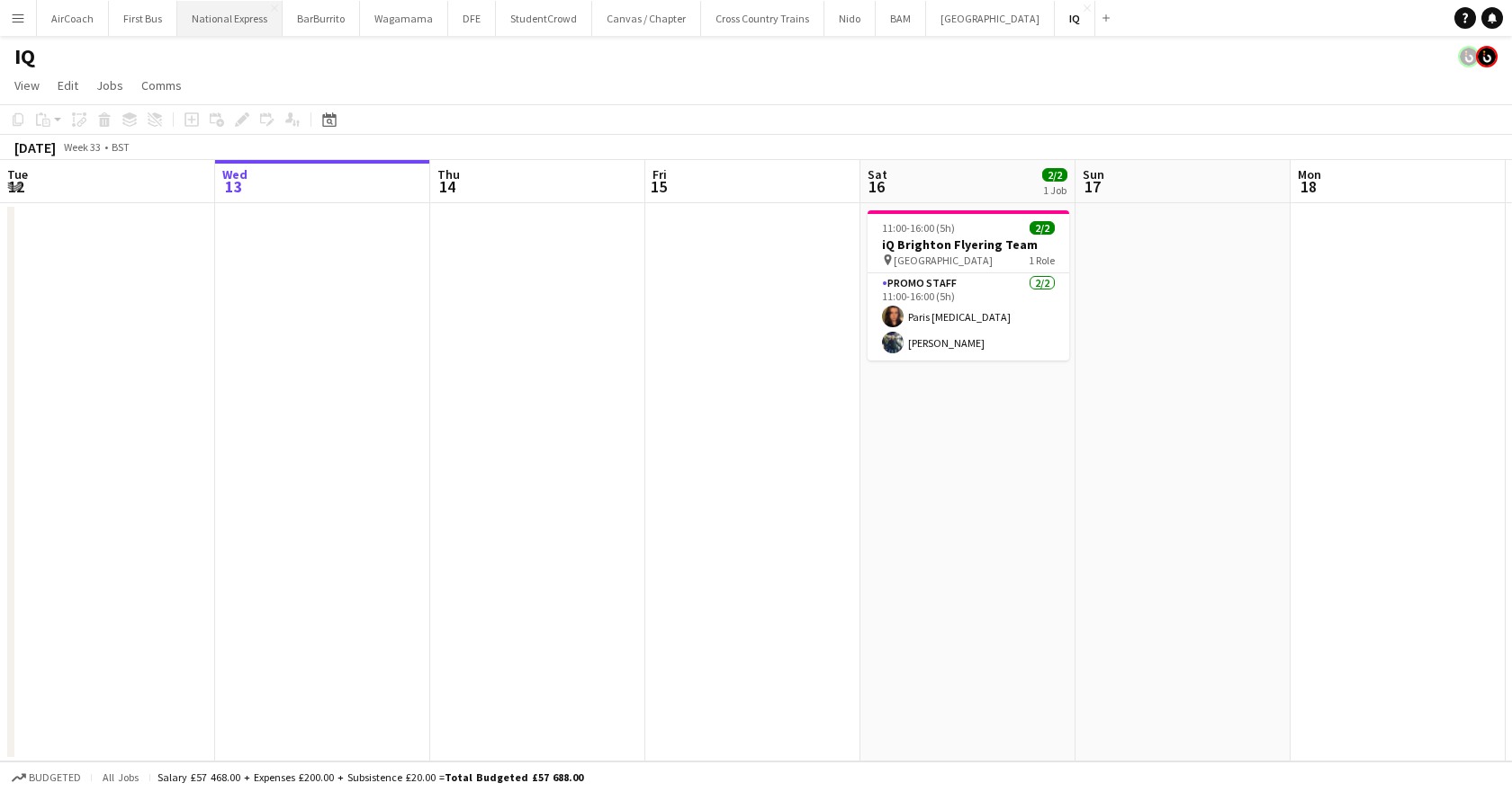
click at [203, 27] on button "National Express Close" at bounding box center [230, 18] width 106 height 35
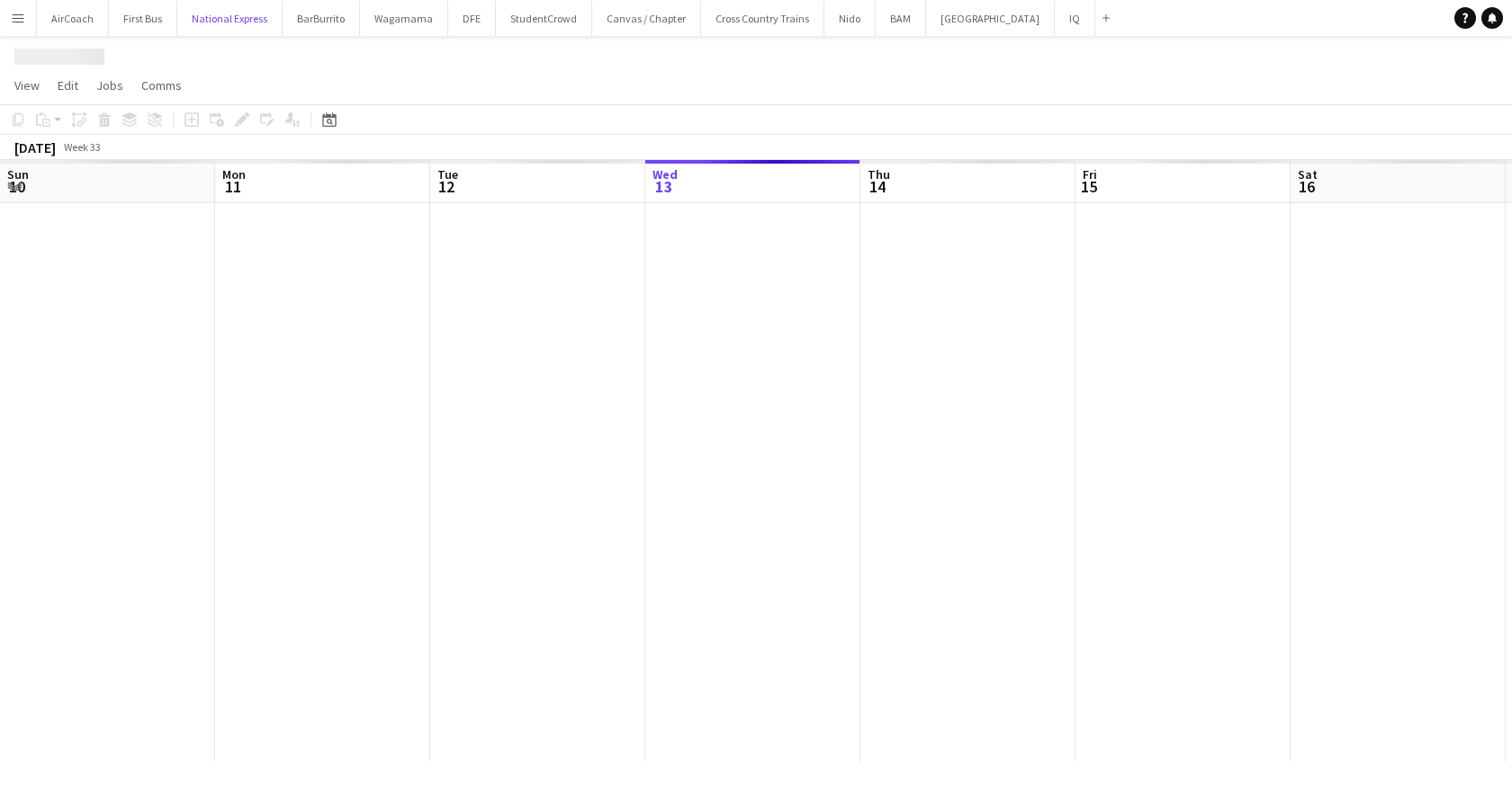
scroll to position [0, 430]
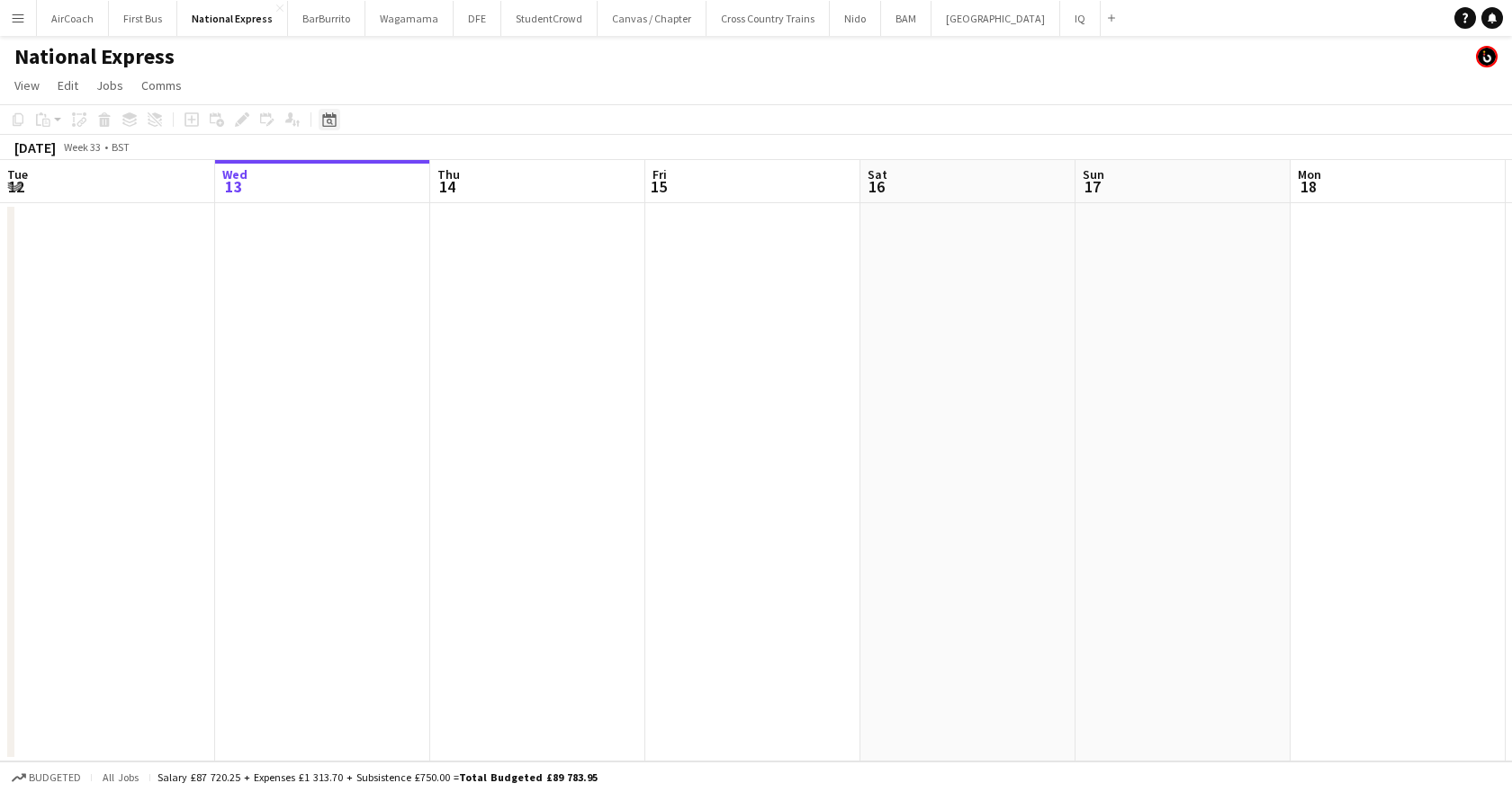
click at [323, 118] on div "Date picker" at bounding box center [329, 119] width 21 height 21
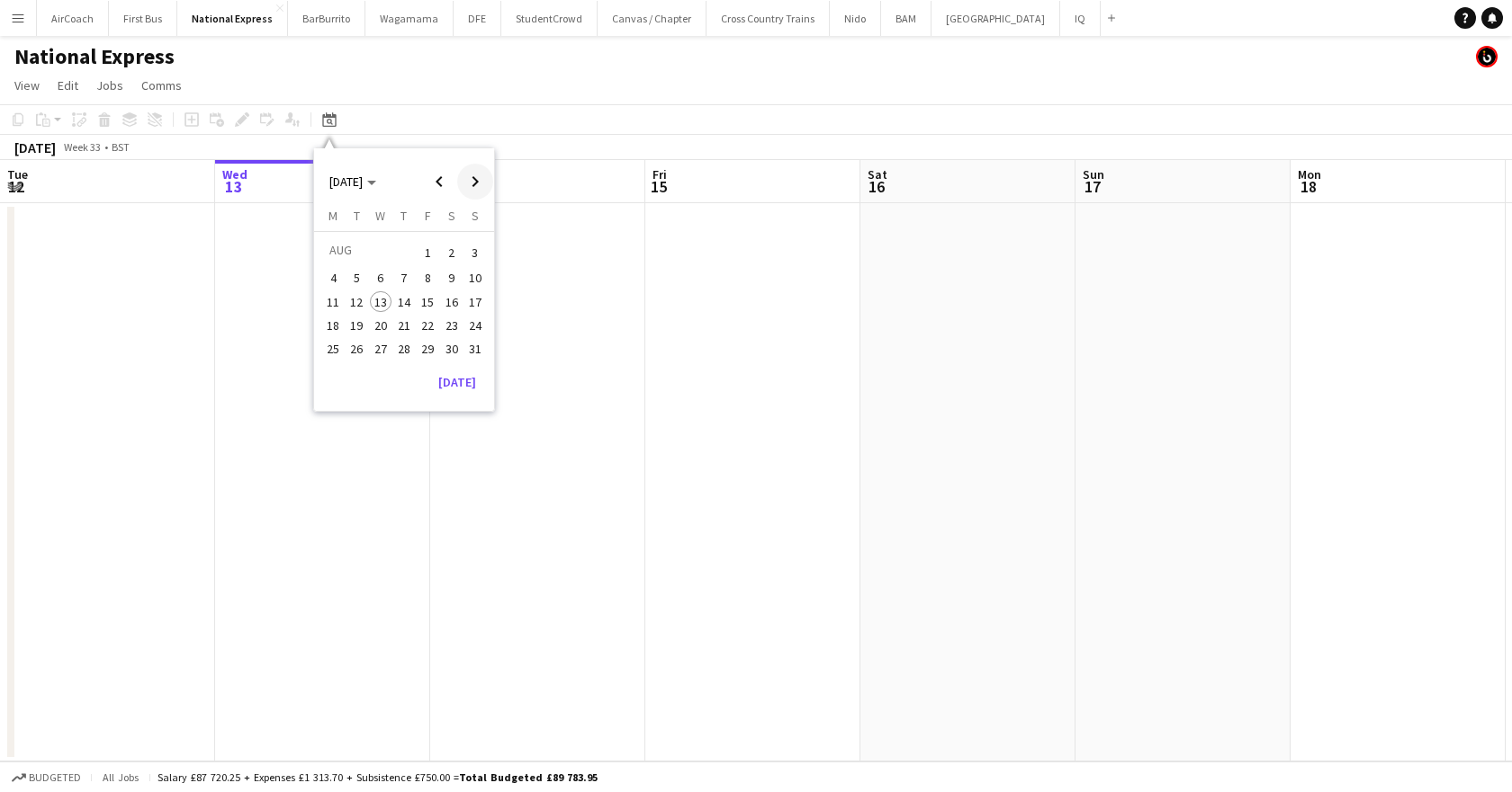
click at [475, 182] on span "Next month" at bounding box center [475, 181] width 36 height 36
click at [430, 275] on span "5" at bounding box center [427, 274] width 21 height 21
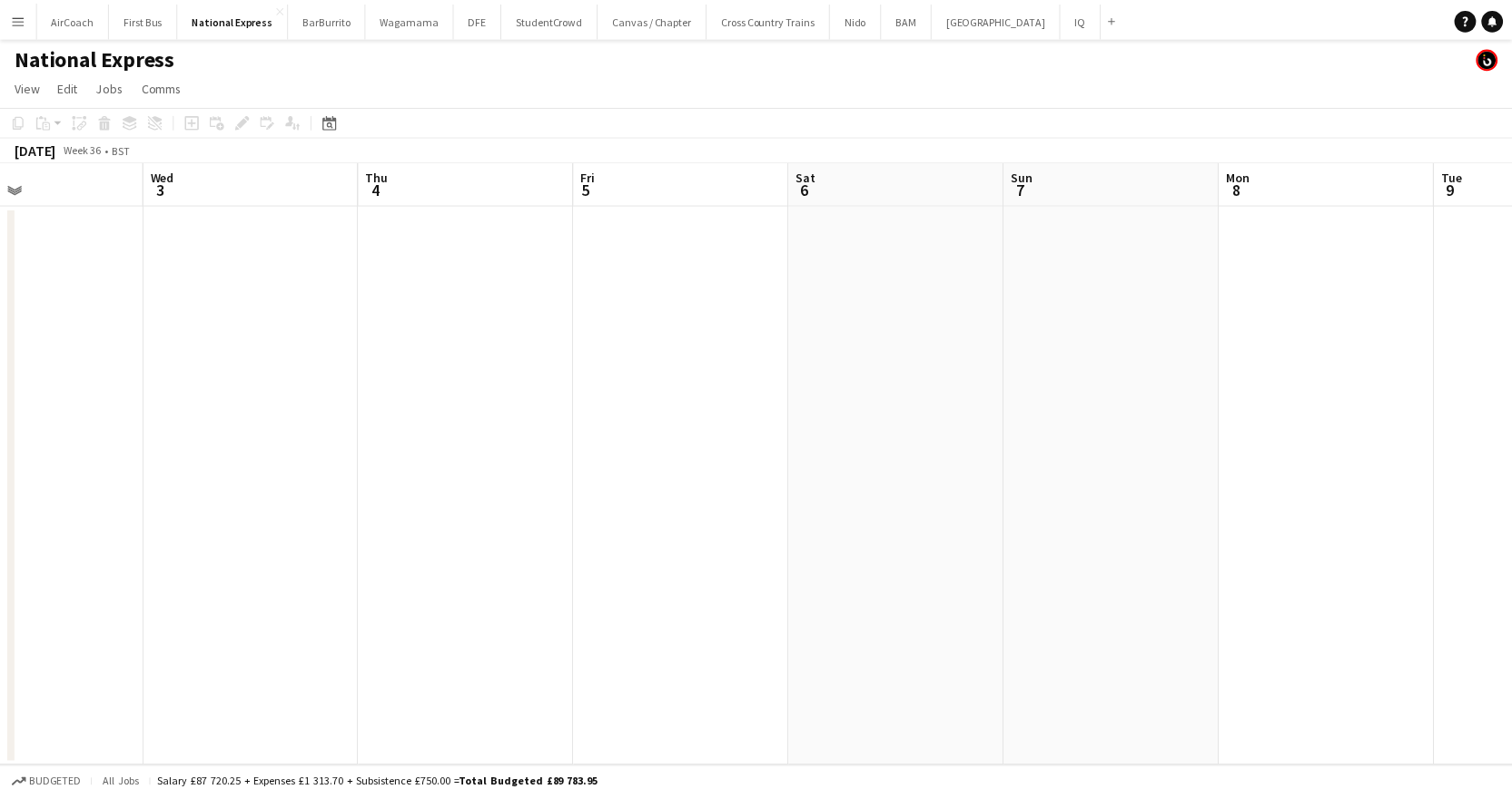
scroll to position [0, 630]
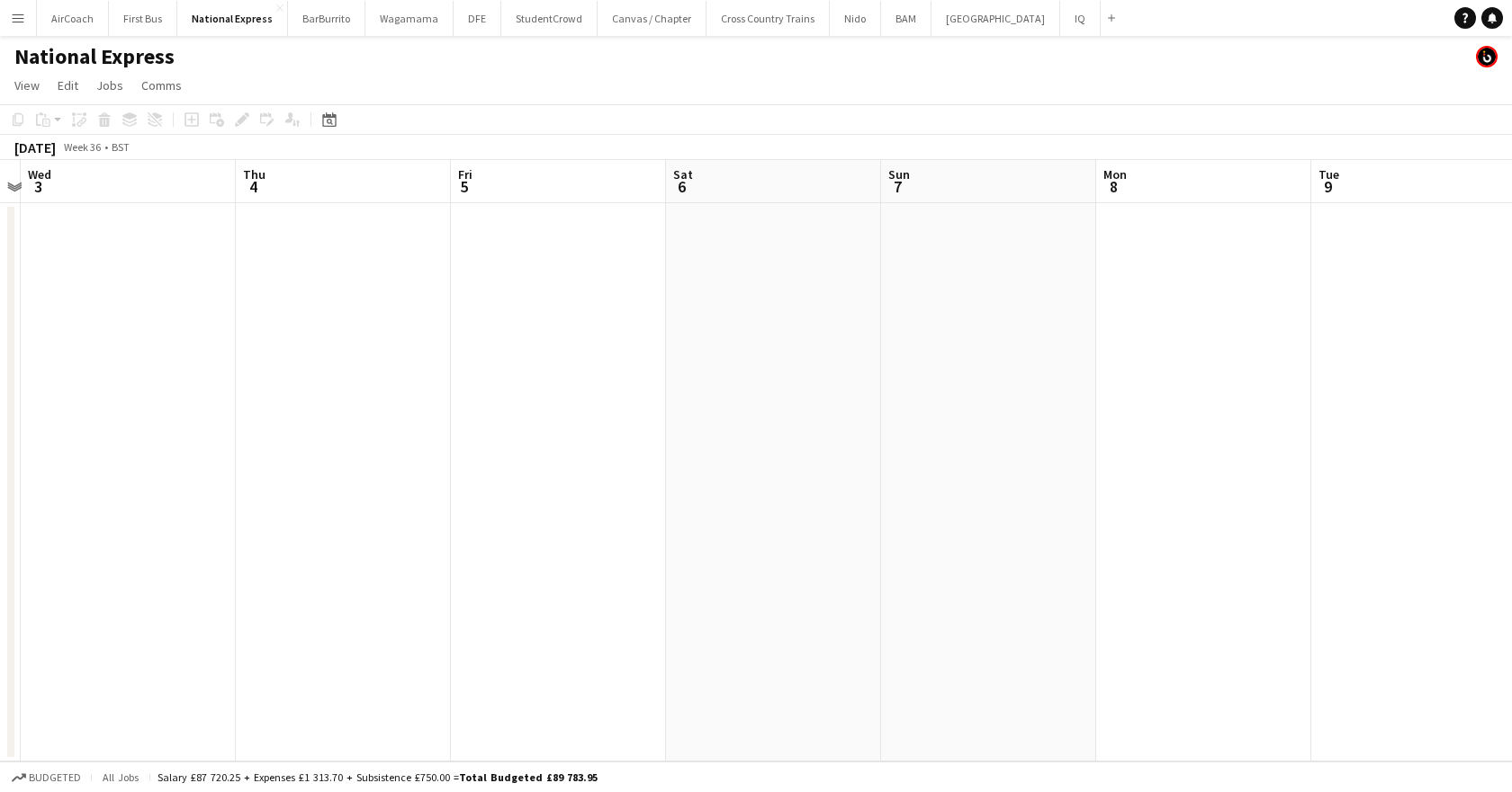
drag, startPoint x: 1070, startPoint y: 195, endPoint x: 0, endPoint y: 244, distance: 1071.1
click at [0, 244] on app-calendar-viewport "Sun 31 Mon 1 Tue 2 Wed 3 Thu 4 Fri 5 Sat 6 Sun 7 Mon 8 Tue 9 Wed 10 Thu 11 1/1 …" at bounding box center [756, 460] width 1512 height 601
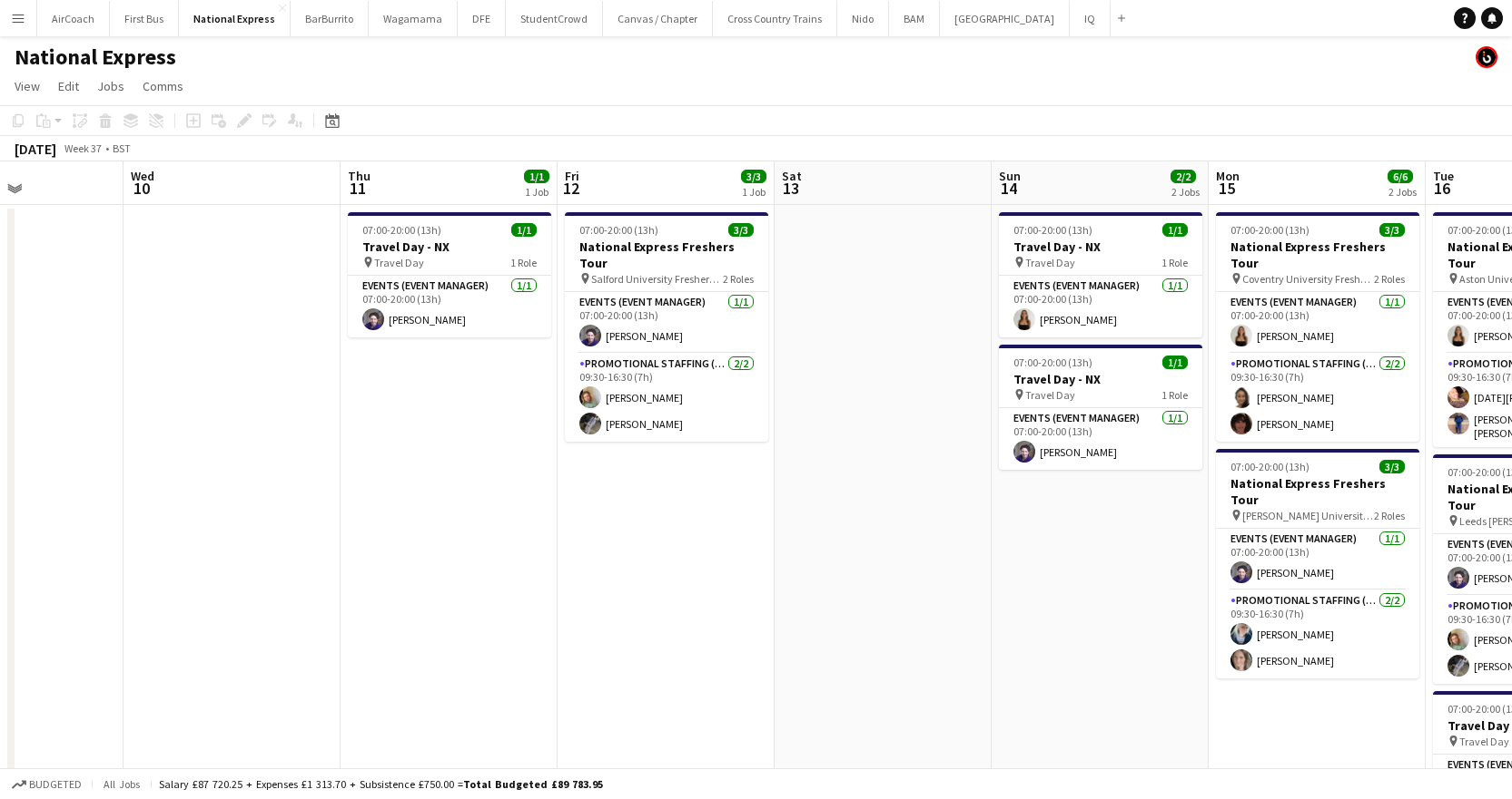
drag, startPoint x: 1194, startPoint y: 186, endPoint x: 871, endPoint y: 201, distance: 323.3
click at [871, 201] on app-calendar-viewport "Sat 6 Sun 7 Mon 8 Tue 9 Wed 10 Thu 11 1/1 1 Job Fri 12 3/3 1 Job Sat 13 Sun 14 …" at bounding box center [756, 506] width 1512 height 691
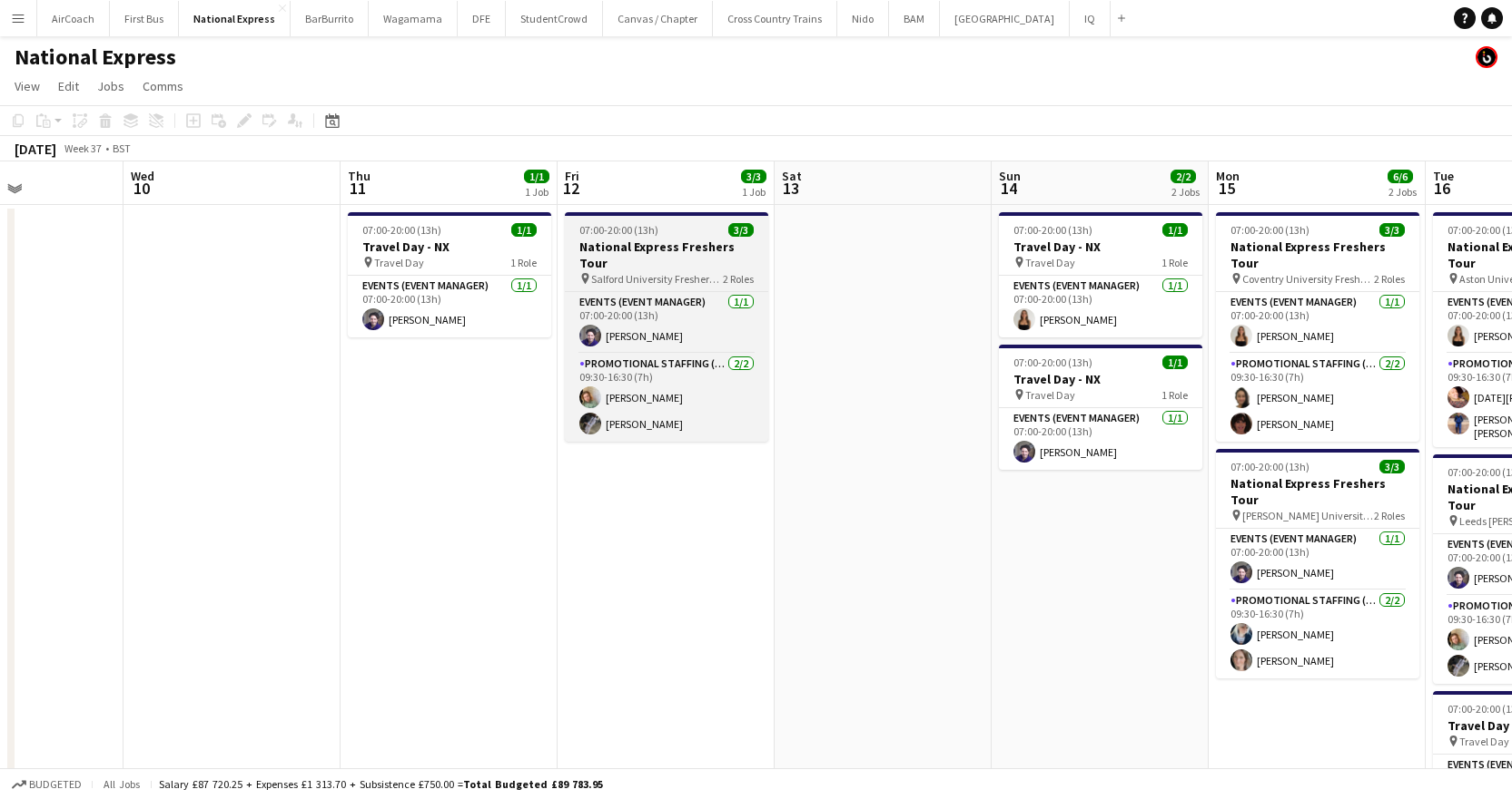
scroll to position [0, 528]
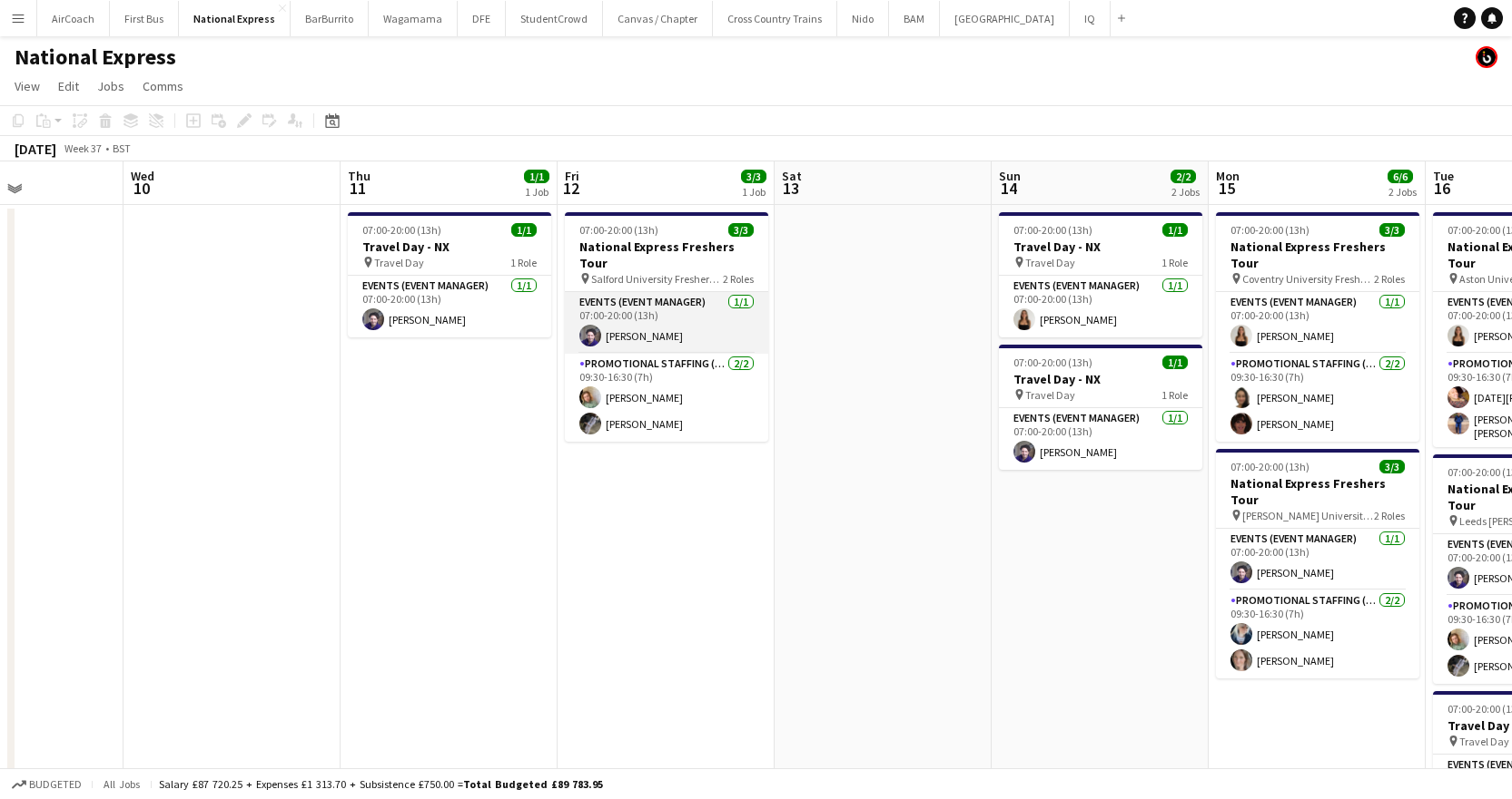
click at [650, 327] on app-card-role "Events (Event Manager) 1/1 07:00-20:00 (13h) andrea canegrati" at bounding box center [667, 322] width 203 height 62
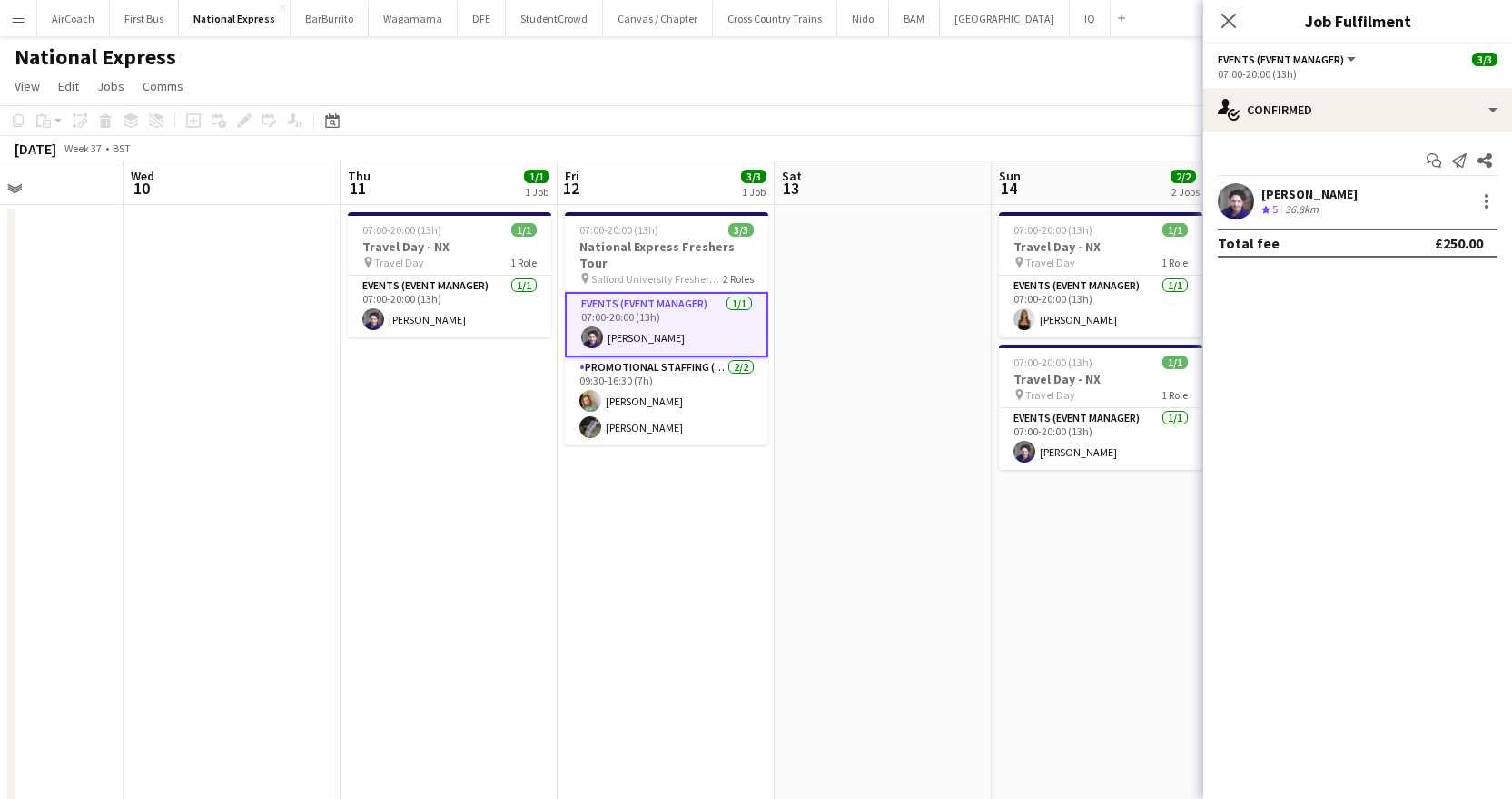
click at [1338, 196] on div "[PERSON_NAME]" at bounding box center [1309, 193] width 96 height 17
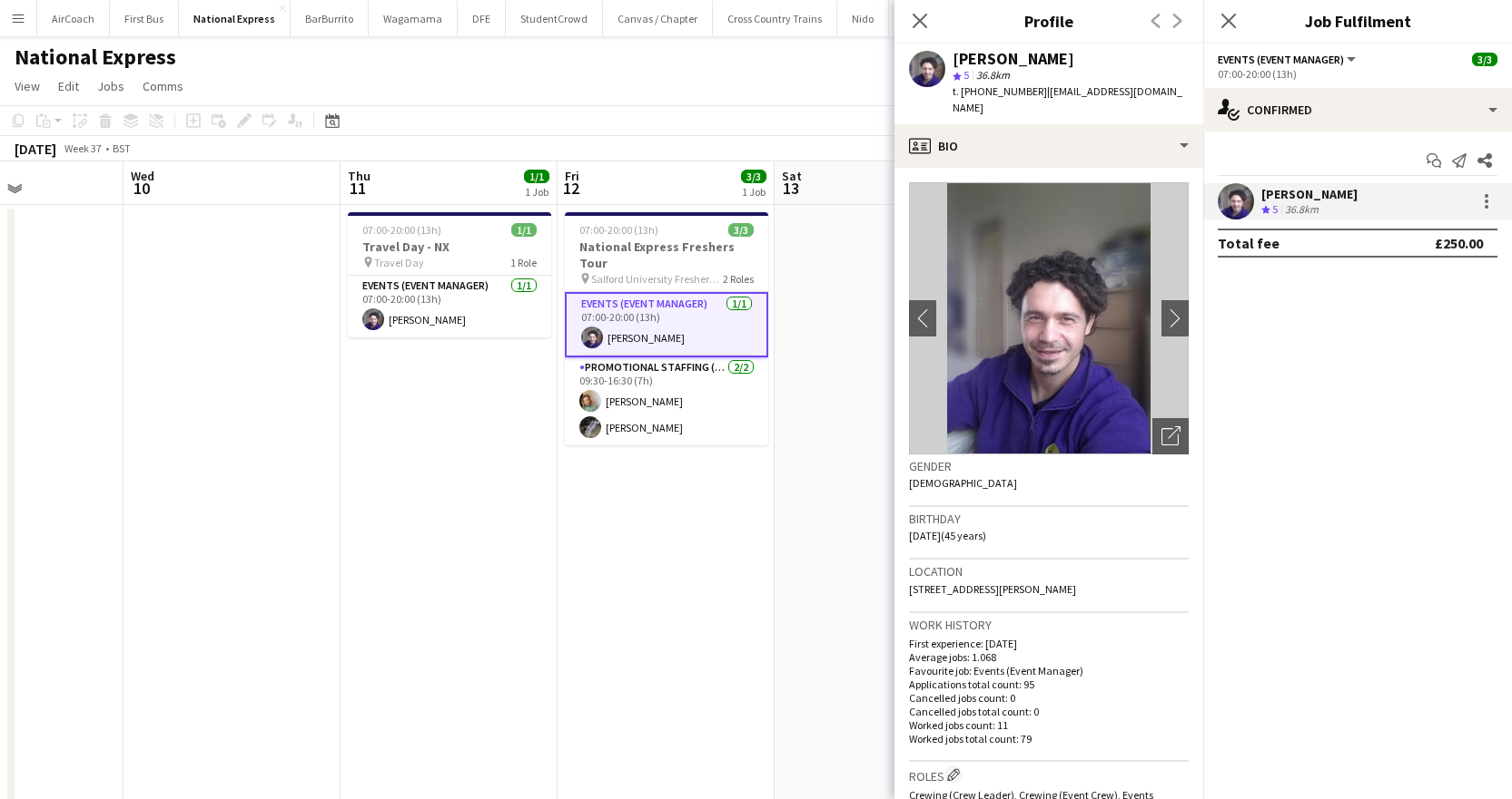
click at [962, 91] on span "t. +447804419183" at bounding box center [1000, 91] width 95 height 14
drag, startPoint x: 962, startPoint y: 93, endPoint x: 1030, endPoint y: 96, distance: 68.1
click at [1030, 96] on span "t. +447804419183" at bounding box center [1000, 91] width 95 height 14
copy span "+447804419183"
click at [1224, 16] on icon at bounding box center [1229, 21] width 18 height 18
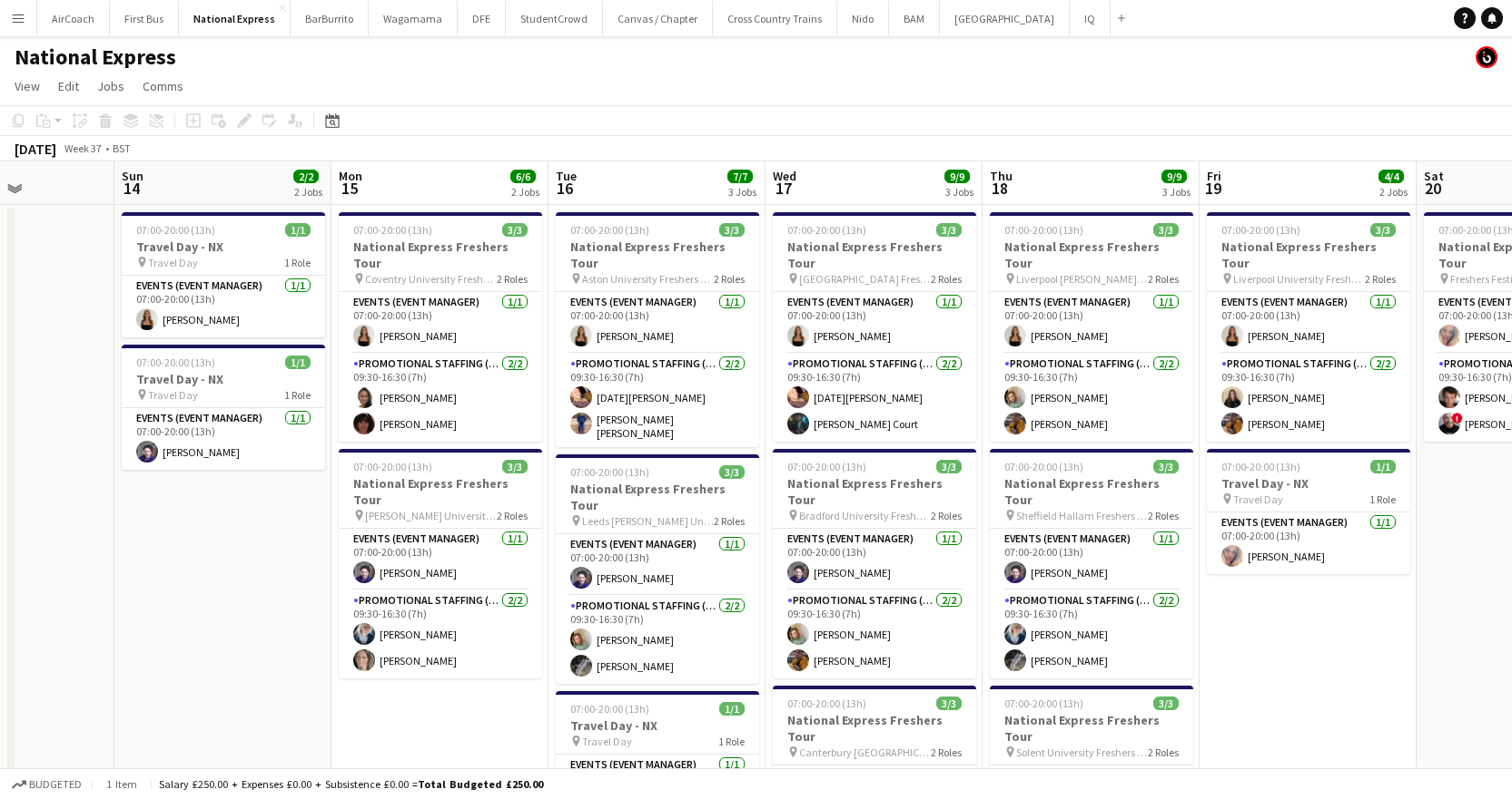
scroll to position [0, 539]
drag, startPoint x: 1176, startPoint y: 195, endPoint x: 297, endPoint y: 254, distance: 881.0
click at [297, 254] on app-calendar-viewport "Thu 11 1/1 1 Job Fri 12 3/3 1 Job Sat 13 Sun 14 2/2 2 Jobs Mon 15 6/6 2 Jobs Tu…" at bounding box center [756, 677] width 1512 height 1032
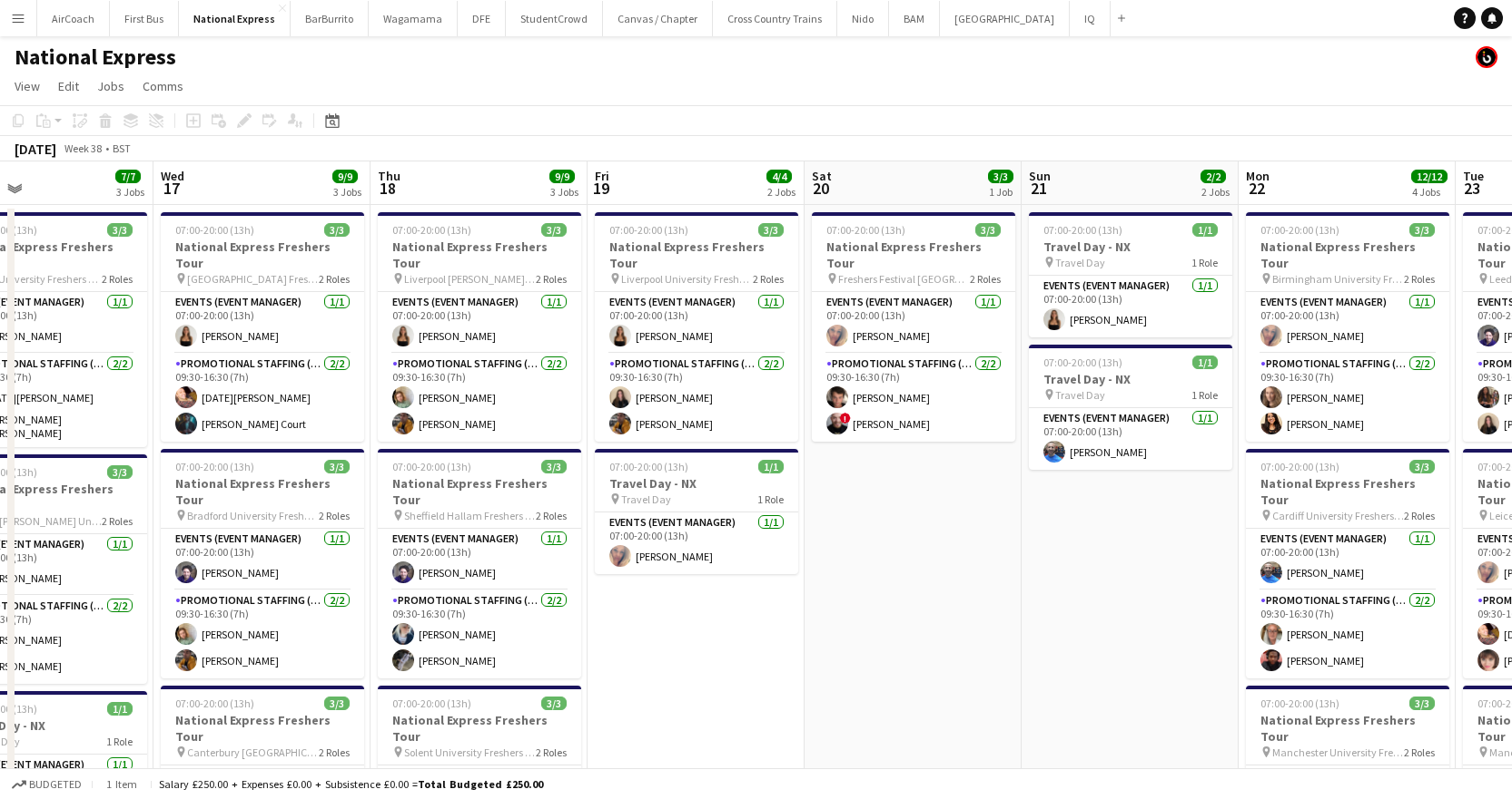
scroll to position [0, 608]
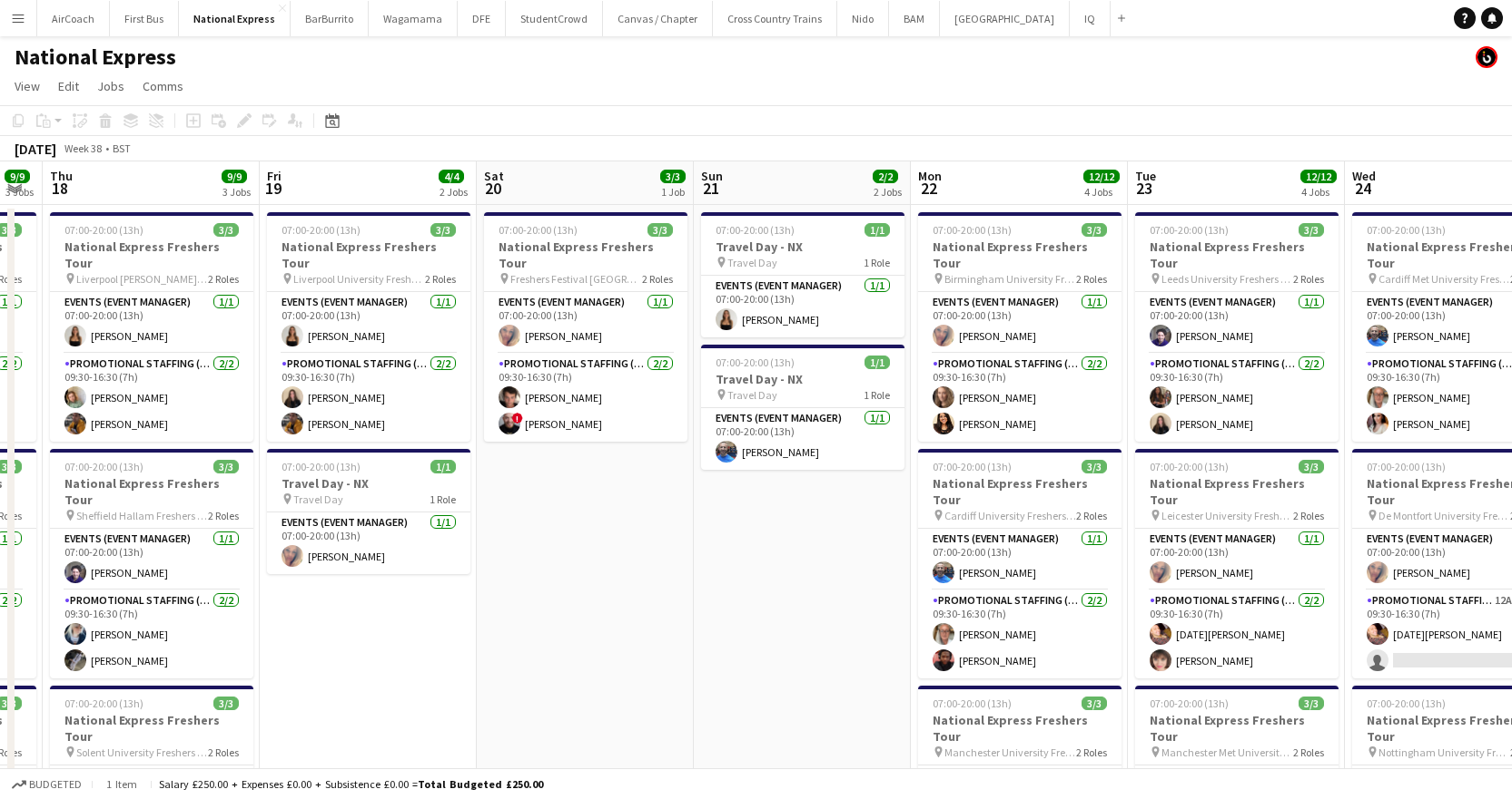
drag, startPoint x: 1303, startPoint y: 162, endPoint x: 365, endPoint y: 233, distance: 940.7
click at [365, 233] on app-calendar-viewport "Mon 15 6/6 2 Jobs Tue 16 7/7 3 Jobs Wed 17 9/9 3 Jobs Thu 18 9/9 3 Jobs Fri 19 …" at bounding box center [756, 677] width 1512 height 1032
click at [967, 543] on app-card-role "Events (Event Manager) 1/1 07:00-20:00 (13h) Barry Evans" at bounding box center [1019, 560] width 203 height 62
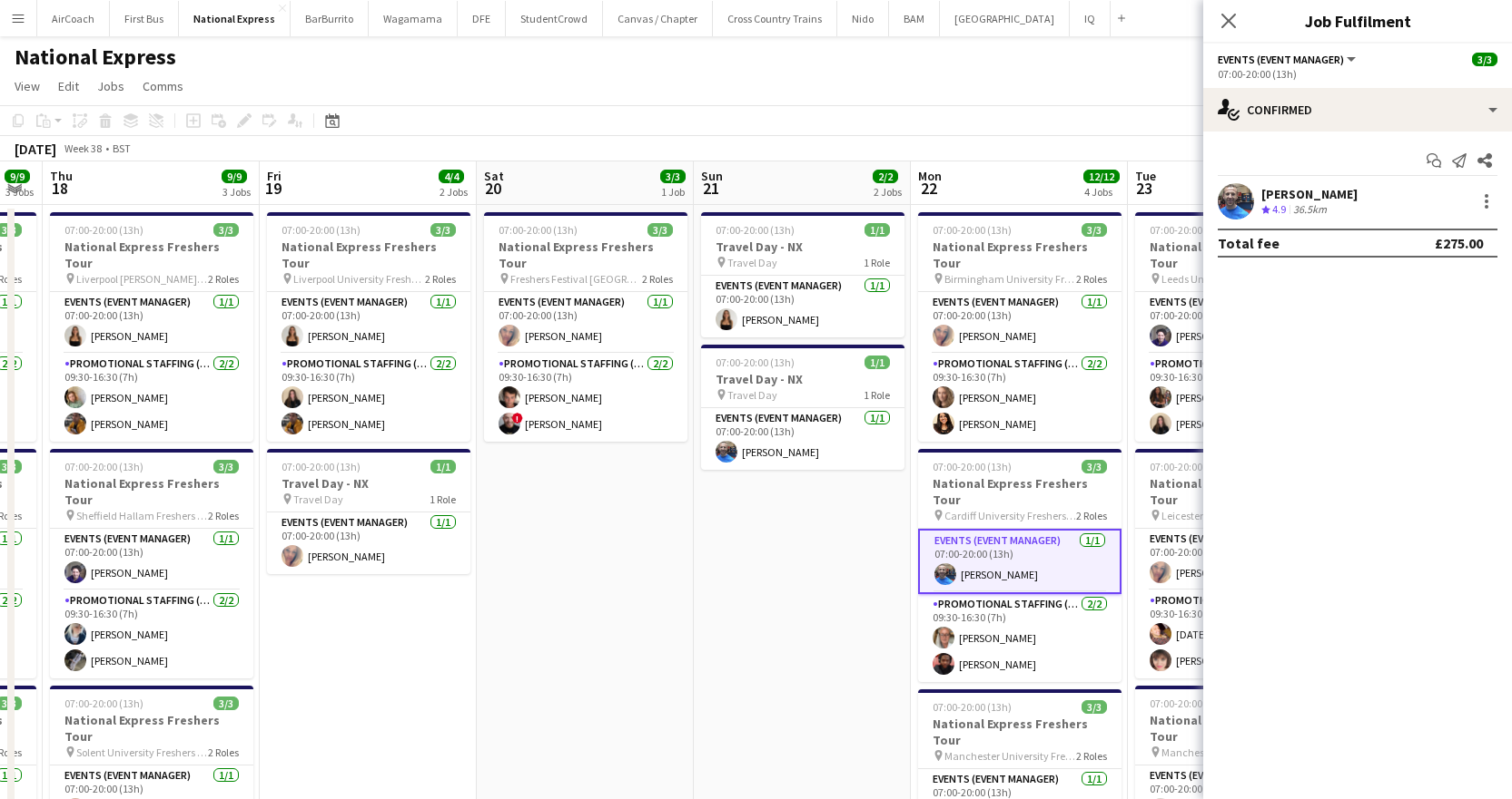
click at [1303, 190] on div "[PERSON_NAME]" at bounding box center [1309, 193] width 96 height 17
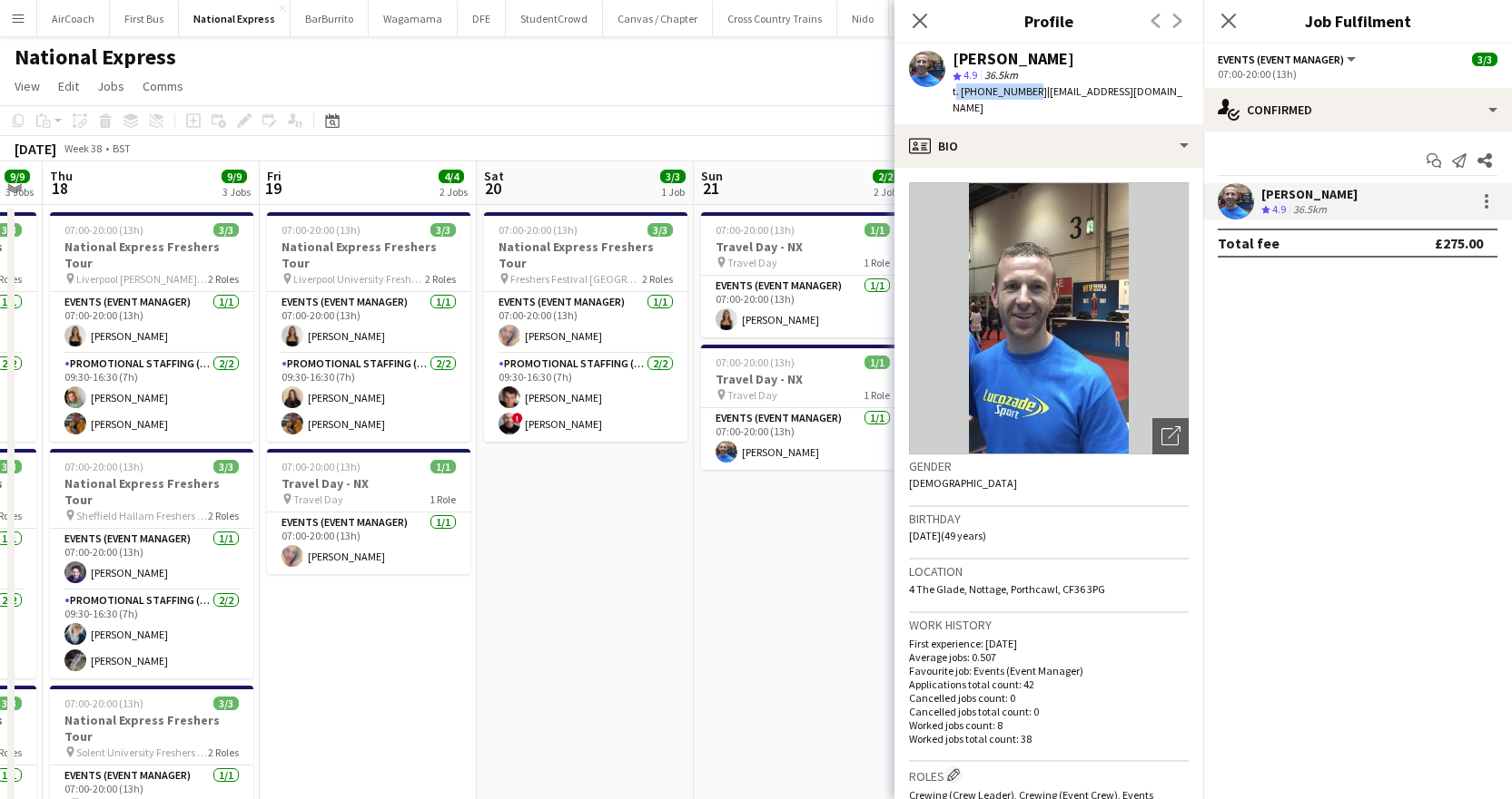
drag, startPoint x: 1029, startPoint y: 87, endPoint x: 952, endPoint y: 100, distance: 78.1
click at [952, 100] on div "Barry Evans star 4.9 36.5km t. +447709357271 | barryjevans75@gmail.com" at bounding box center [1049, 84] width 309 height 81
drag, startPoint x: 1029, startPoint y: 95, endPoint x: 962, endPoint y: 96, distance: 67.0
click at [962, 96] on span "t. +447709357271" at bounding box center [1000, 91] width 95 height 14
copy span "+447709357271"
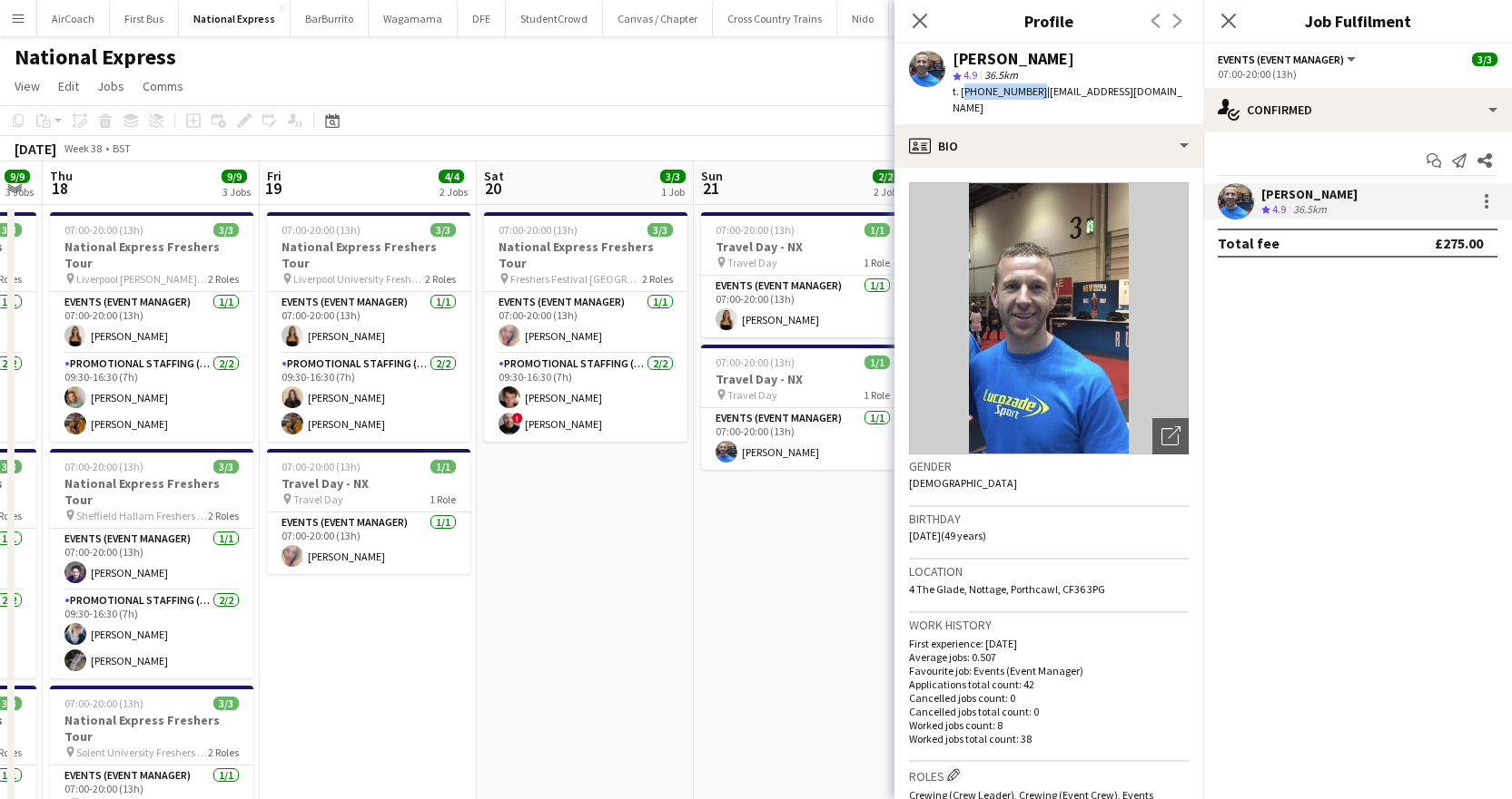
click at [570, 542] on app-date-cell "07:00-20:00 (13h) 3/3 National Express Freshers Tour pin Freshers Festival Lond…" at bounding box center [585, 699] width 217 height 989
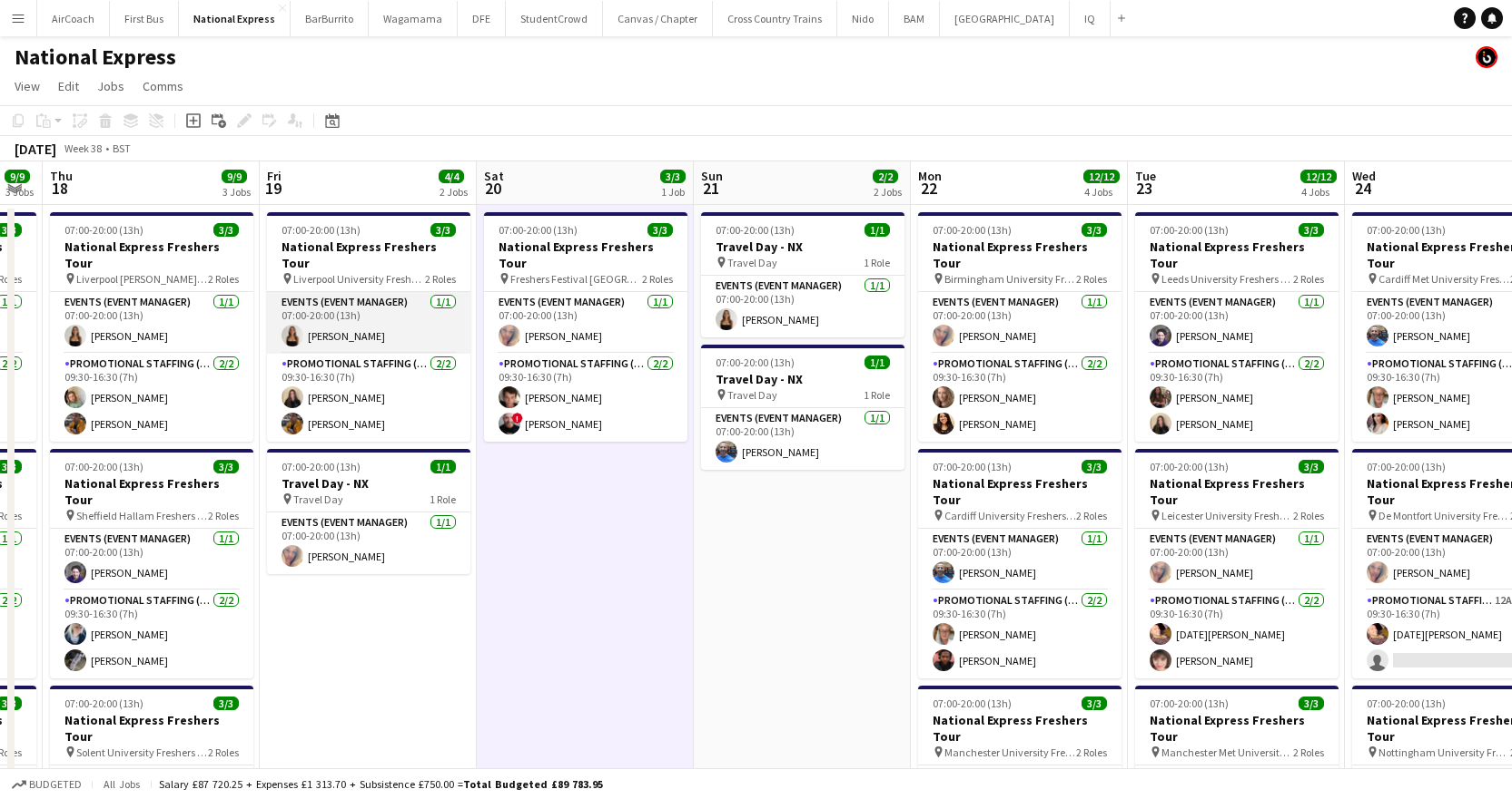
click at [353, 314] on app-card-role "Events (Event Manager) 1/1 07:00-20:00 (13h) CHLOE BUTLER" at bounding box center [368, 322] width 203 height 62
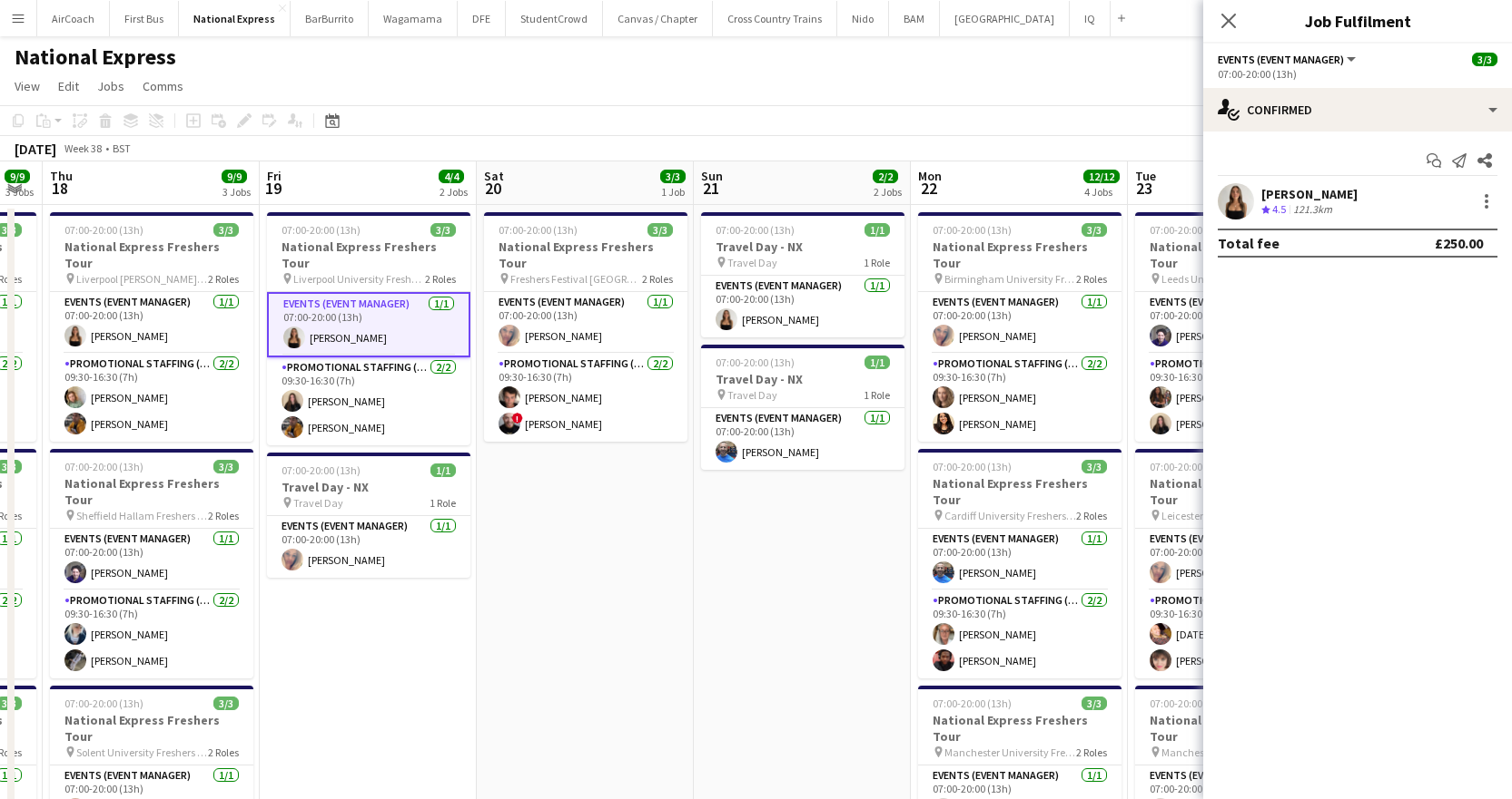
click at [1315, 194] on div "[PERSON_NAME]" at bounding box center [1309, 193] width 96 height 17
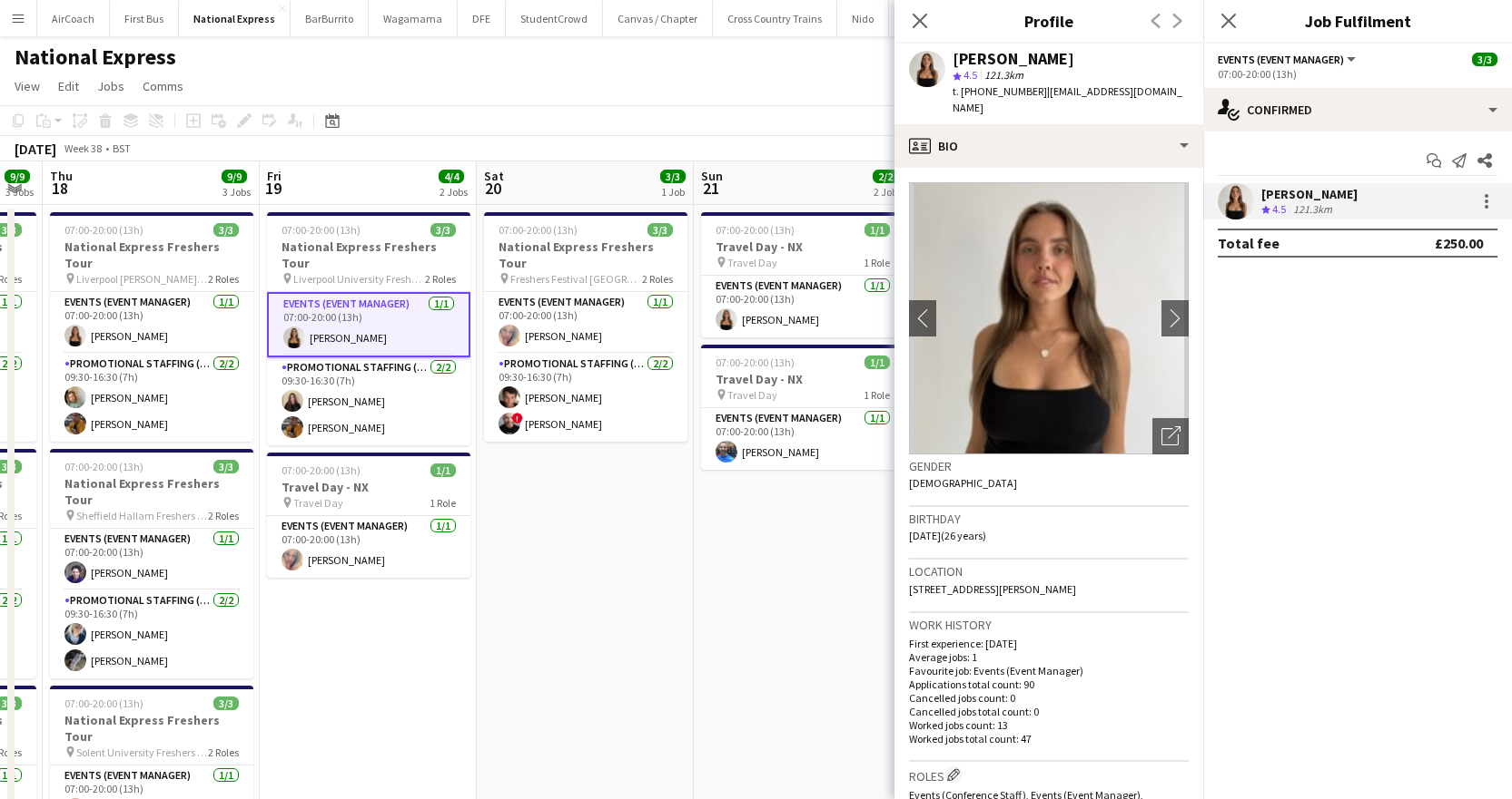
click at [1032, 88] on span "t. +447720810075" at bounding box center [1000, 91] width 95 height 14
drag, startPoint x: 1031, startPoint y: 89, endPoint x: 961, endPoint y: 103, distance: 71.4
click at [961, 103] on div "CHLOE BUTLER star 4.5 121.3km t. +447720810075 | chloebutler18@icloud.com" at bounding box center [1049, 84] width 309 height 81
copy span "+447720810075"
click at [1231, 16] on icon "Close pop-in" at bounding box center [1229, 21] width 18 height 18
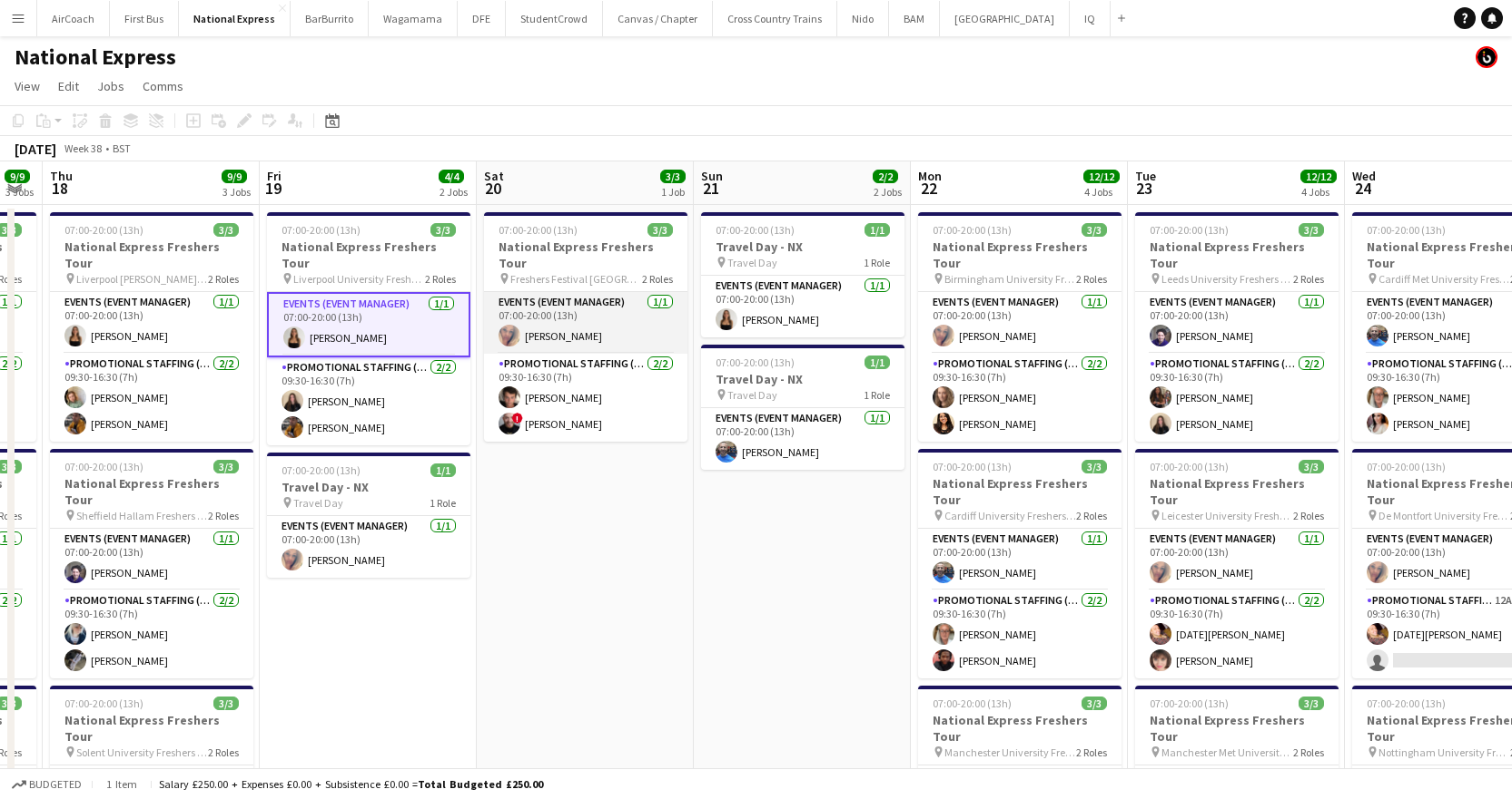
click at [574, 313] on app-card-role "Events (Event Manager) 1/1 07:00-20:00 (13h) Eliza Gabb" at bounding box center [585, 322] width 203 height 62
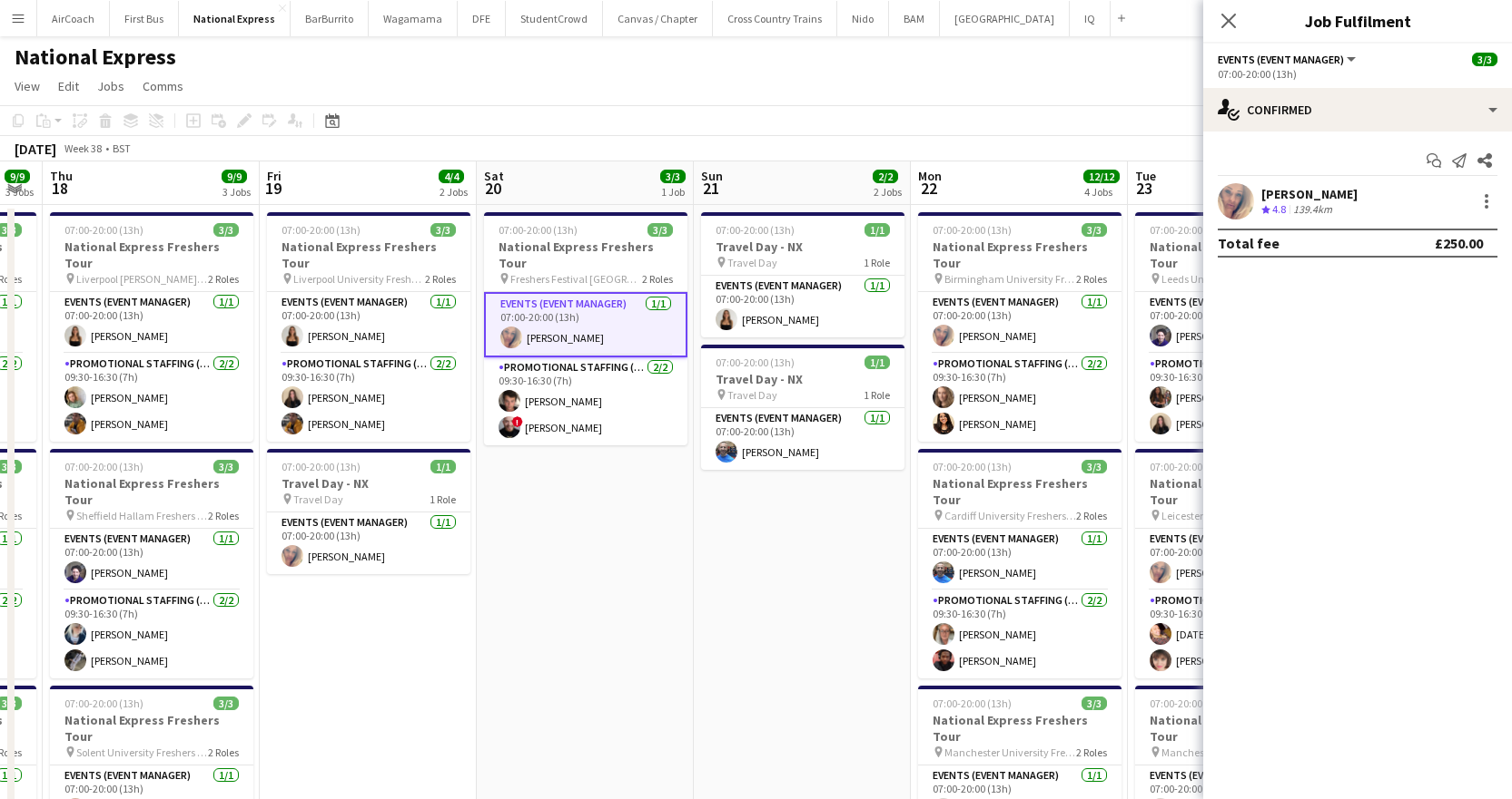
click at [1293, 194] on div "[PERSON_NAME]" at bounding box center [1309, 193] width 96 height 17
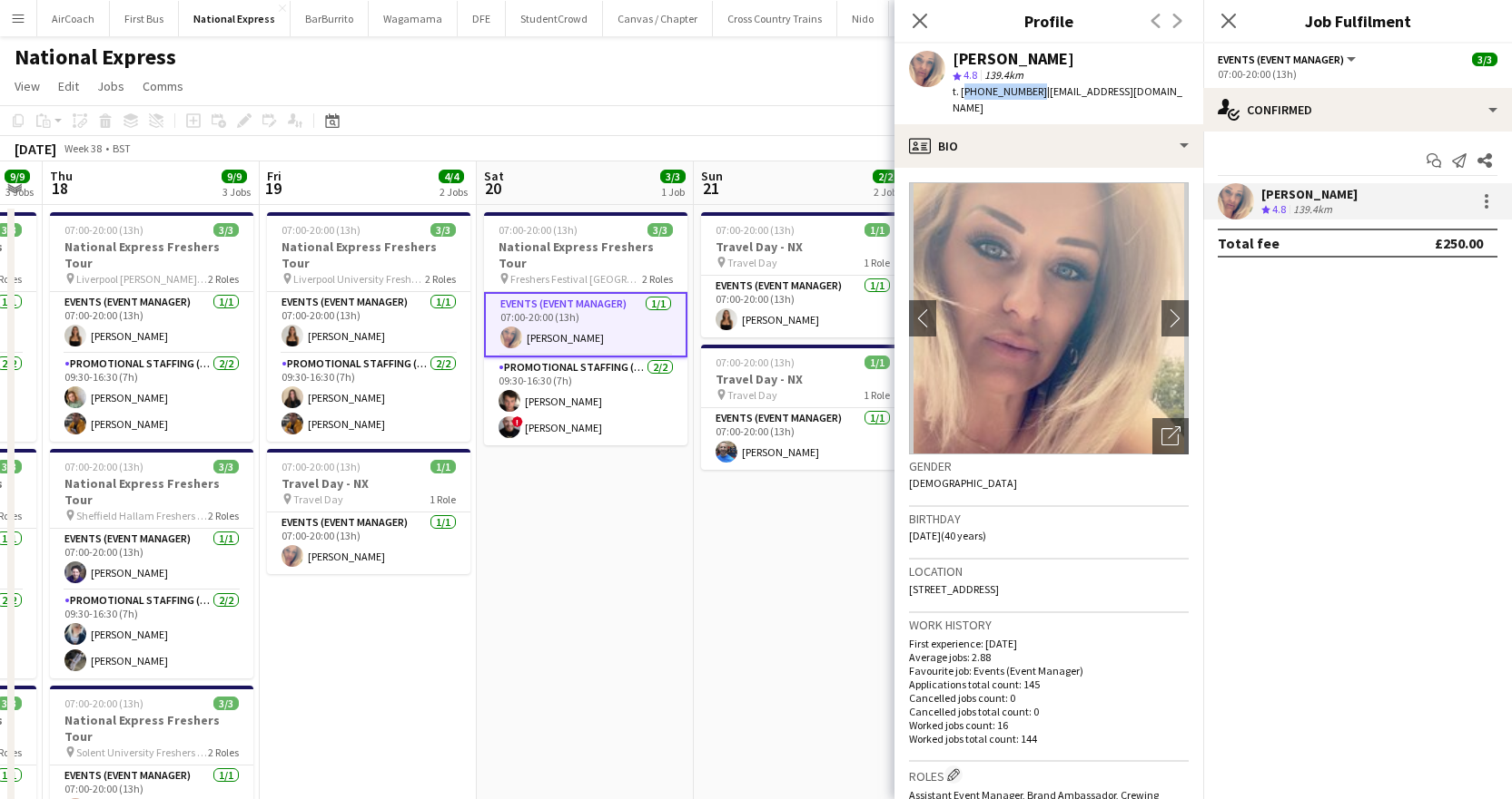
drag, startPoint x: 1029, startPoint y: 90, endPoint x: 961, endPoint y: 105, distance: 69.6
click at [961, 105] on div "Eliza Gabb star 4.8 139.4km t. +447909981101 | elizagabb1@hotmail.com" at bounding box center [1049, 84] width 309 height 81
copy span "+447909981101"
